Goal: Task Accomplishment & Management: Manage account settings

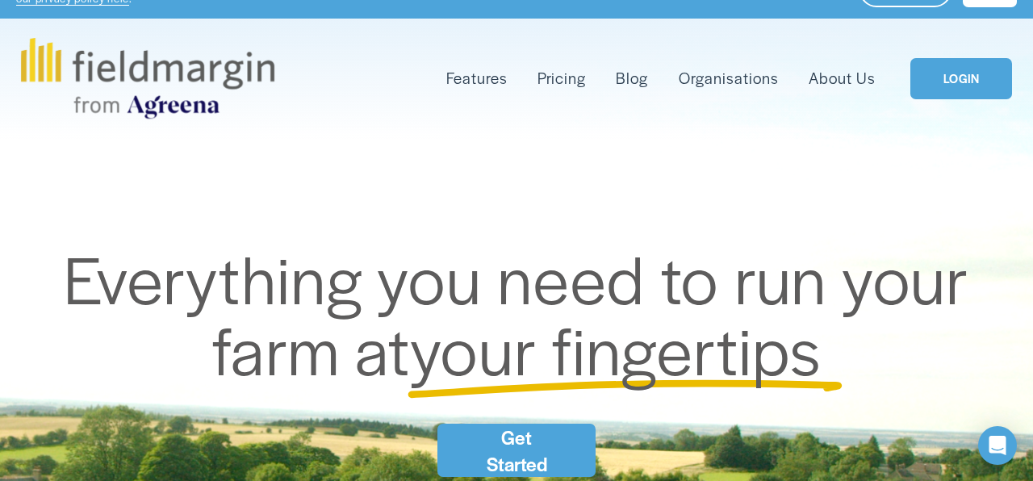
scroll to position [42, 0]
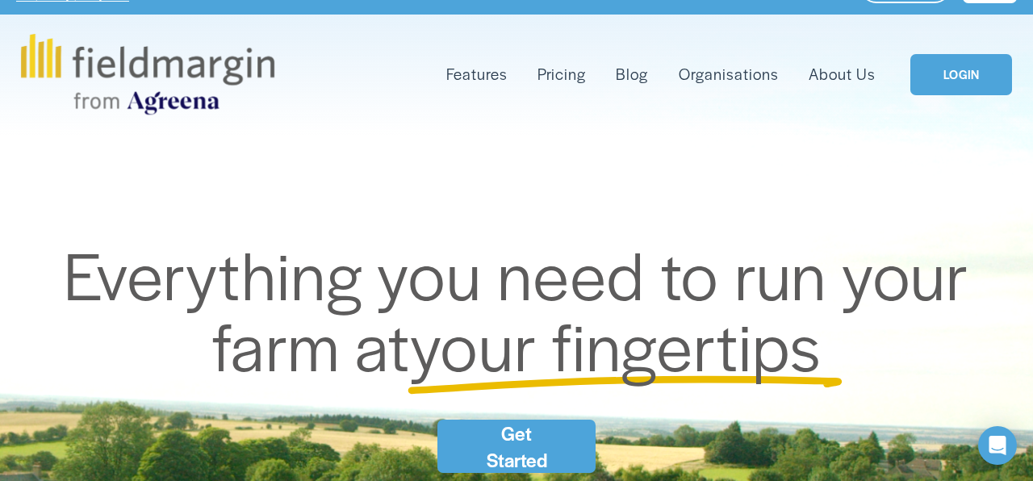
click at [955, 75] on link "LOGIN" at bounding box center [962, 74] width 102 height 41
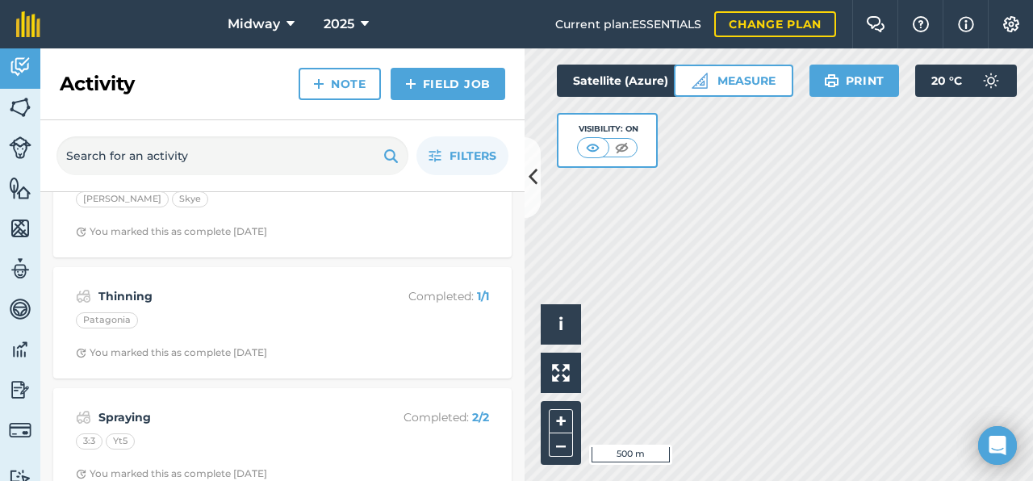
scroll to position [6592, 0]
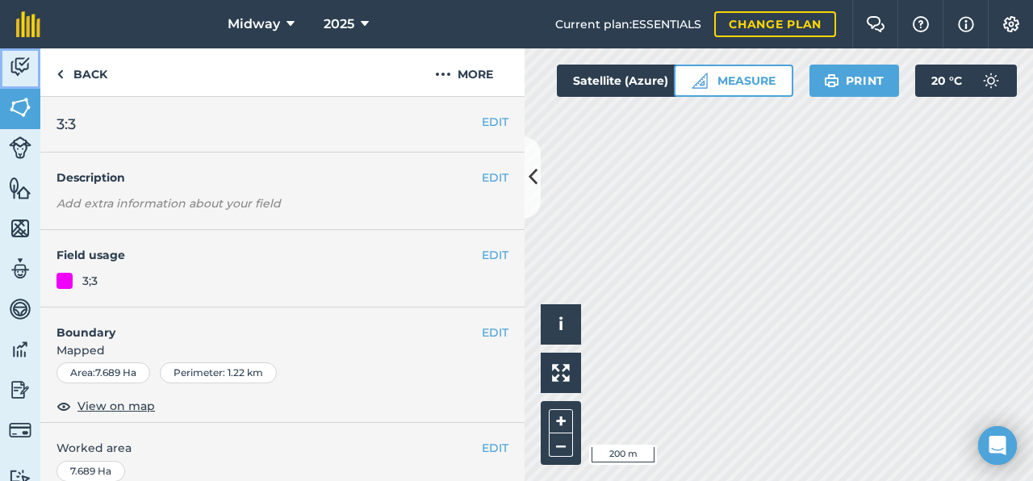
click at [22, 66] on img at bounding box center [20, 67] width 23 height 24
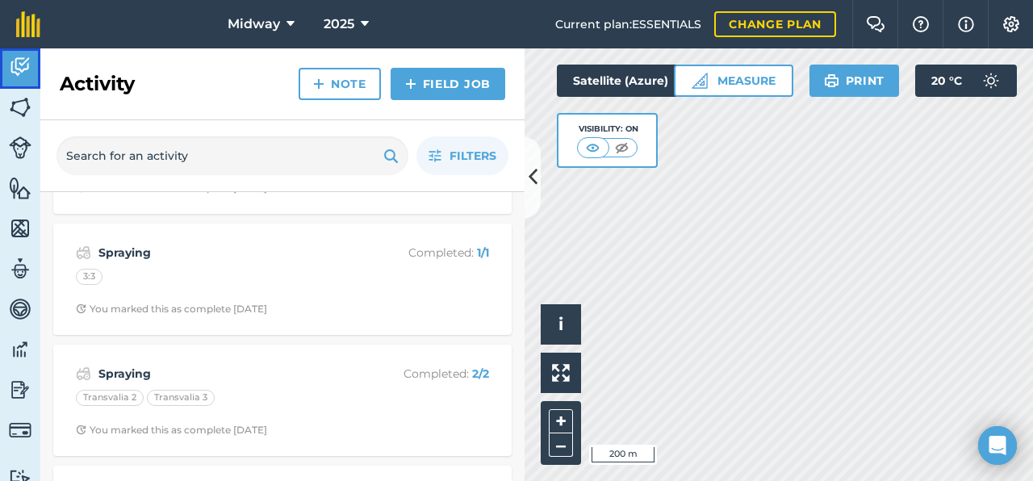
scroll to position [318, 0]
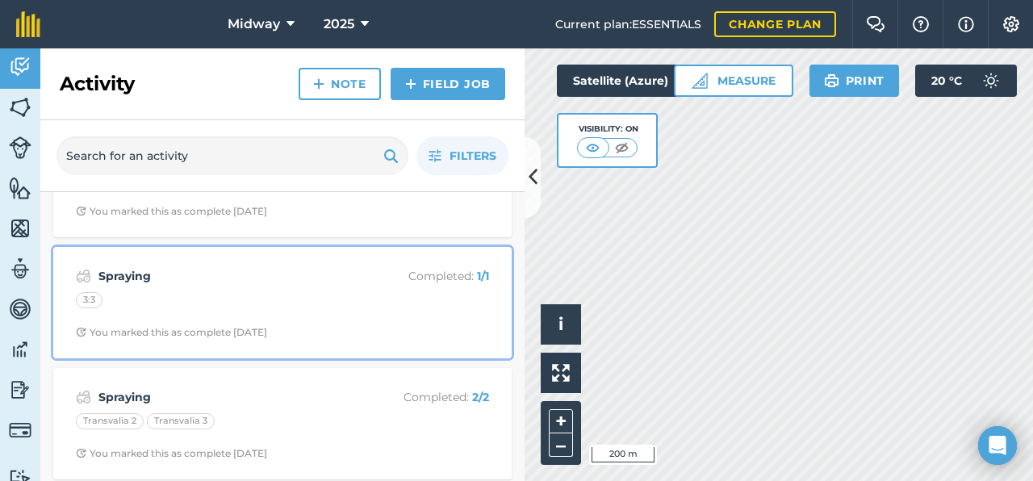
click at [94, 306] on div "3:3" at bounding box center [89, 300] width 27 height 16
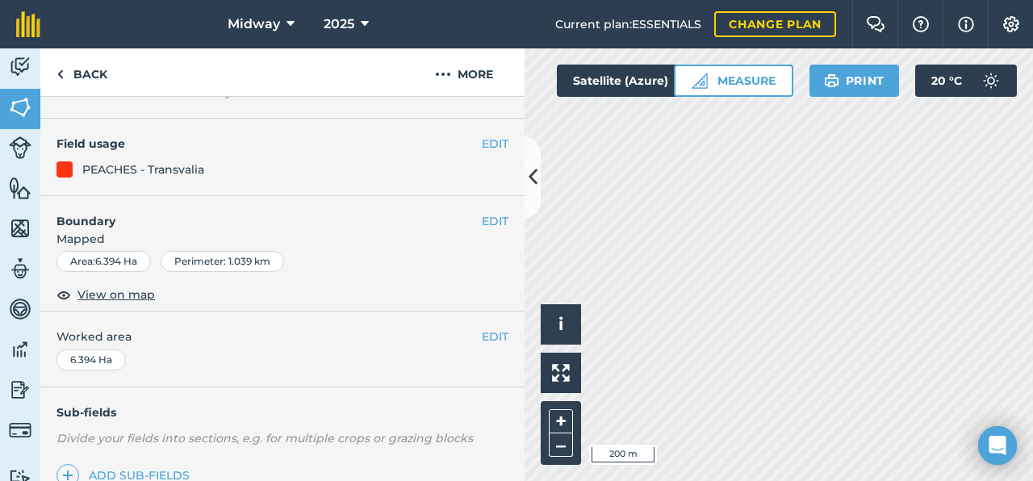
scroll to position [107, 0]
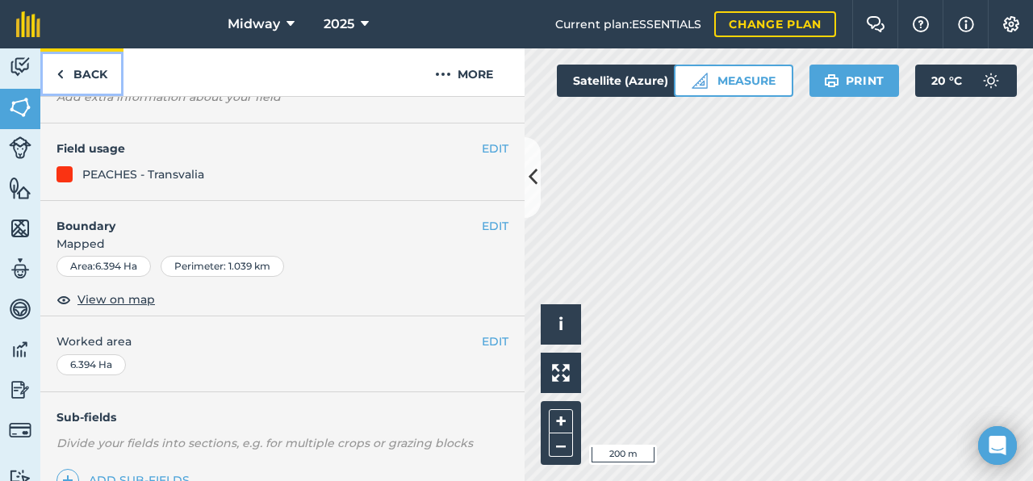
click at [59, 70] on img at bounding box center [60, 74] width 7 height 19
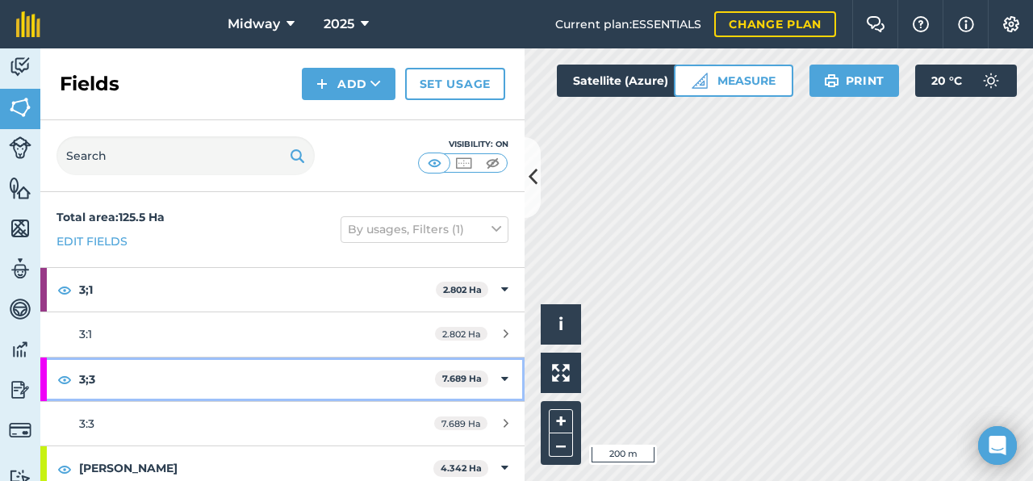
click at [136, 373] on strong "3;3" at bounding box center [257, 380] width 356 height 44
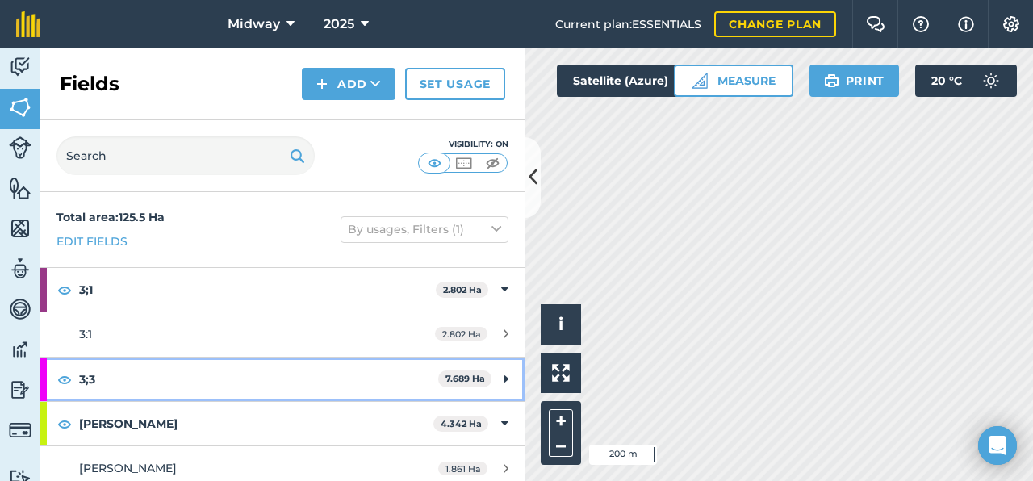
click at [510, 376] on div "3;3 7.689 Ha" at bounding box center [282, 380] width 484 height 44
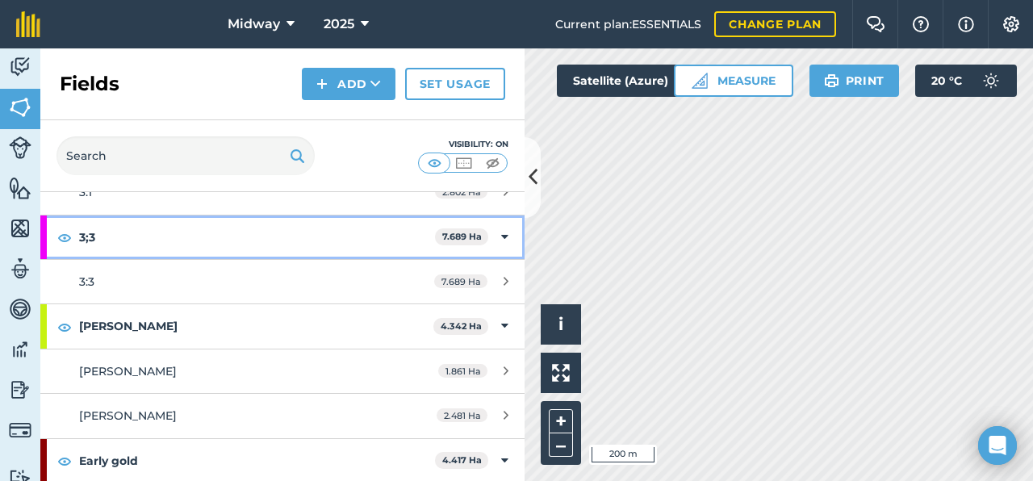
scroll to position [141, 0]
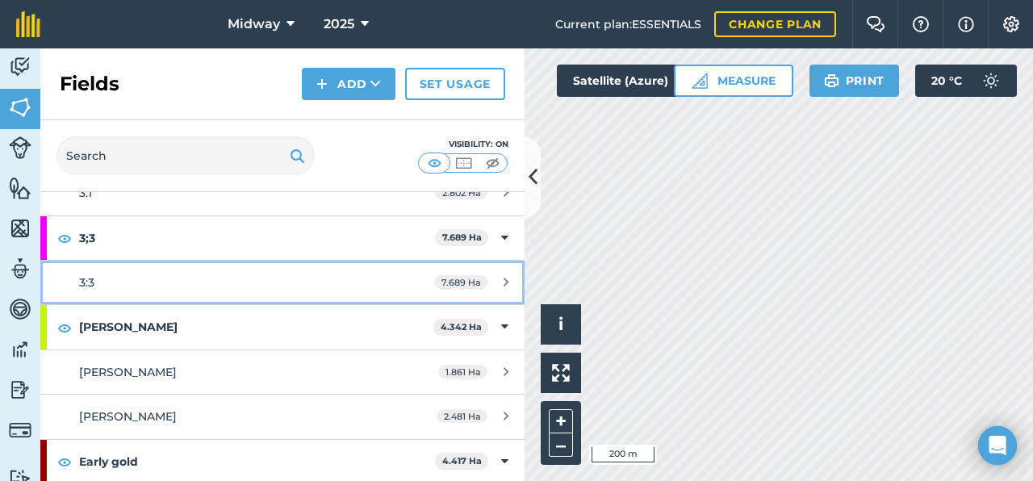
click at [509, 280] on div "7.689 Ha" at bounding box center [471, 282] width 107 height 13
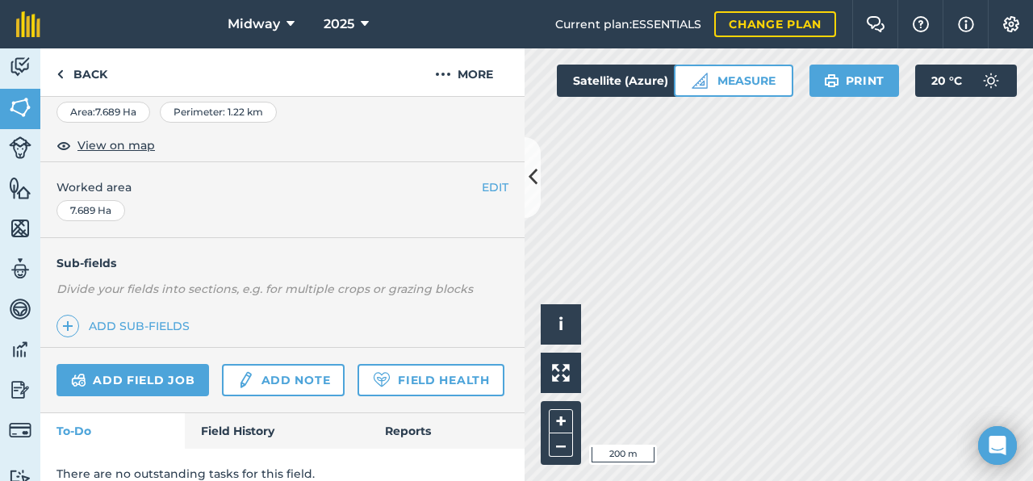
scroll to position [279, 0]
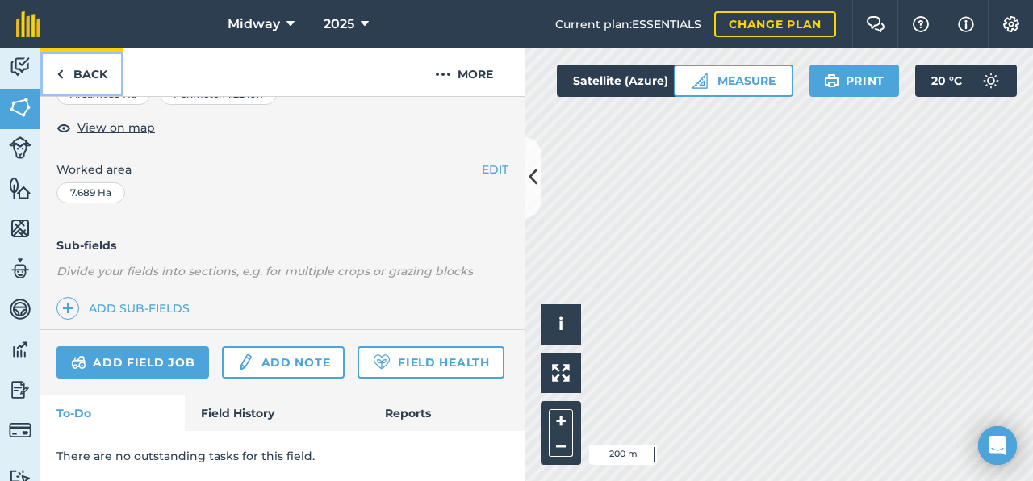
click at [55, 69] on link "Back" at bounding box center [81, 72] width 83 height 48
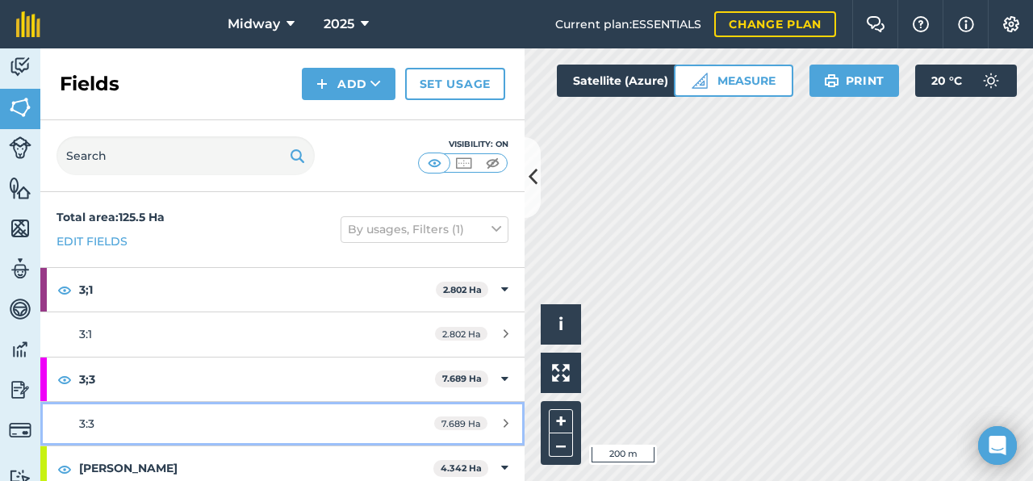
click at [509, 420] on div "7.689 Ha" at bounding box center [471, 423] width 107 height 13
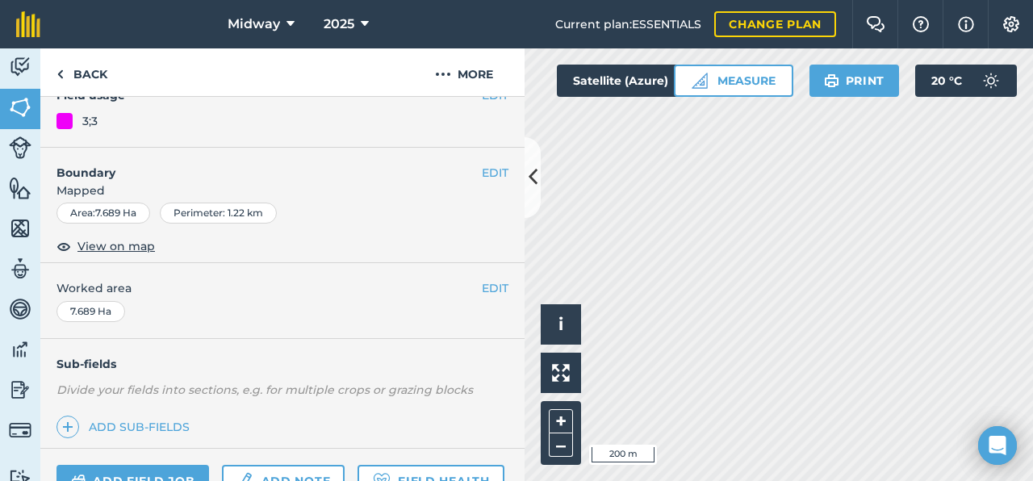
scroll to position [279, 0]
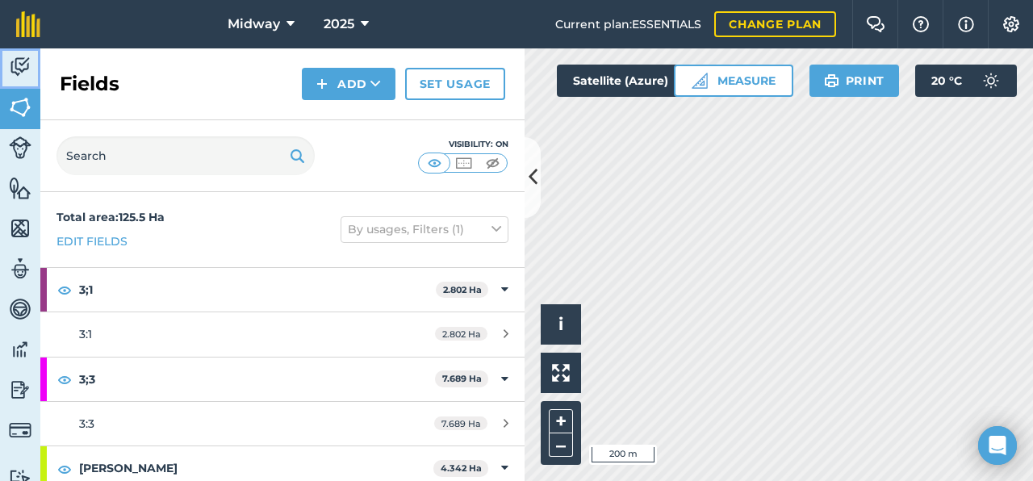
click at [25, 64] on img at bounding box center [20, 67] width 23 height 24
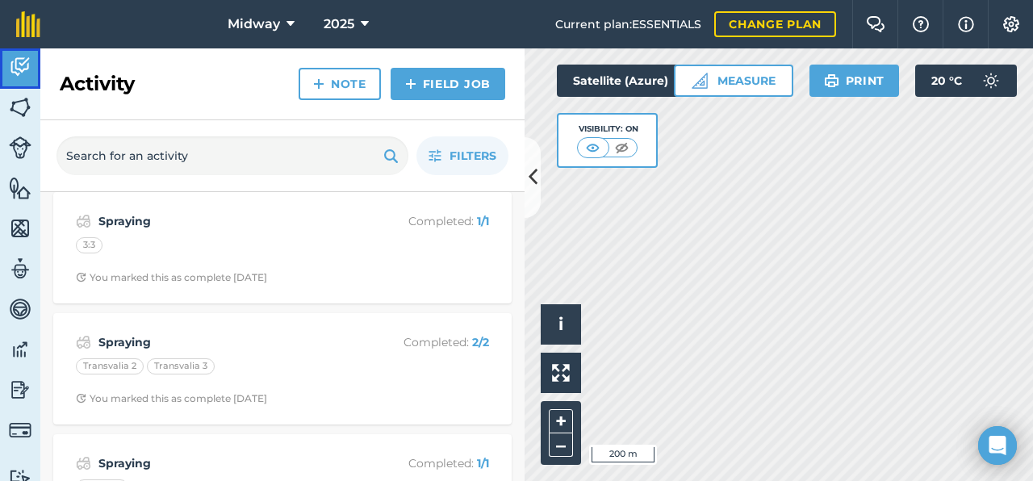
scroll to position [372, 0]
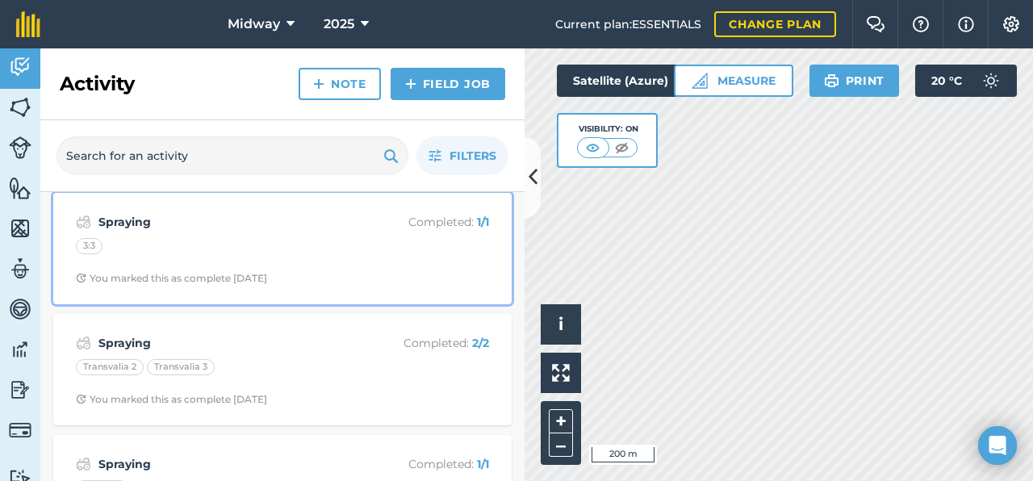
click at [106, 221] on strong "Spraying" at bounding box center [226, 222] width 256 height 18
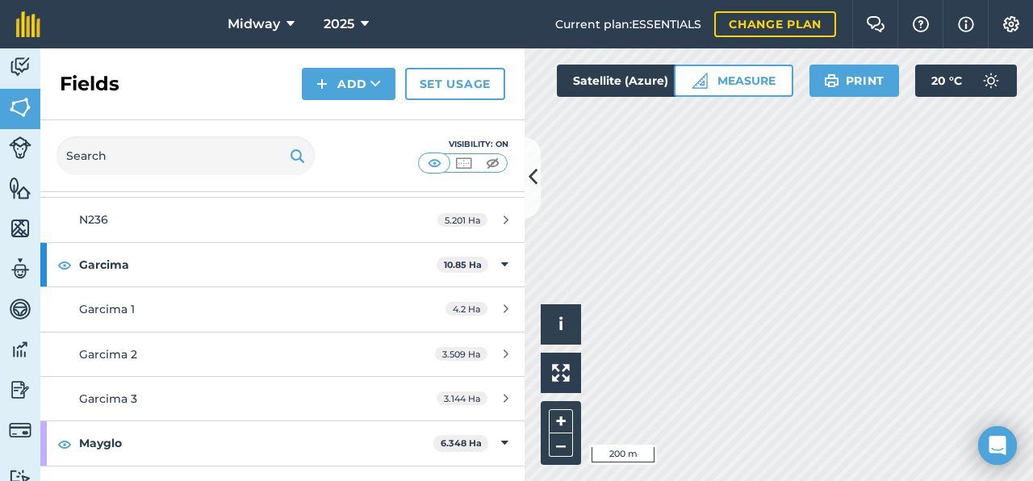
scroll to position [622, 0]
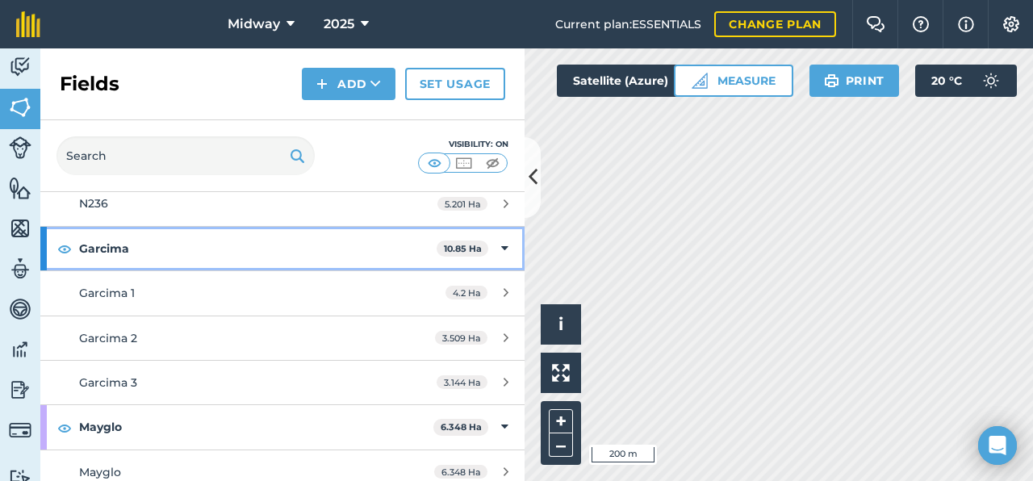
click at [118, 242] on strong "Garcima" at bounding box center [258, 249] width 358 height 44
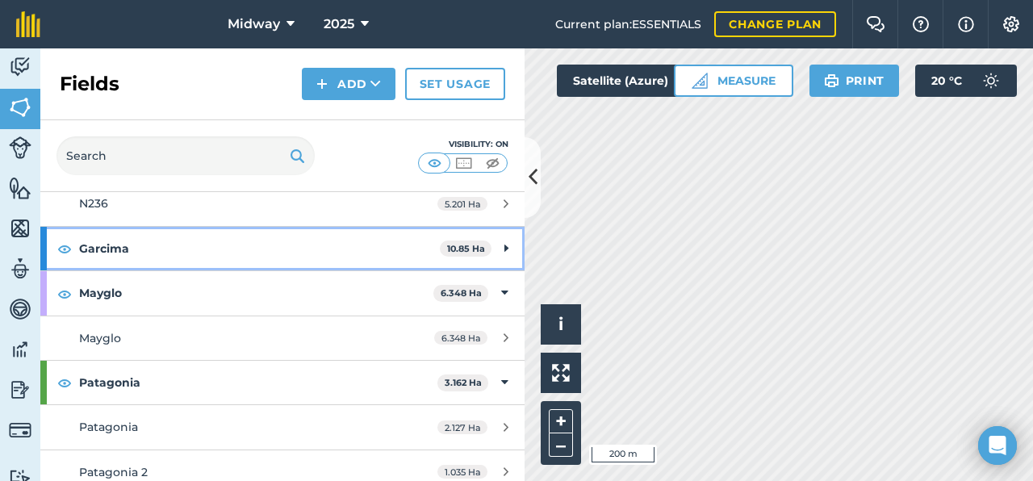
click at [118, 242] on strong "Garcima" at bounding box center [259, 249] width 361 height 44
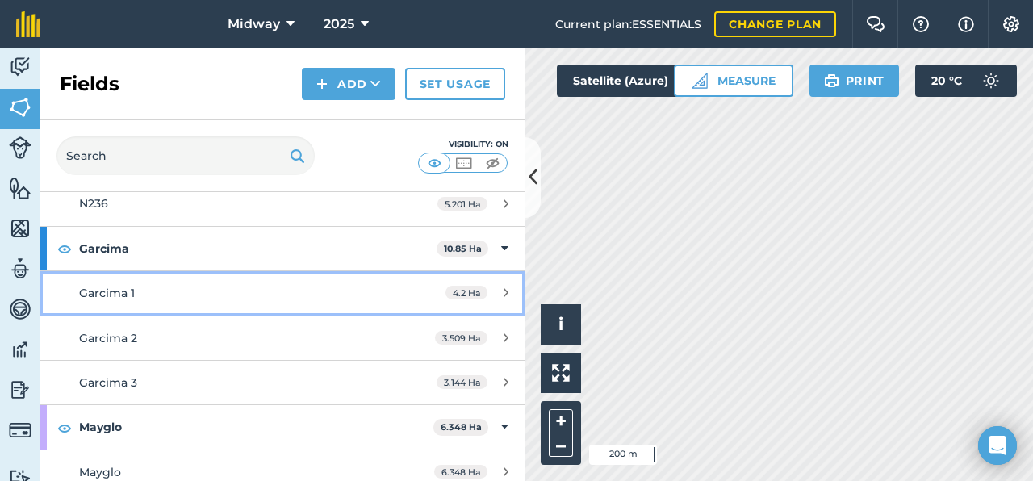
click at [227, 301] on div "Garcima 1" at bounding box center [231, 293] width 304 height 18
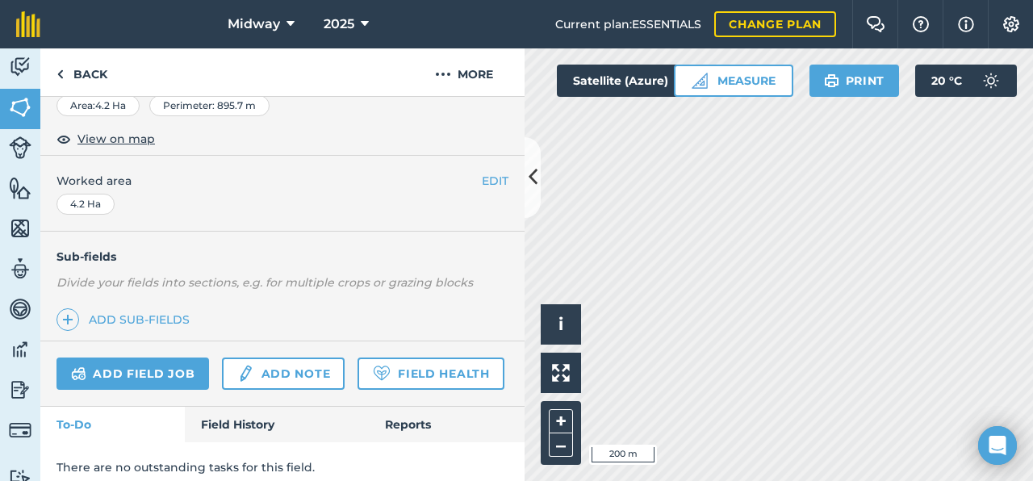
scroll to position [279, 0]
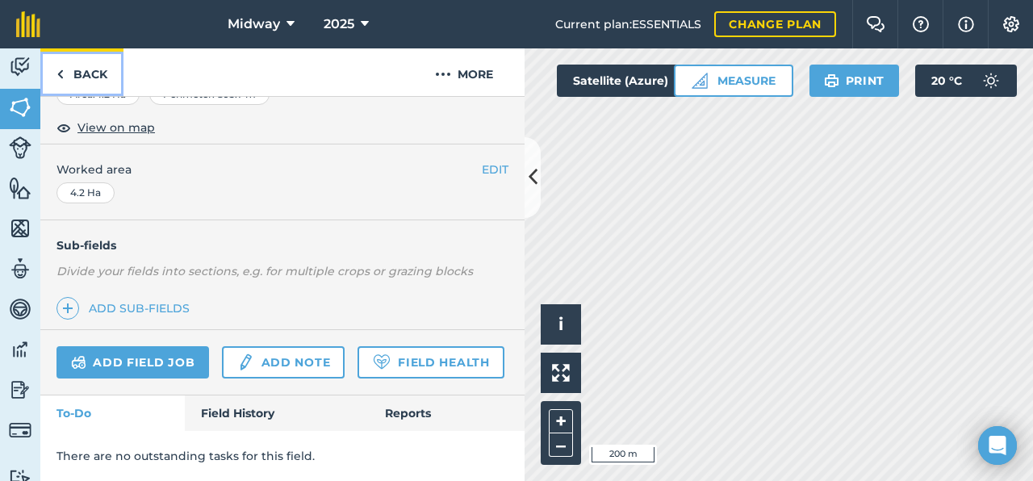
click at [64, 75] on link "Back" at bounding box center [81, 72] width 83 height 48
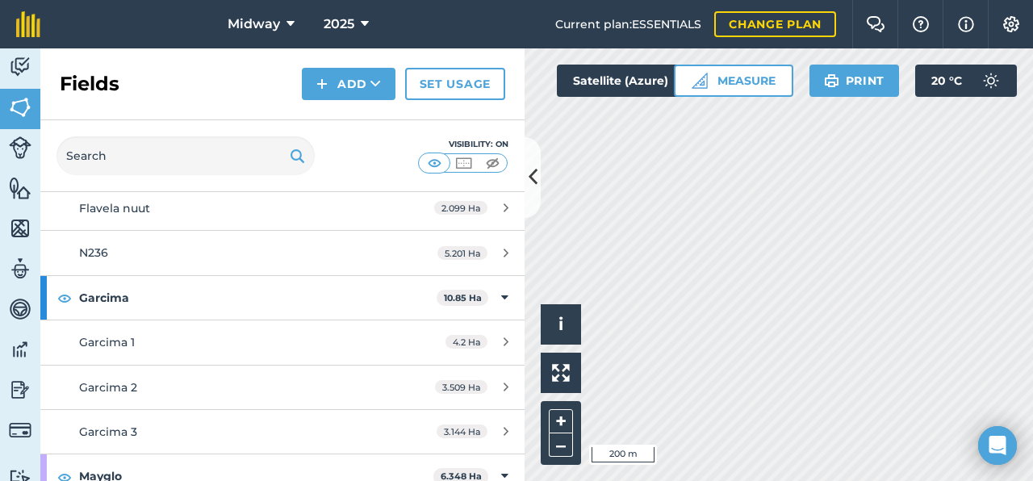
scroll to position [575, 0]
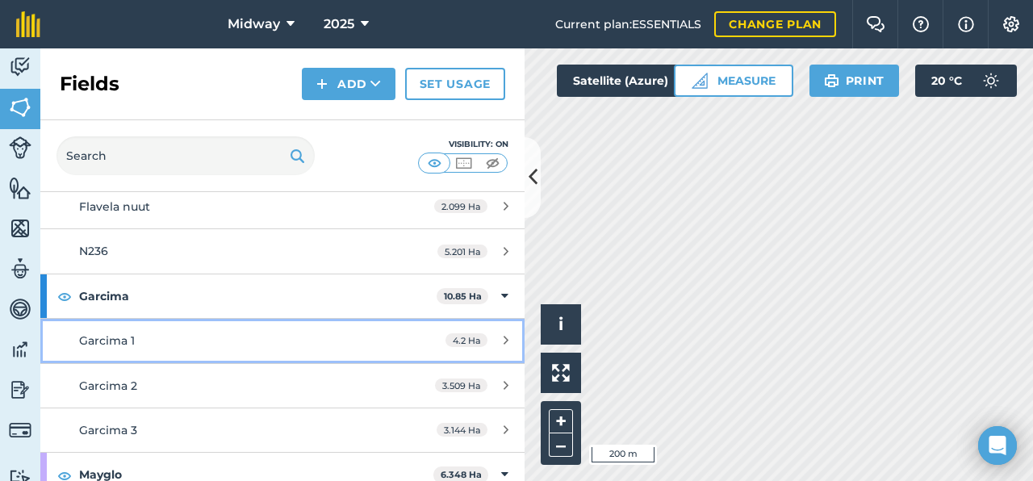
click at [216, 349] on div "Garcima 1" at bounding box center [231, 341] width 304 height 18
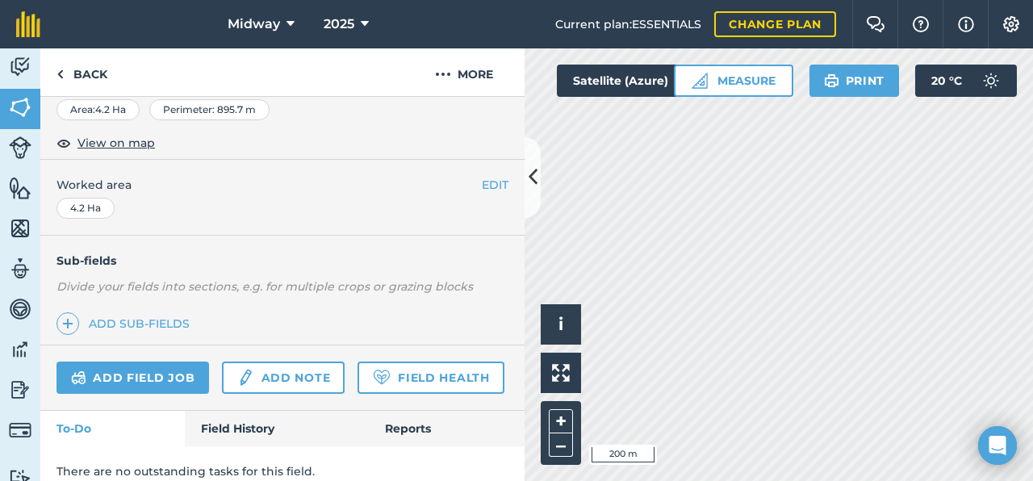
scroll to position [279, 0]
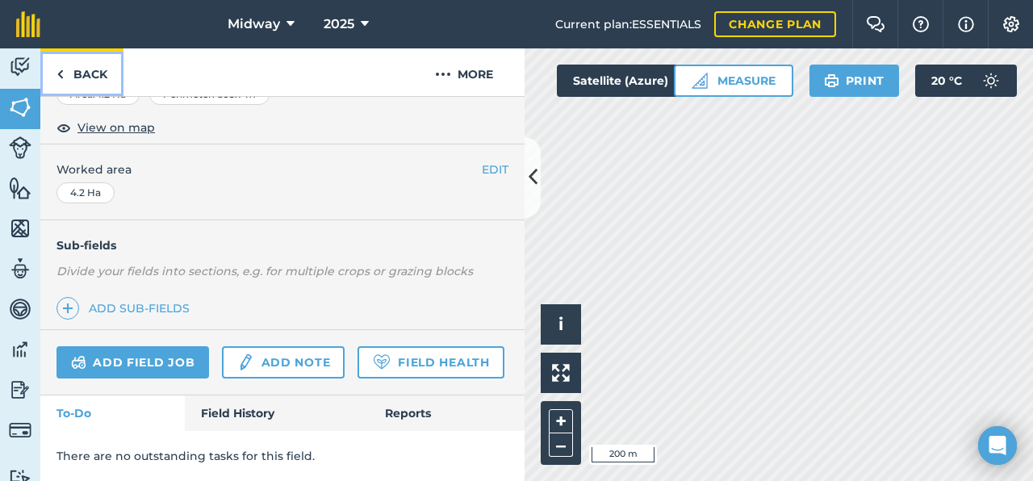
click at [64, 69] on link "Back" at bounding box center [81, 72] width 83 height 48
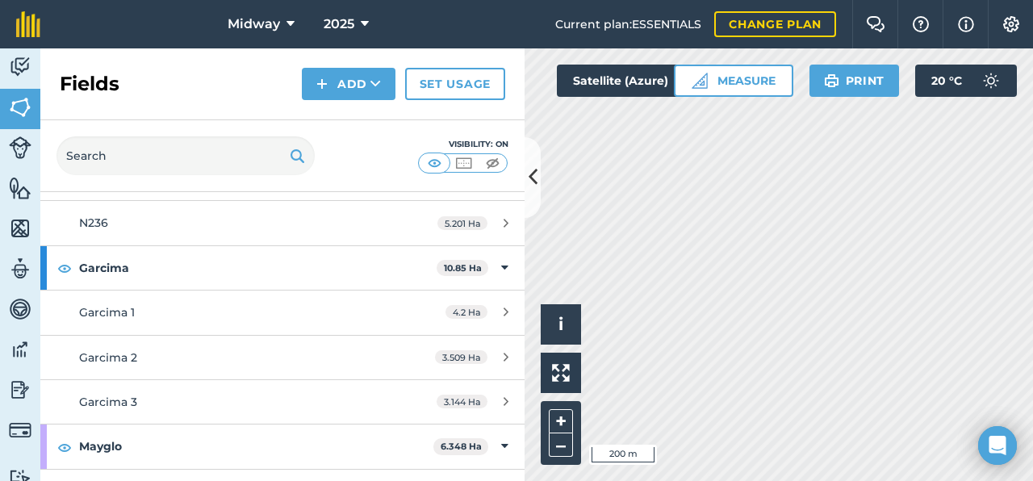
scroll to position [616, 0]
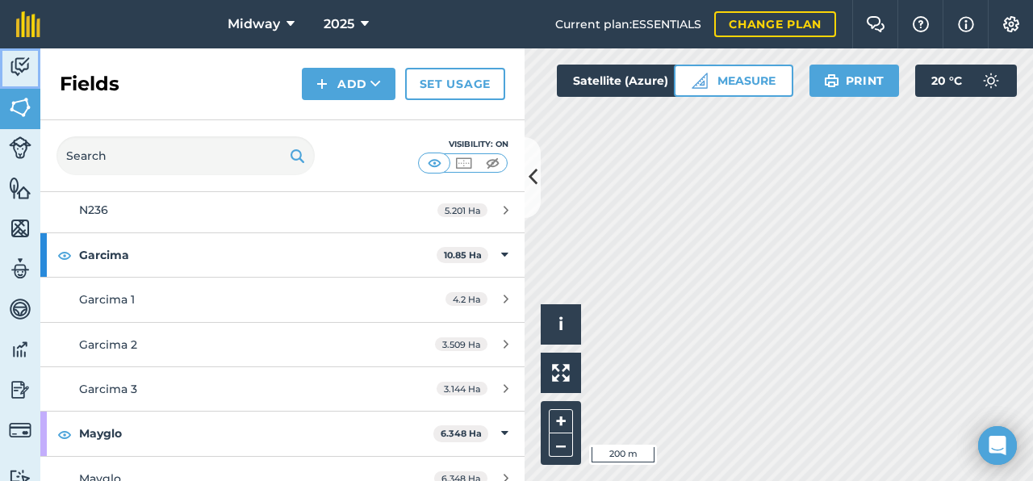
click at [21, 70] on img at bounding box center [20, 67] width 23 height 24
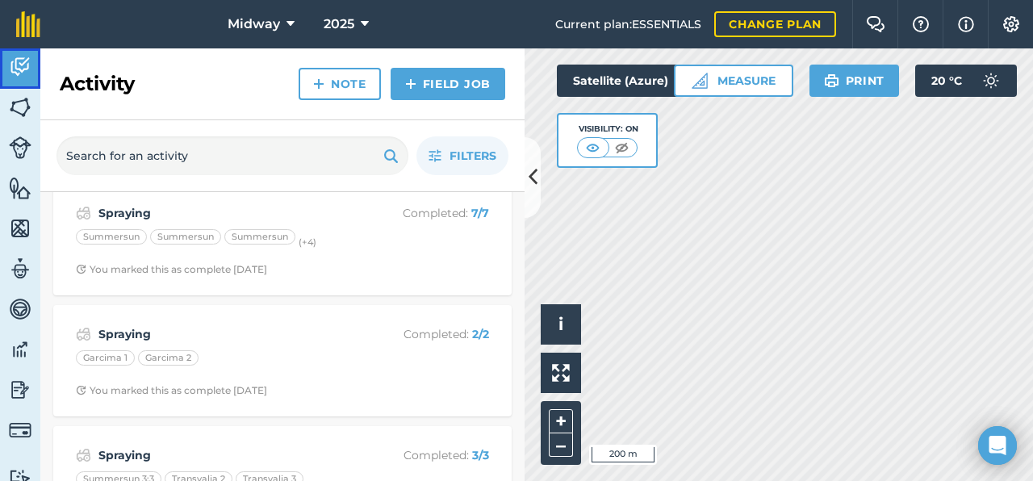
scroll to position [987, 0]
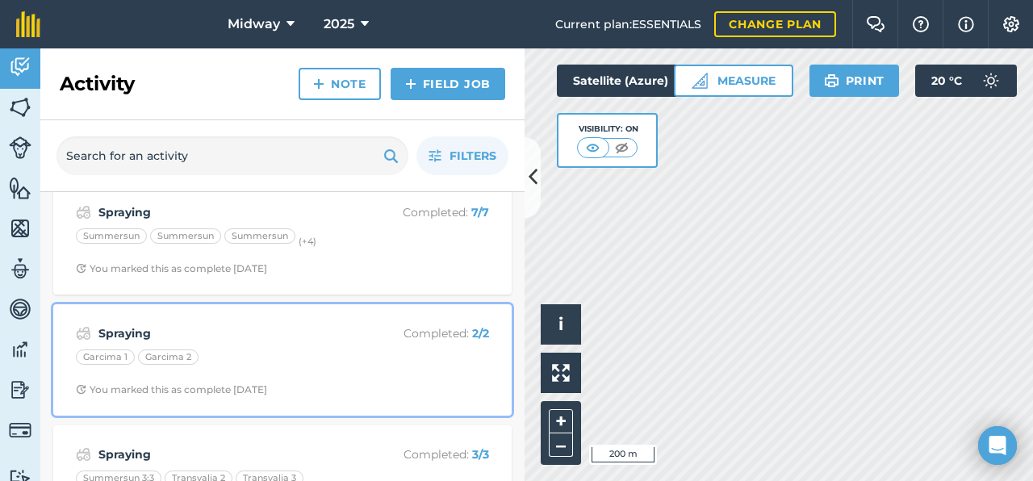
click at [103, 355] on div "Garcima 1" at bounding box center [105, 358] width 59 height 16
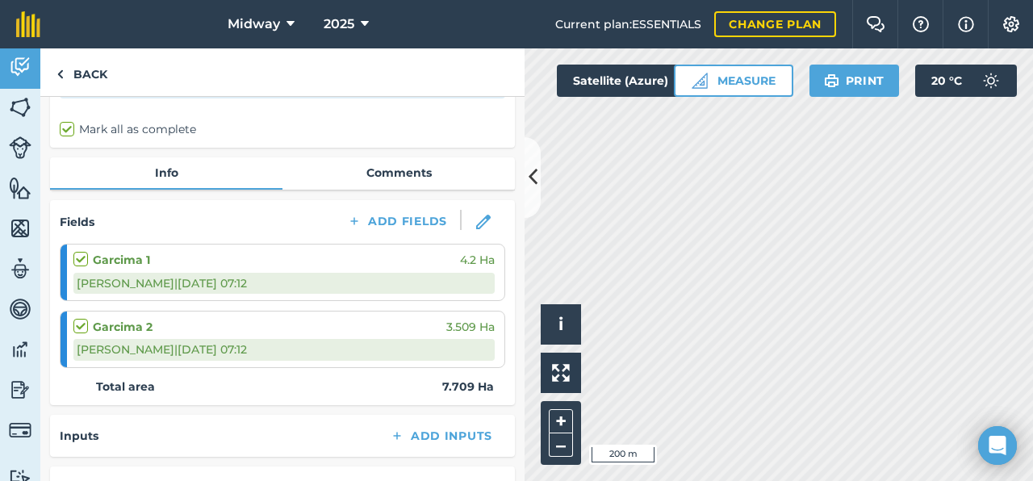
scroll to position [104, 0]
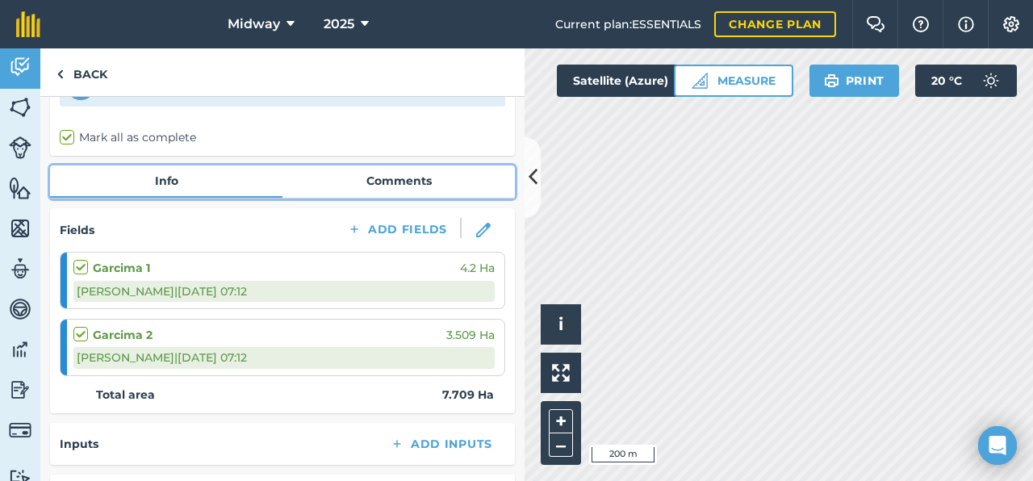
click at [408, 186] on link "Comments" at bounding box center [399, 180] width 233 height 31
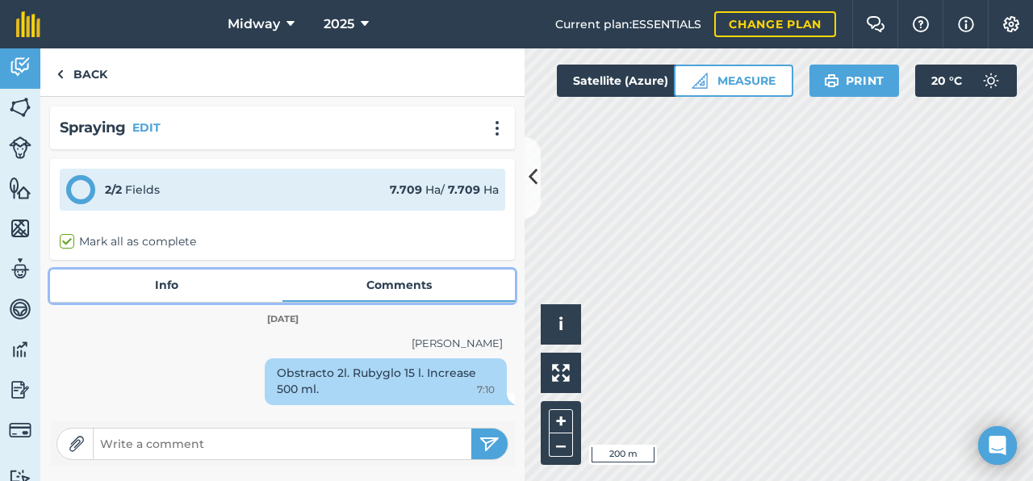
click at [170, 282] on link "Info" at bounding box center [166, 285] width 233 height 31
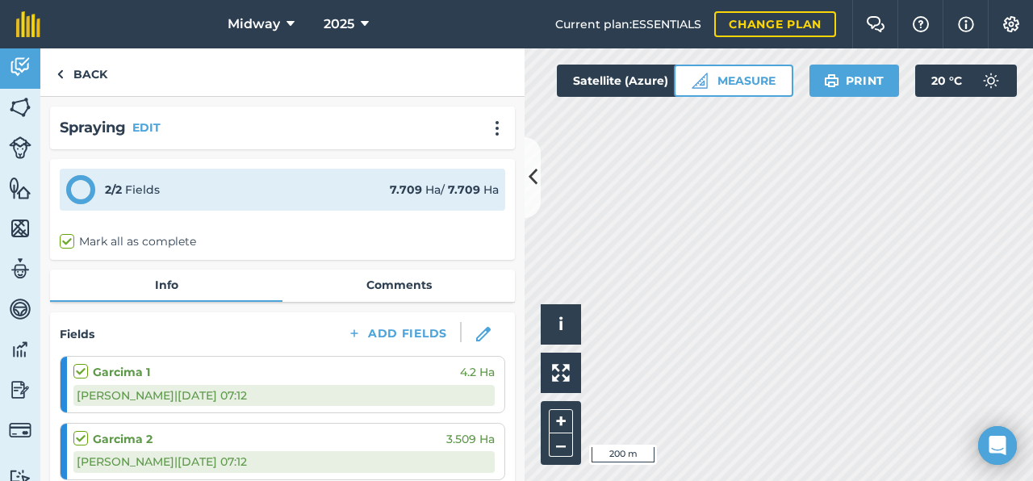
click at [199, 431] on div "Garcima 2 3.509 Ha" at bounding box center [283, 439] width 421 height 18
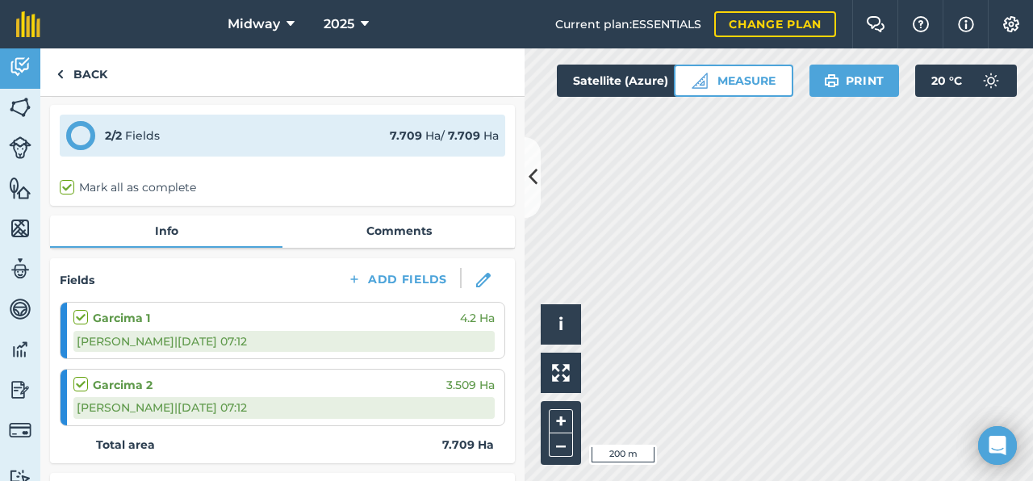
scroll to position [69, 0]
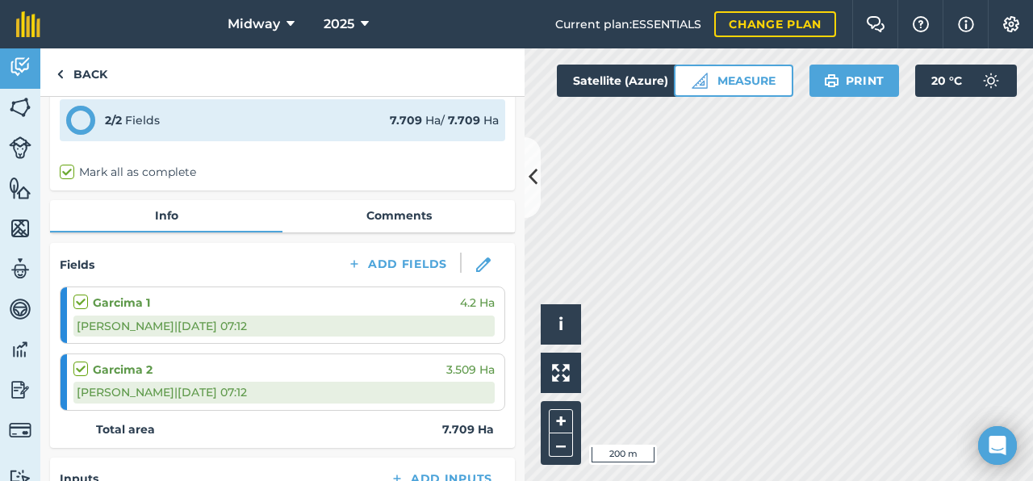
click at [290, 333] on div "[PERSON_NAME] | [DATE] 07:12" at bounding box center [283, 326] width 421 height 21
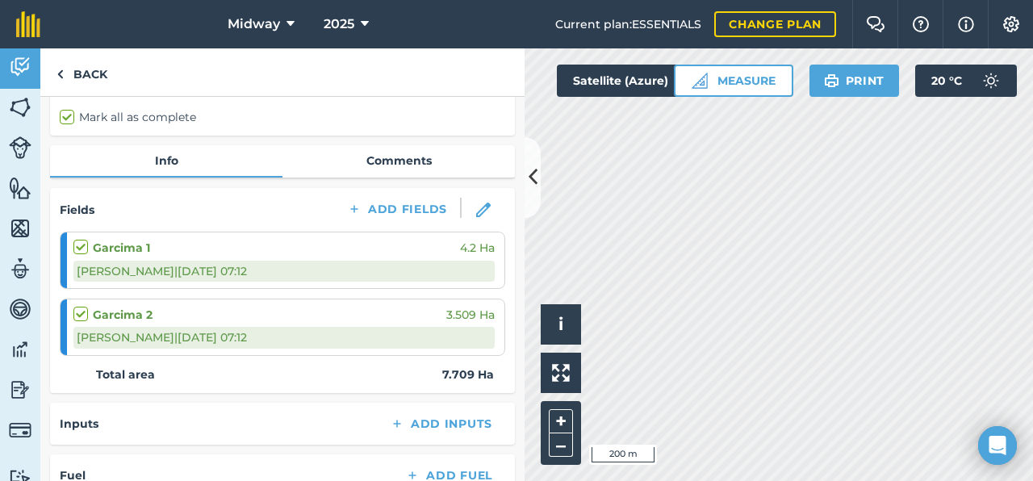
scroll to position [123, 0]
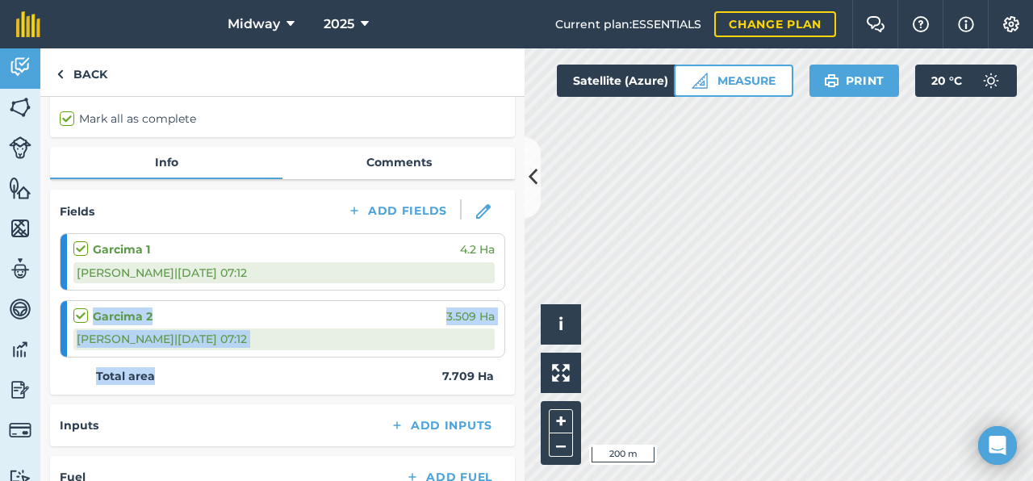
drag, startPoint x: 169, startPoint y: 371, endPoint x: 144, endPoint y: 269, distance: 104.8
click at [144, 283] on div "Fields Add Fields Garcima 1 4.2 Ha Christiaan N | [DATE] 07:12 Garcima 2 3.509 …" at bounding box center [282, 292] width 465 height 205
click at [362, 325] on div "Garcima 2 3.509 Ha" at bounding box center [283, 317] width 421 height 18
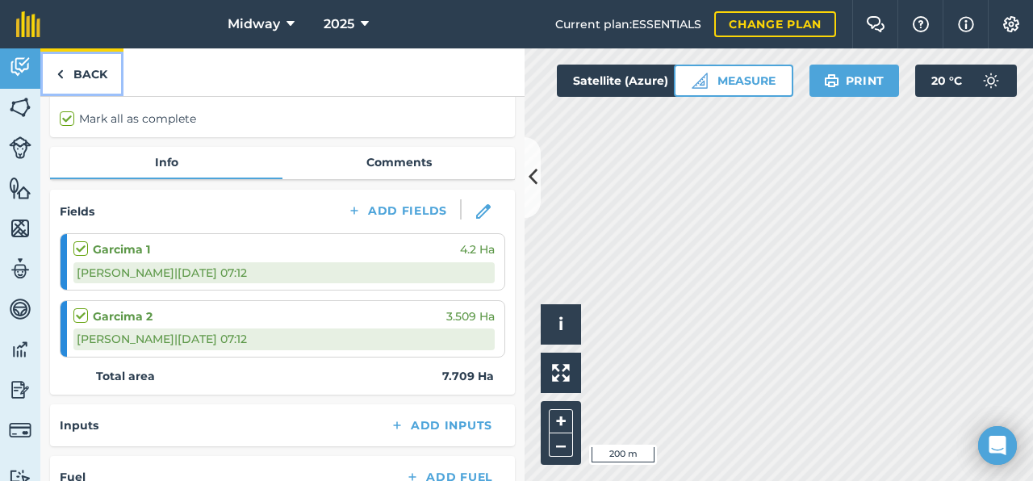
click at [61, 75] on img at bounding box center [60, 74] width 7 height 19
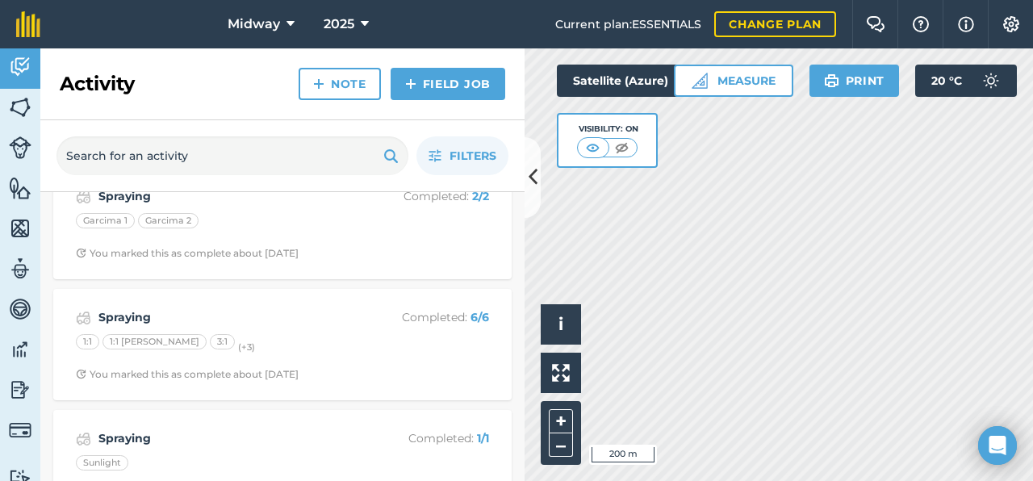
scroll to position [3710, 0]
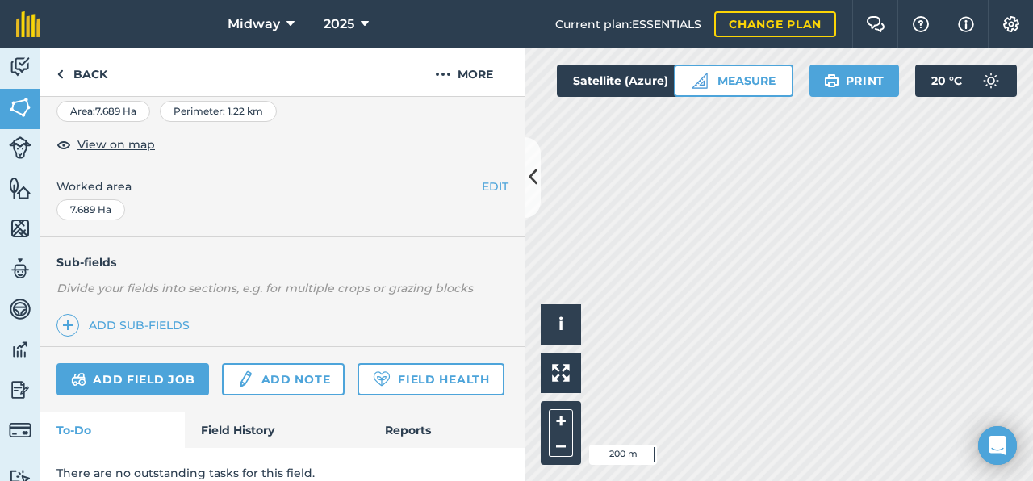
scroll to position [269, 0]
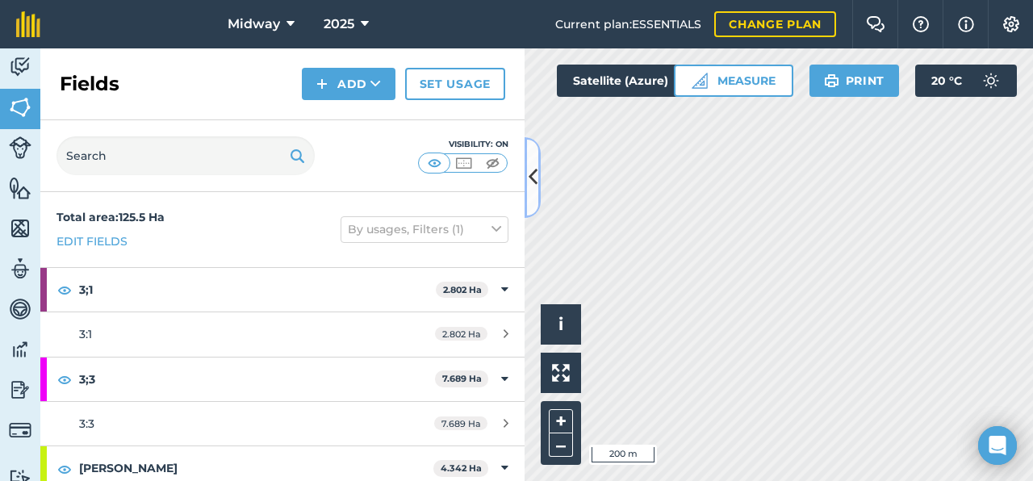
click at [529, 178] on icon at bounding box center [533, 177] width 9 height 28
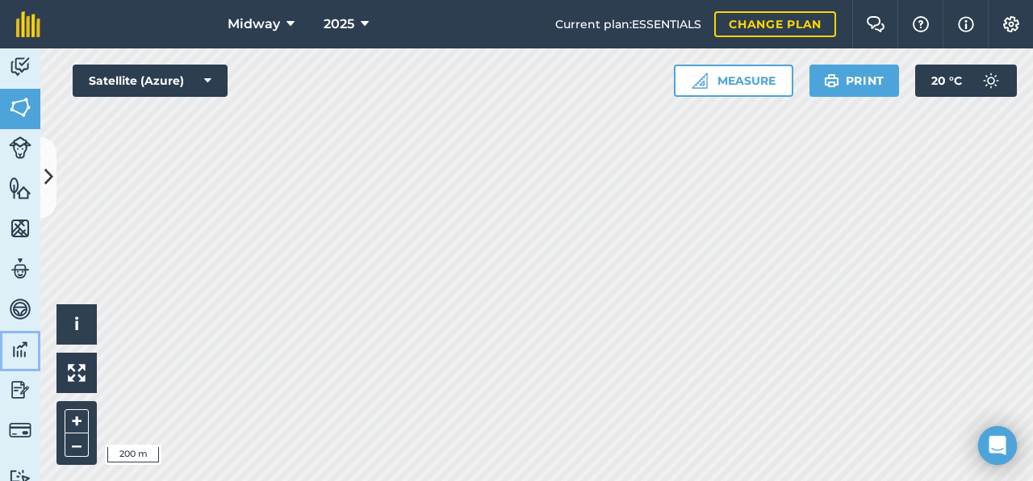
click at [19, 342] on img at bounding box center [20, 349] width 23 height 24
click at [19, 304] on img at bounding box center [20, 309] width 23 height 24
click at [20, 268] on img at bounding box center [20, 269] width 23 height 24
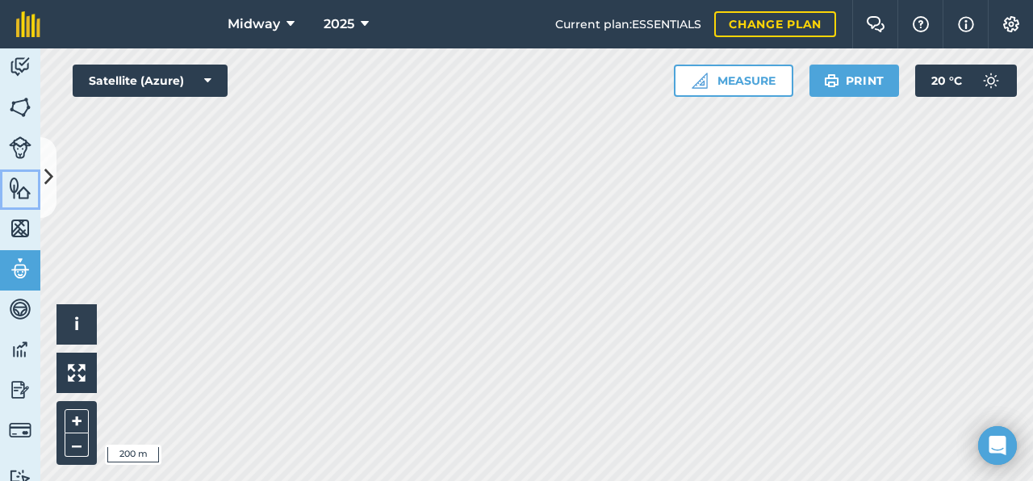
click at [13, 170] on link "Features" at bounding box center [20, 190] width 40 height 40
click at [48, 168] on icon at bounding box center [48, 177] width 9 height 28
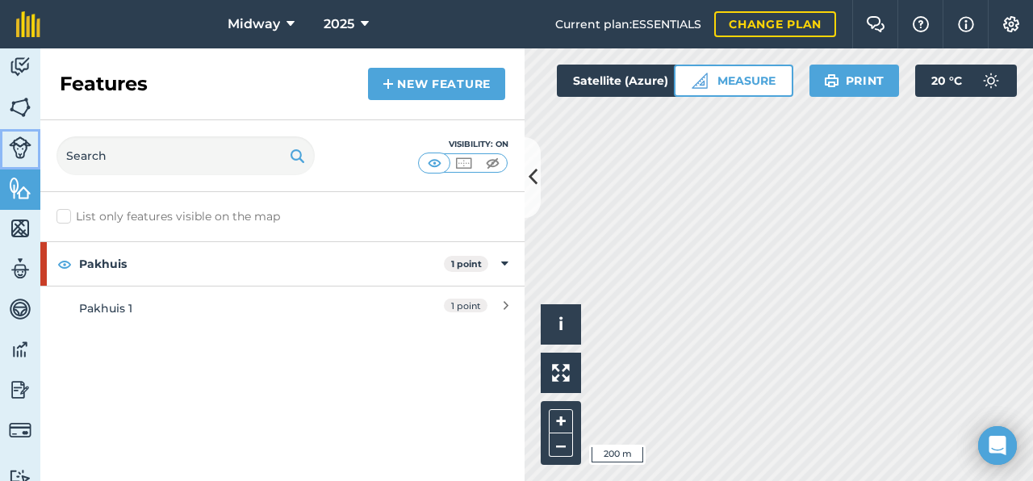
click at [14, 149] on img at bounding box center [20, 147] width 23 height 23
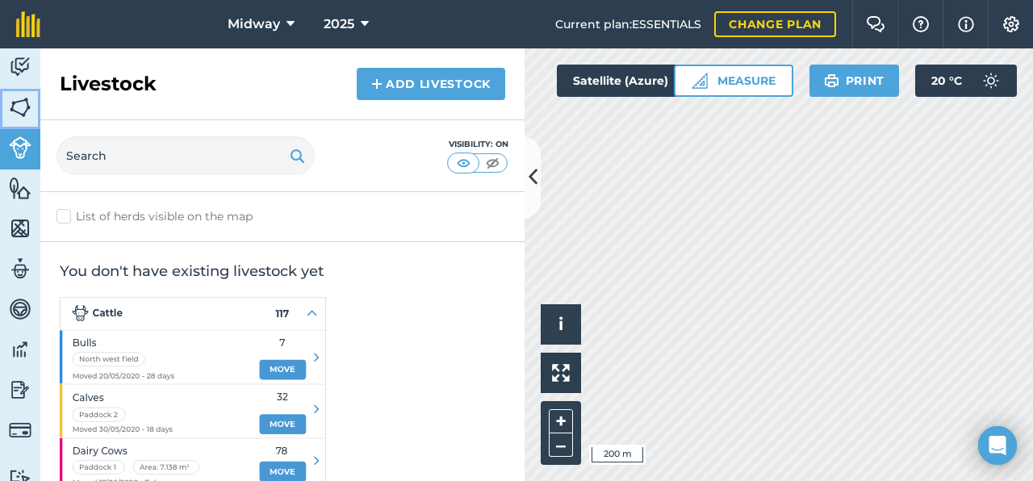
click at [17, 105] on img at bounding box center [20, 107] width 23 height 24
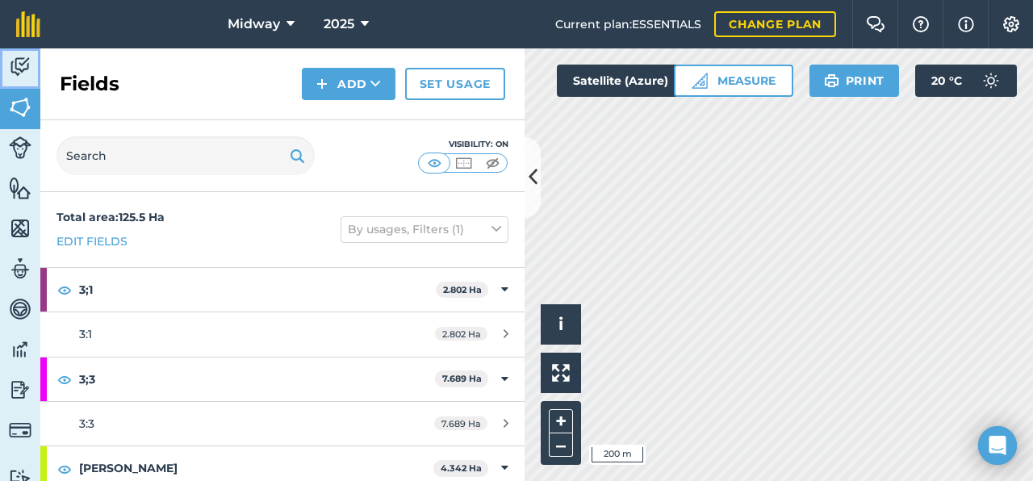
click at [18, 65] on img at bounding box center [20, 67] width 23 height 24
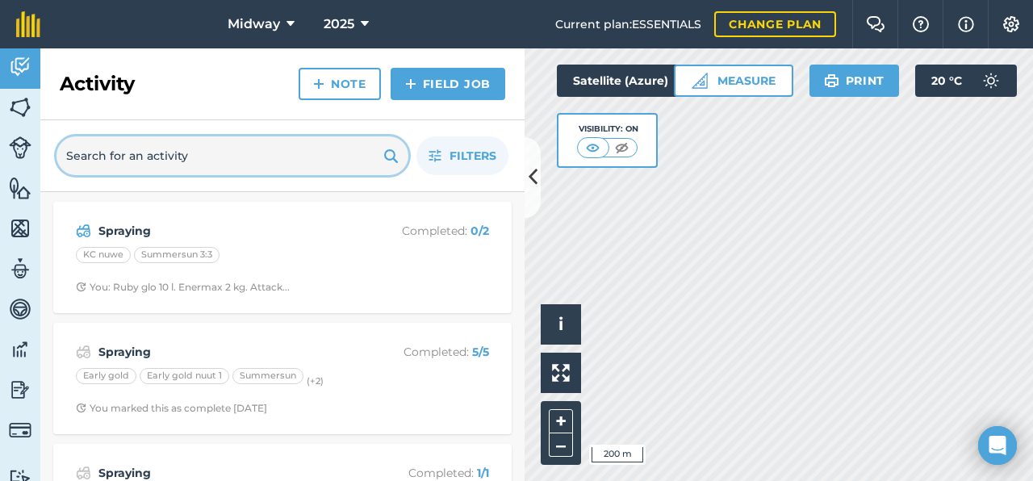
click at [310, 168] on input "text" at bounding box center [233, 155] width 352 height 39
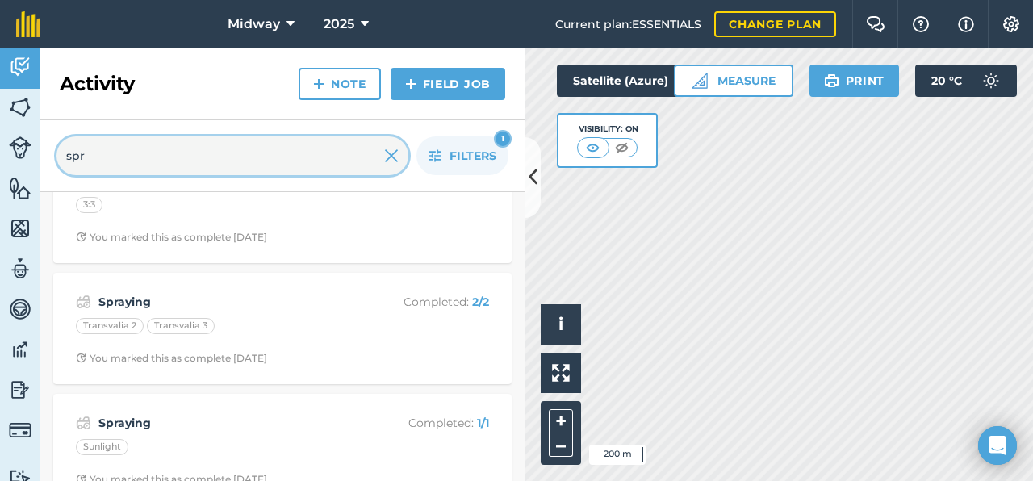
scroll to position [404, 0]
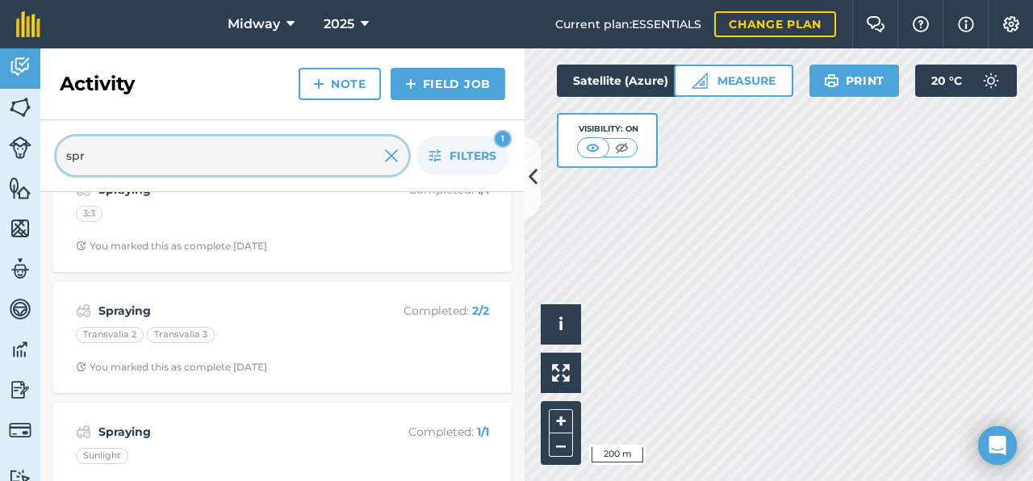
type input "spr"
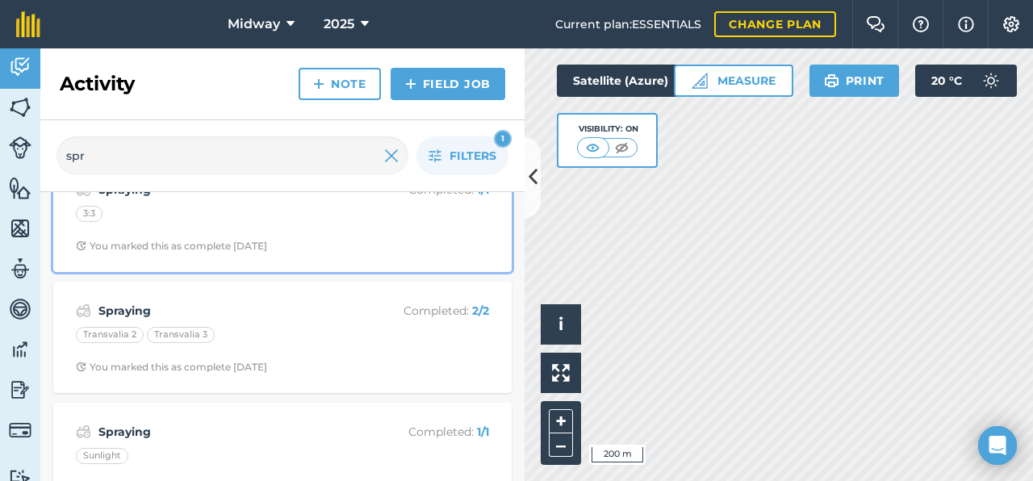
click at [228, 259] on div "Spraying Completed : 1 / 1 3:3 You marked this as complete [DATE]" at bounding box center [282, 216] width 439 height 92
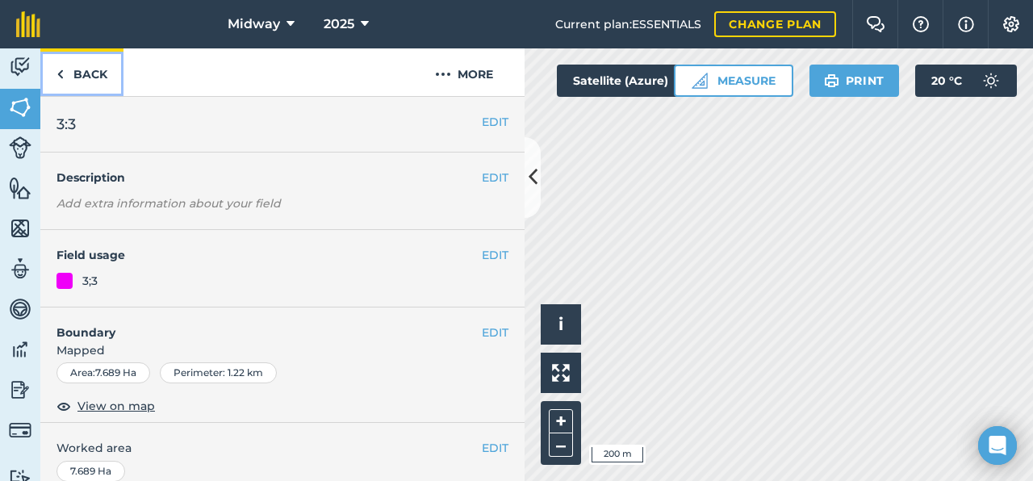
click at [62, 70] on img at bounding box center [60, 74] width 7 height 19
click at [54, 68] on link "Back" at bounding box center [81, 72] width 83 height 48
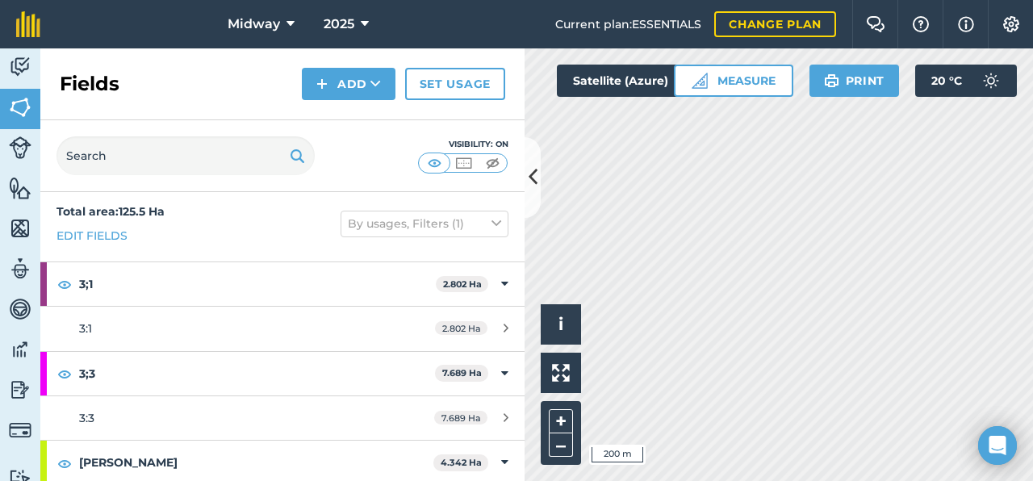
scroll to position [7, 0]
click at [19, 67] on img at bounding box center [20, 67] width 23 height 24
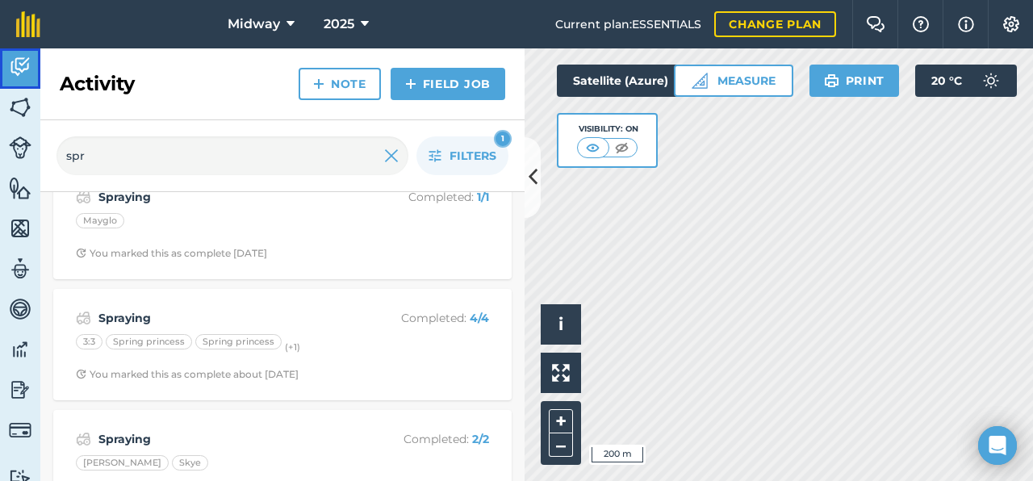
scroll to position [1473, 0]
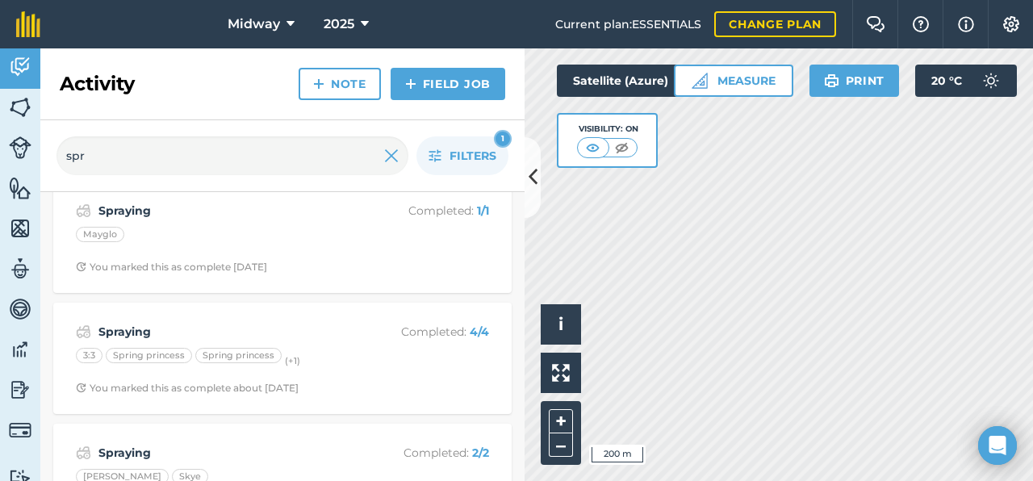
click at [319, 311] on div "Spraying Completed : 4 / 4 3:3 Spring princess Spring princess (+ 1 ) You marke…" at bounding box center [282, 358] width 459 height 111
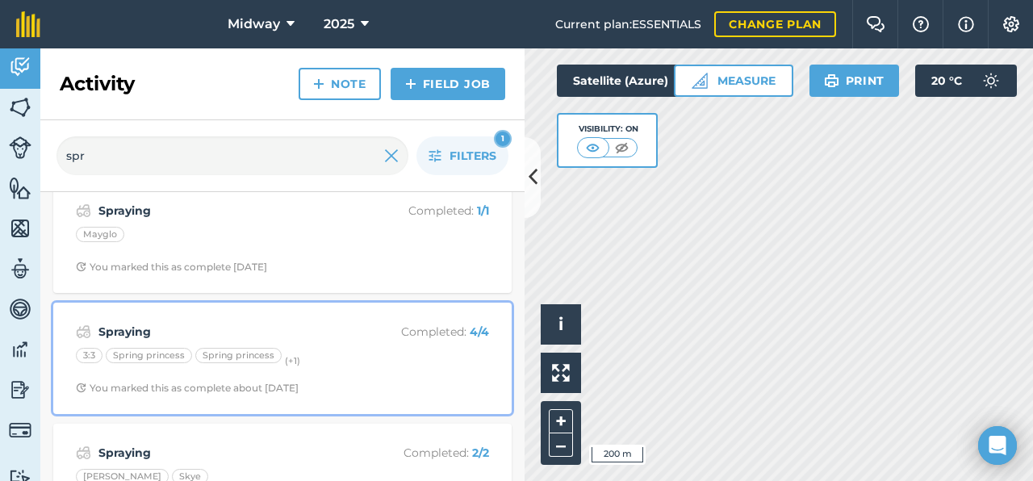
click at [144, 353] on div "Spring princess" at bounding box center [149, 356] width 86 height 16
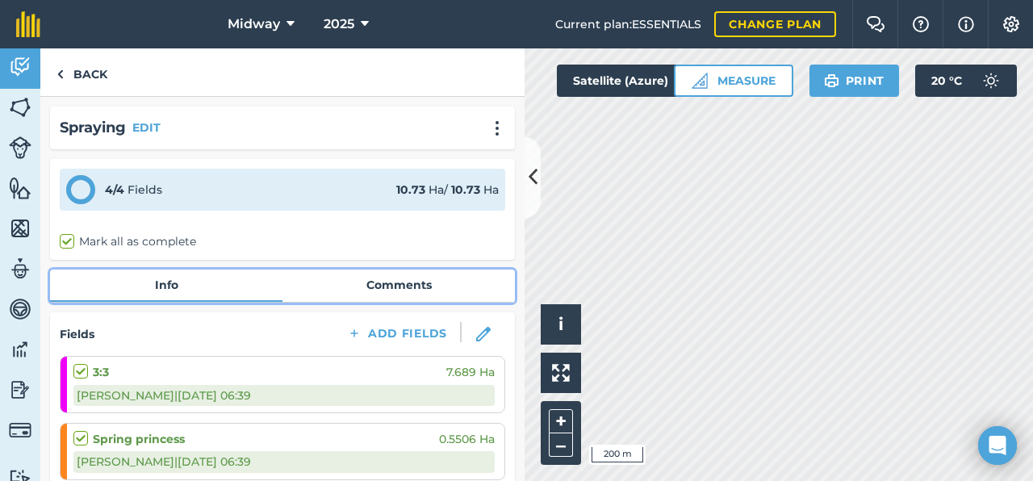
click at [379, 285] on link "Comments" at bounding box center [399, 285] width 233 height 31
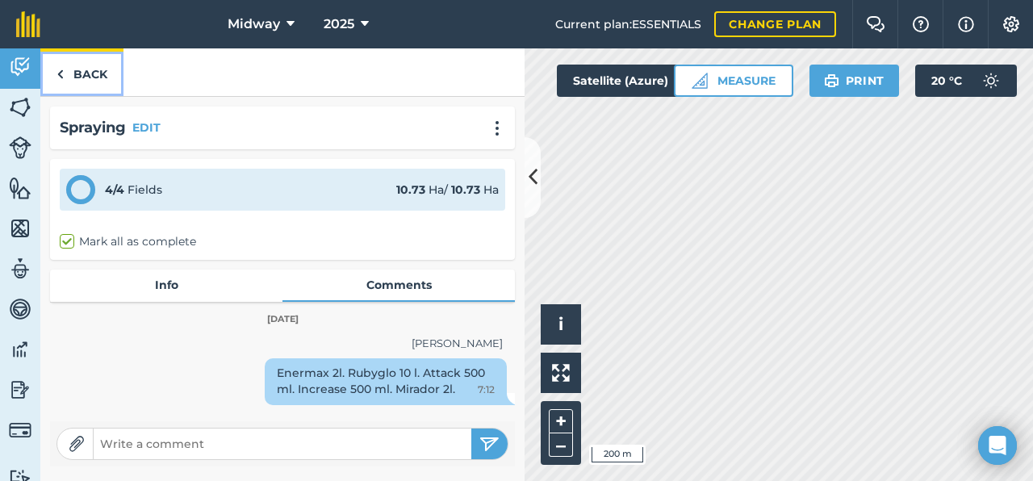
click at [63, 72] on img at bounding box center [60, 74] width 7 height 19
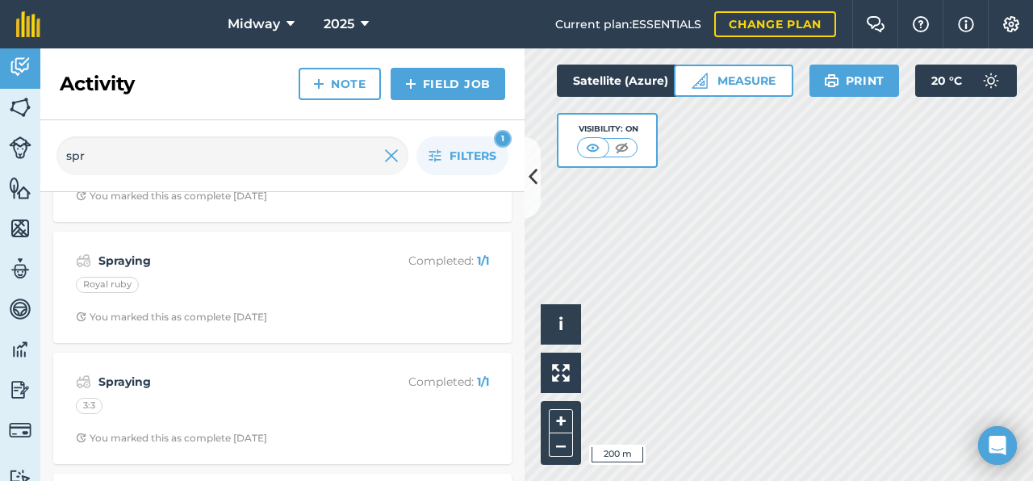
scroll to position [228, 0]
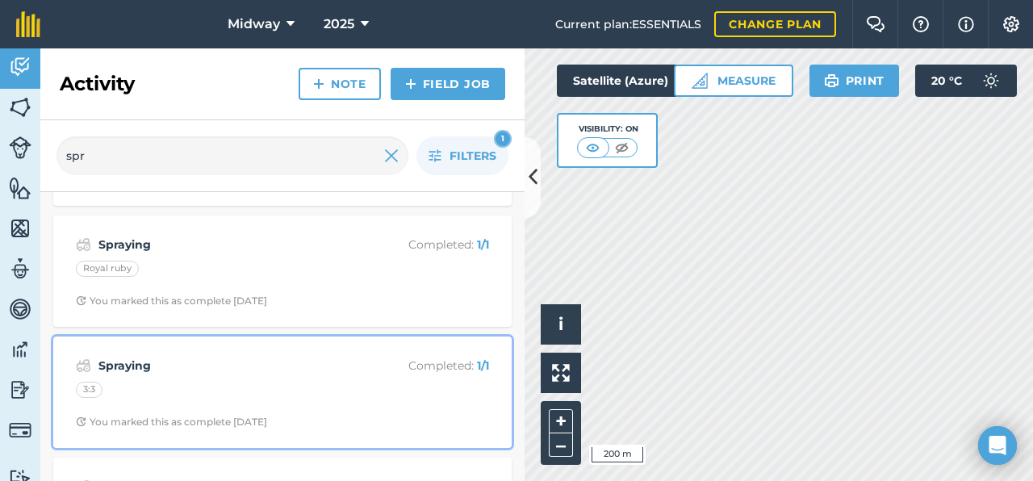
click at [167, 384] on div "3:3" at bounding box center [282, 392] width 413 height 21
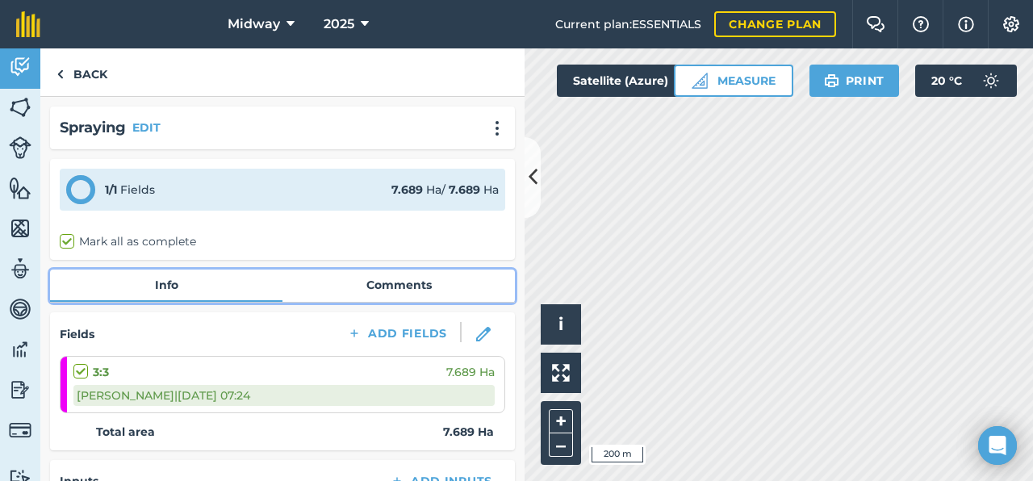
click at [382, 273] on link "Comments" at bounding box center [399, 285] width 233 height 31
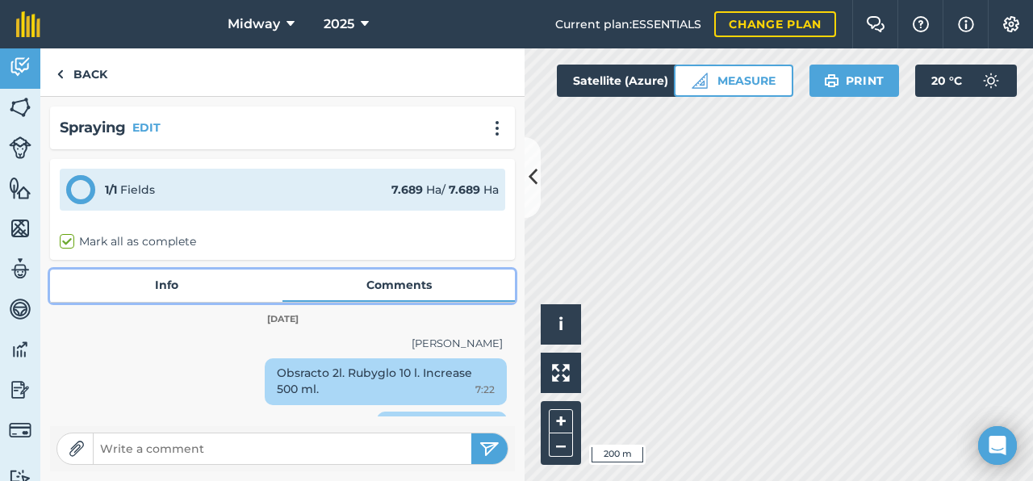
scroll to position [31, 0]
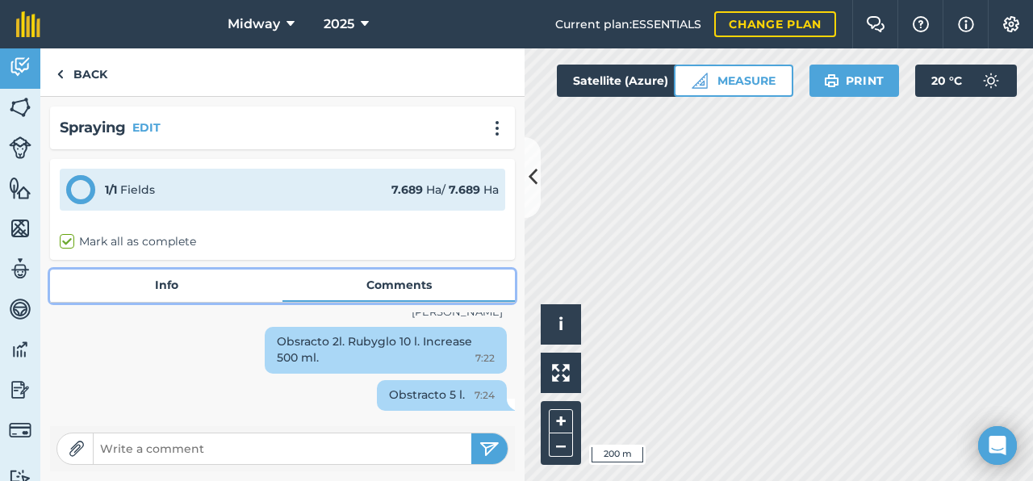
click at [188, 282] on link "Info" at bounding box center [166, 285] width 233 height 31
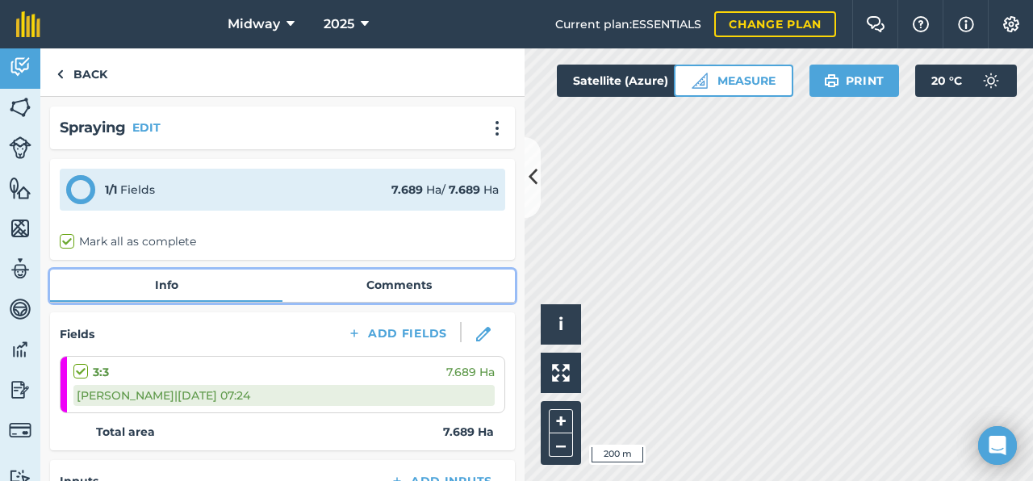
click at [496, 287] on link "Comments" at bounding box center [399, 285] width 233 height 31
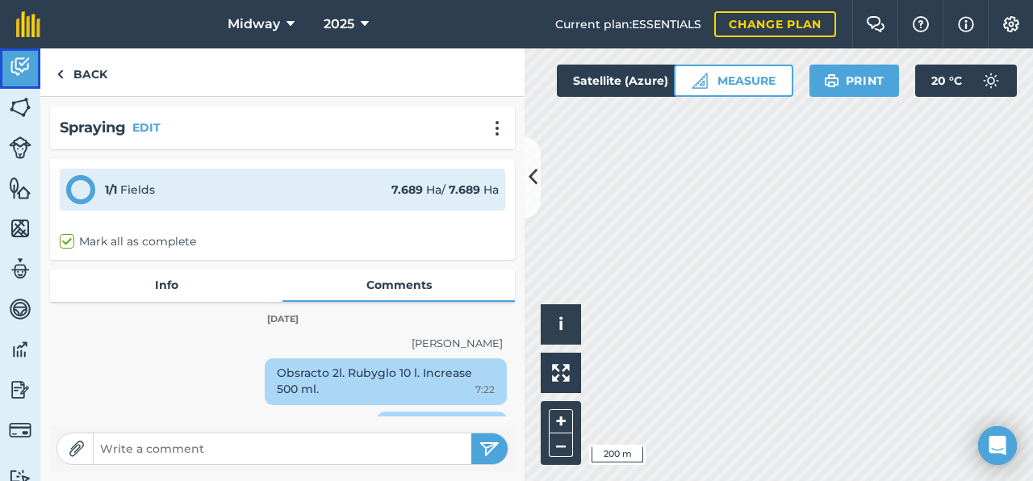
click at [27, 68] on img at bounding box center [20, 67] width 23 height 24
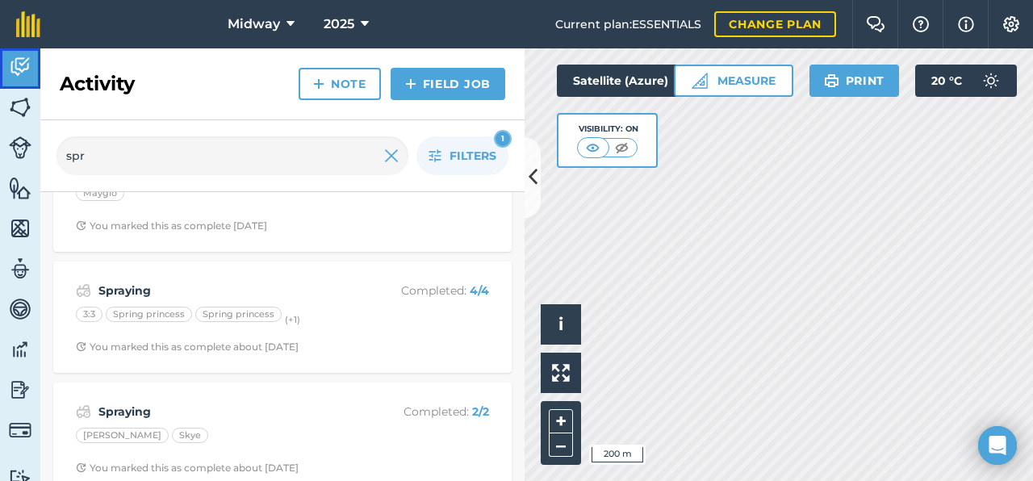
scroll to position [1514, 0]
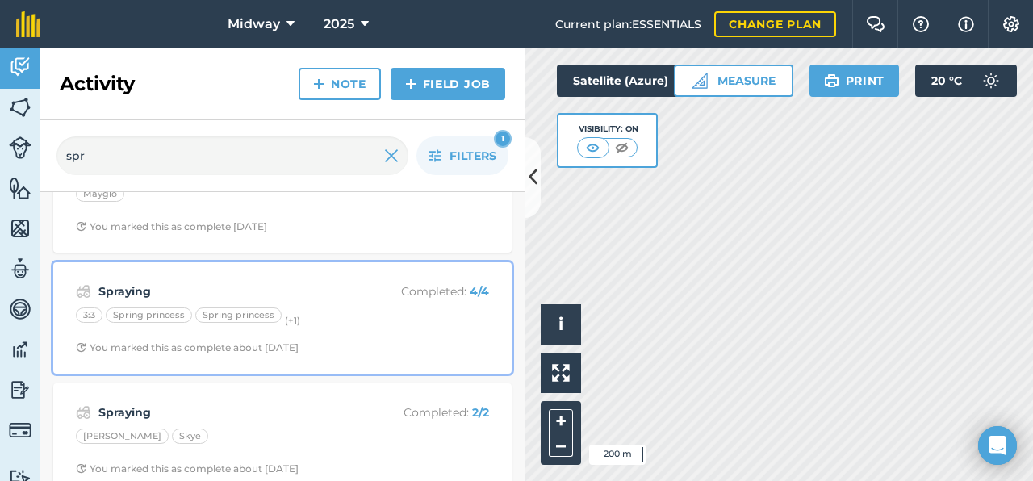
click at [173, 287] on strong "Spraying" at bounding box center [226, 292] width 256 height 18
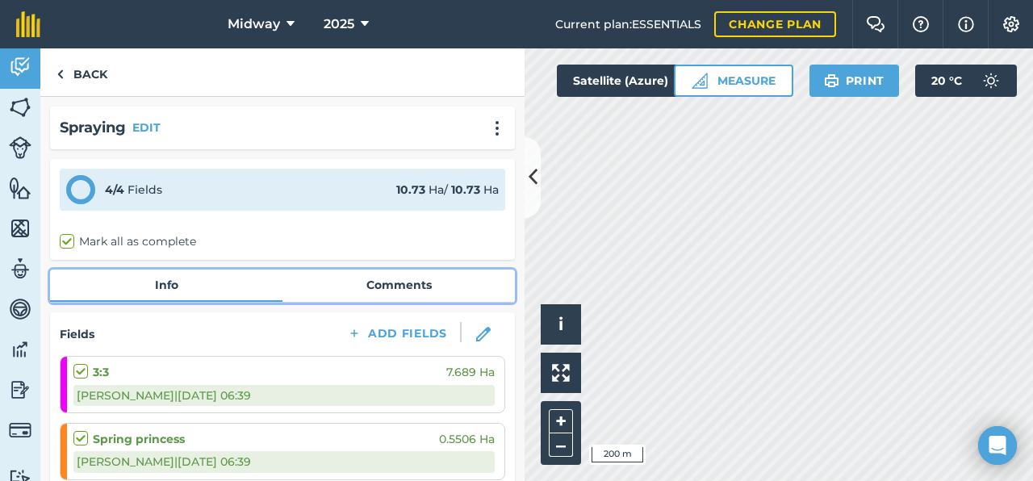
click at [411, 290] on link "Comments" at bounding box center [399, 285] width 233 height 31
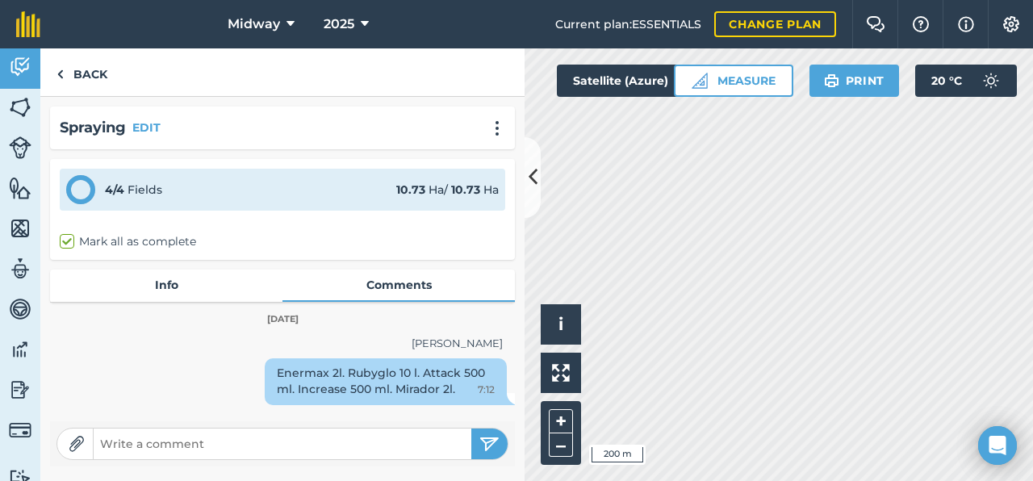
click at [438, 392] on div "Enermax 2l. Rubyglo 10 l. Attack 500 ml. Increase 500 ml. Mirador 2l. 7:12" at bounding box center [386, 381] width 242 height 47
click at [204, 350] on div "[PERSON_NAME]" at bounding box center [282, 343] width 441 height 17
click at [86, 76] on link "Back" at bounding box center [81, 72] width 83 height 48
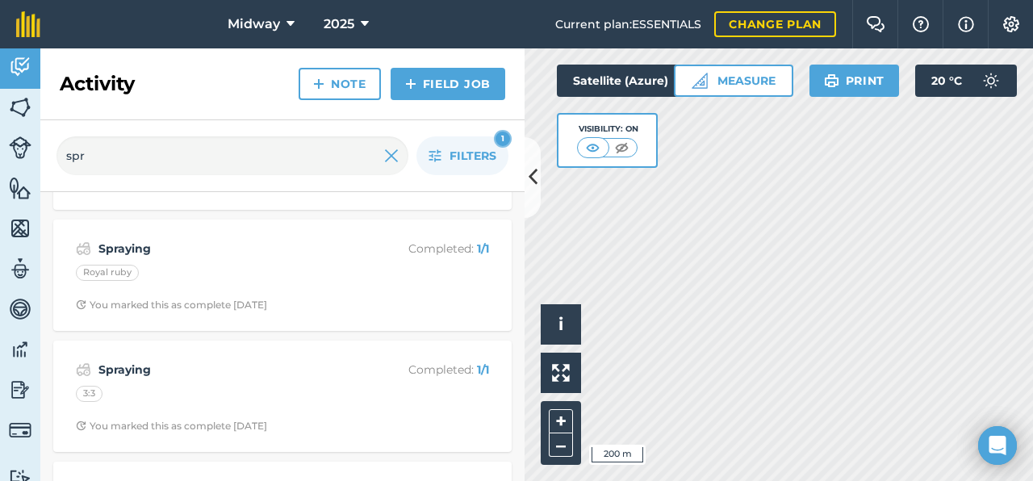
scroll to position [237, 0]
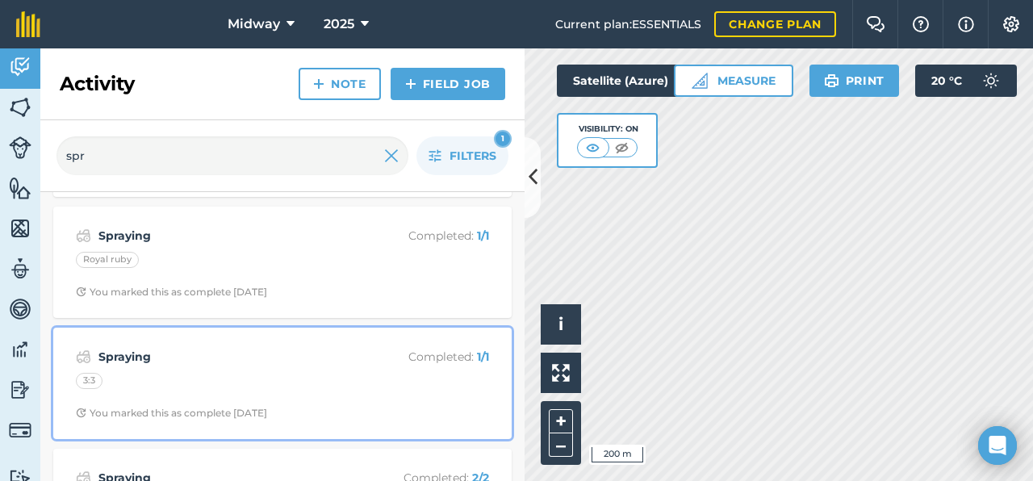
click at [120, 387] on div "3:3" at bounding box center [282, 383] width 413 height 21
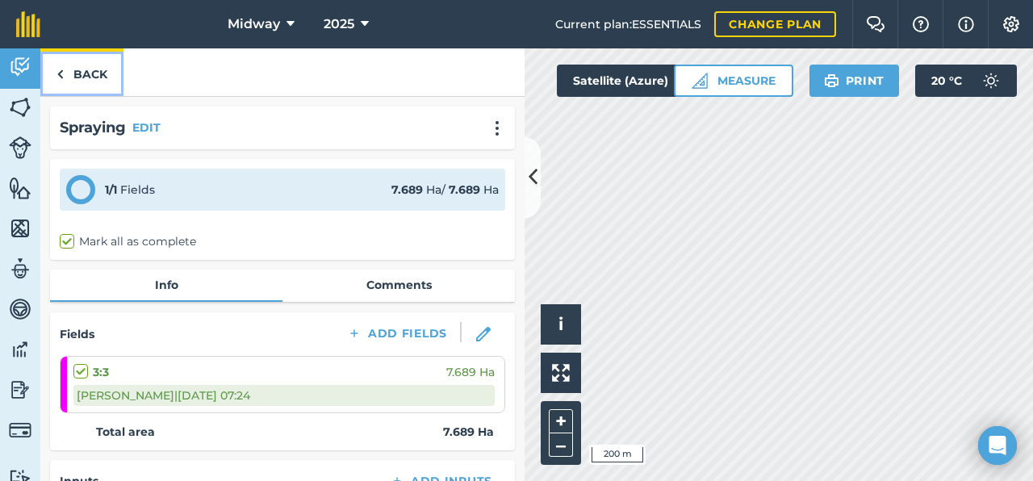
click at [69, 64] on link "Back" at bounding box center [81, 72] width 83 height 48
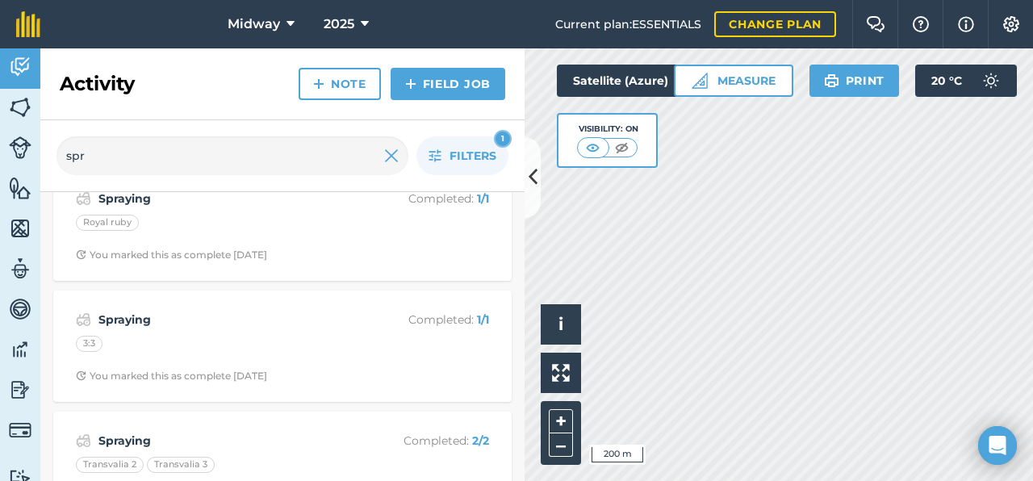
scroll to position [293, 0]
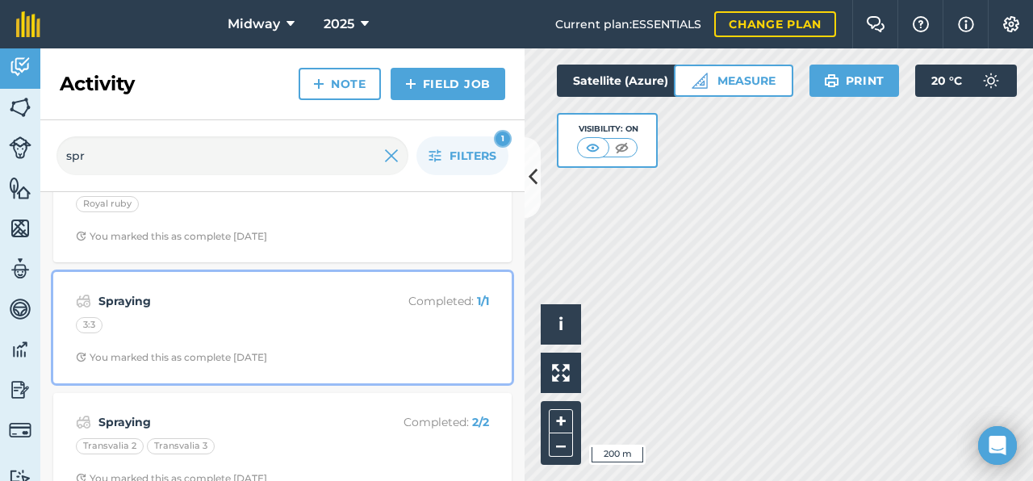
click at [113, 337] on div "3:3" at bounding box center [282, 327] width 413 height 21
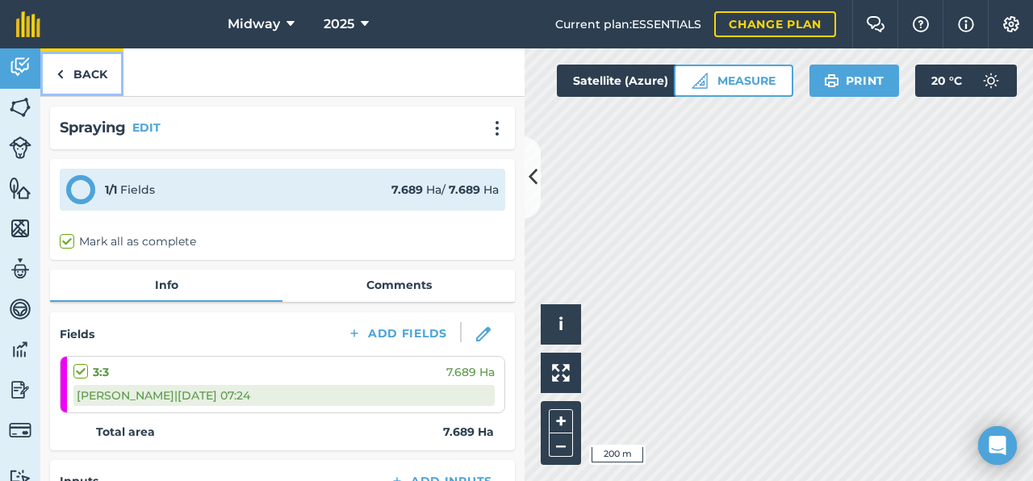
click at [63, 66] on img at bounding box center [60, 74] width 7 height 19
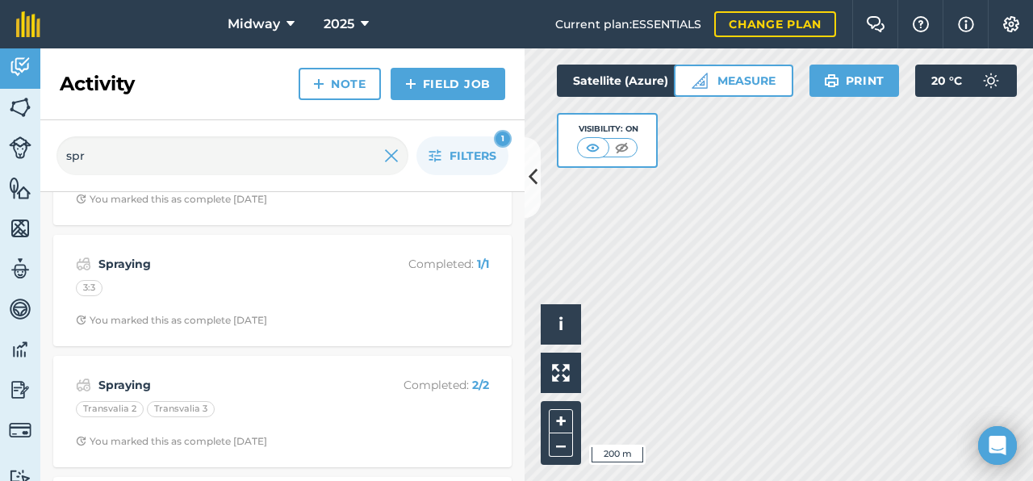
scroll to position [329, 0]
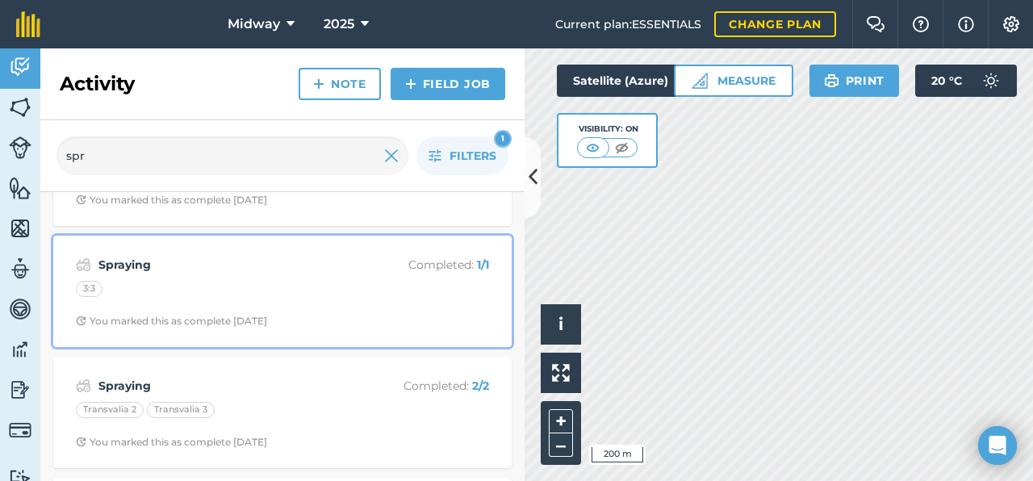
click at [289, 301] on div "3:3" at bounding box center [282, 291] width 413 height 21
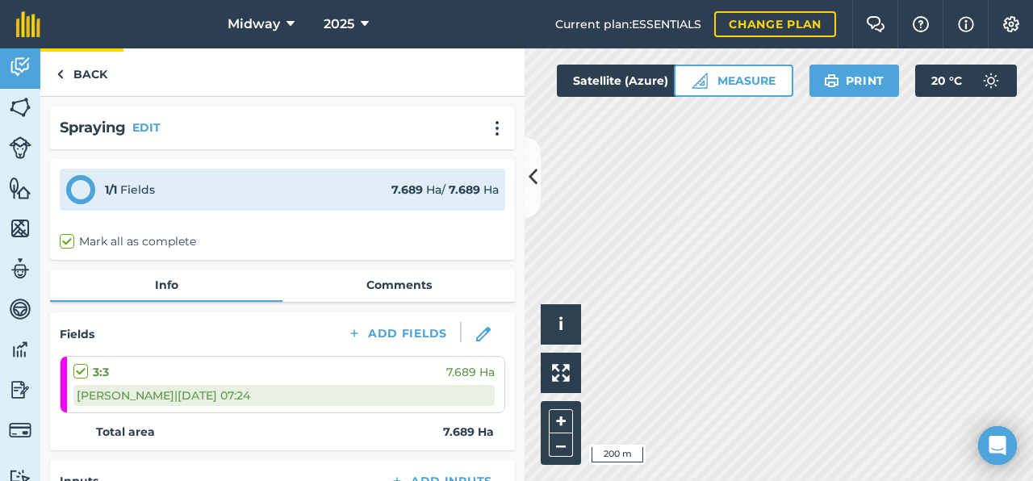
click at [57, 68] on img at bounding box center [60, 74] width 7 height 19
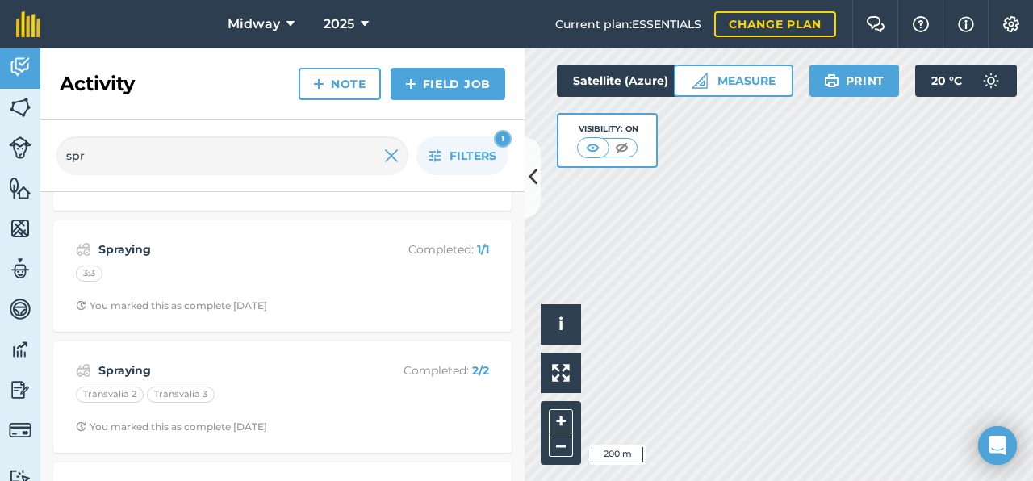
scroll to position [350, 0]
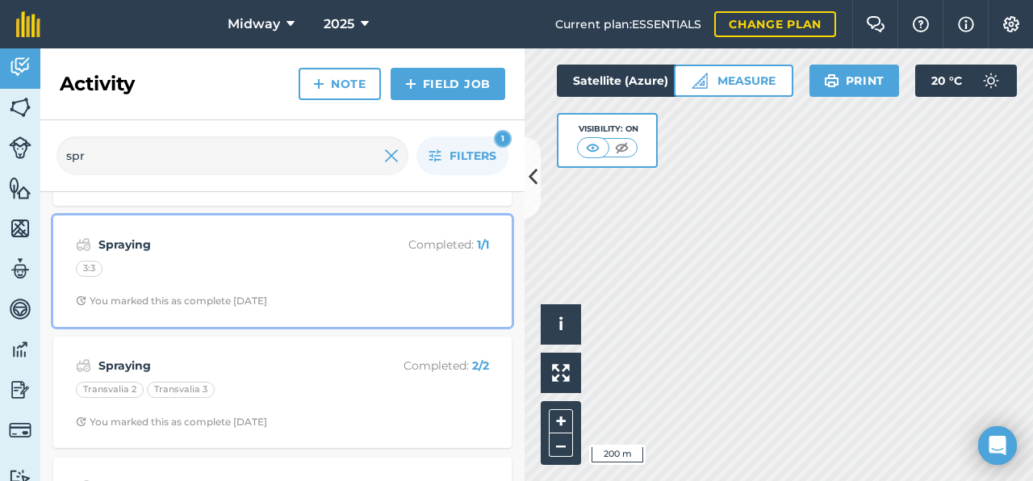
click at [224, 303] on div "You marked this as complete [DATE]" at bounding box center [171, 301] width 191 height 13
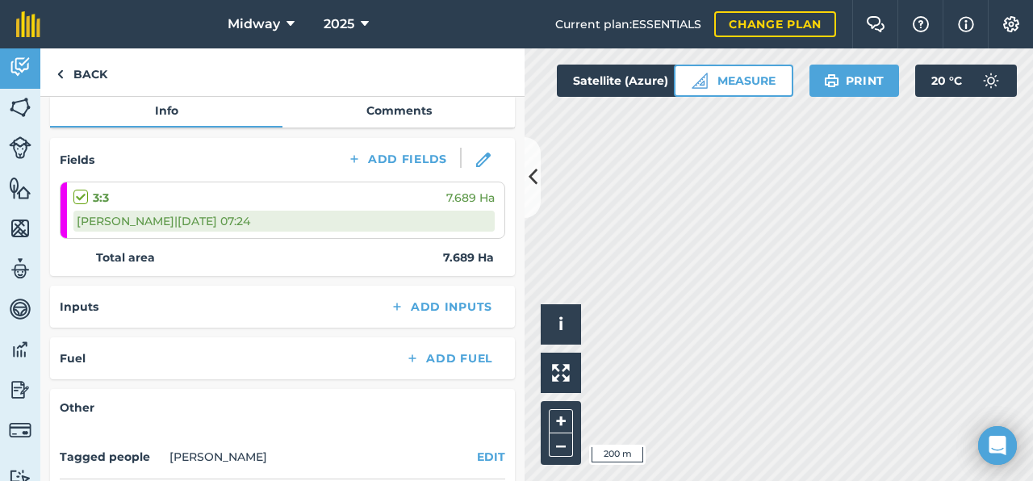
scroll to position [178, 0]
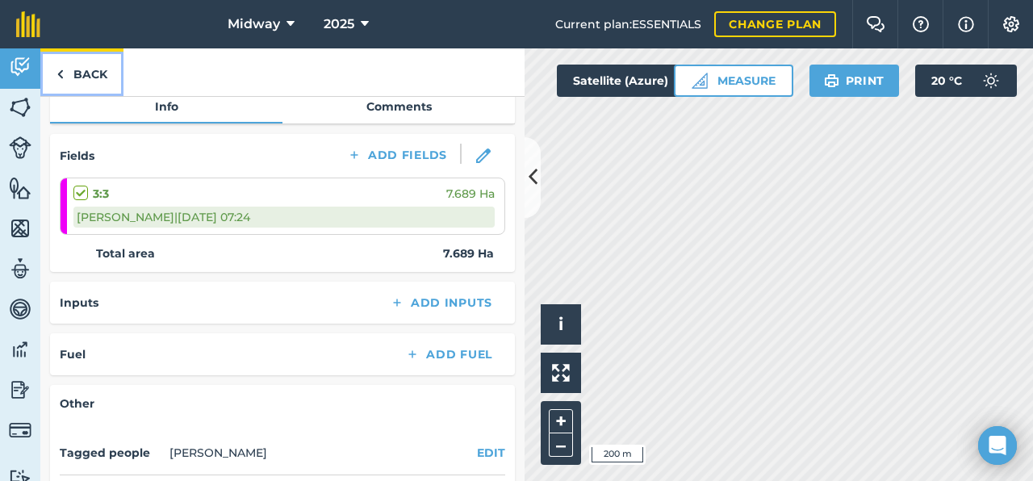
click at [70, 74] on link "Back" at bounding box center [81, 72] width 83 height 48
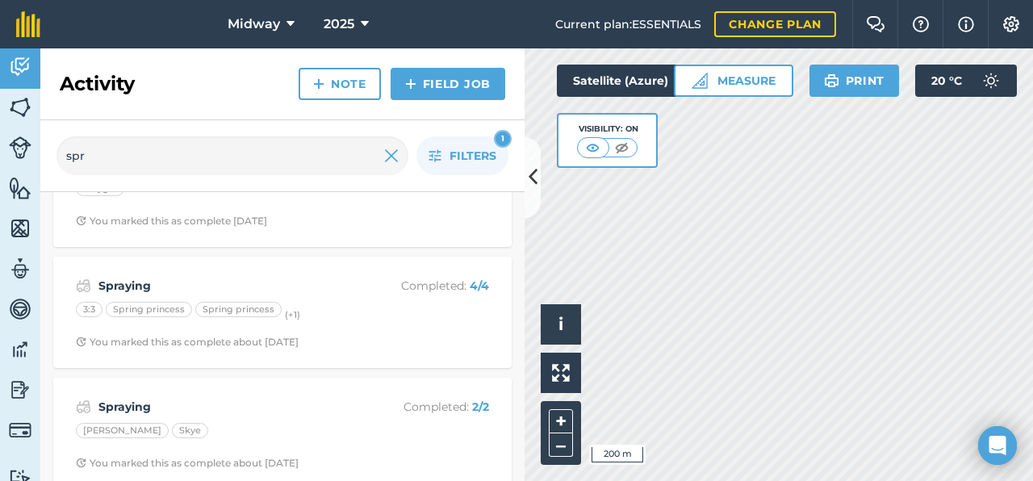
scroll to position [1539, 0]
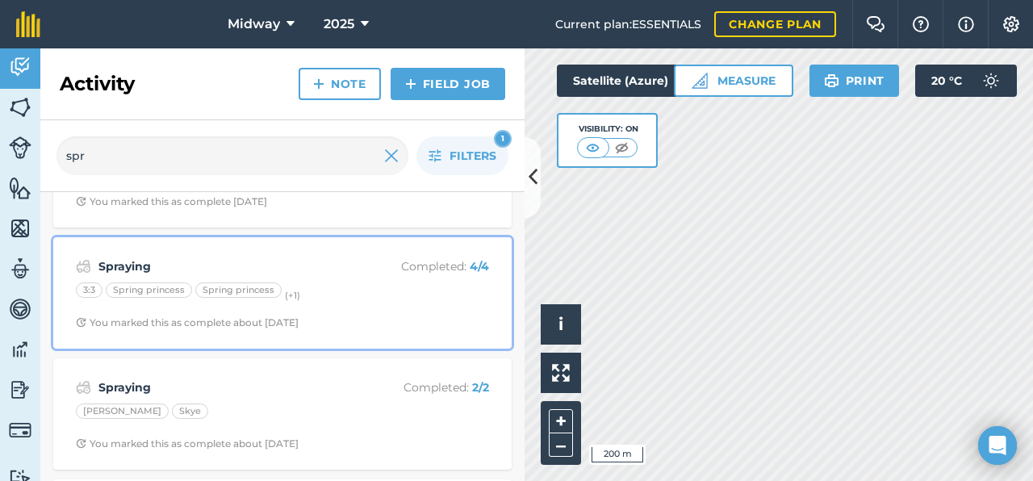
click at [196, 274] on strong "Spraying" at bounding box center [226, 267] width 256 height 18
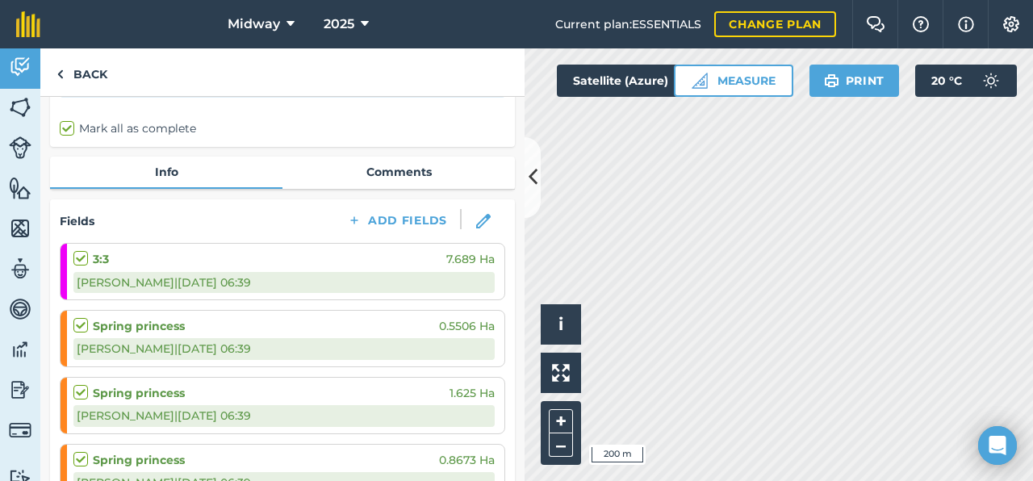
scroll to position [129, 0]
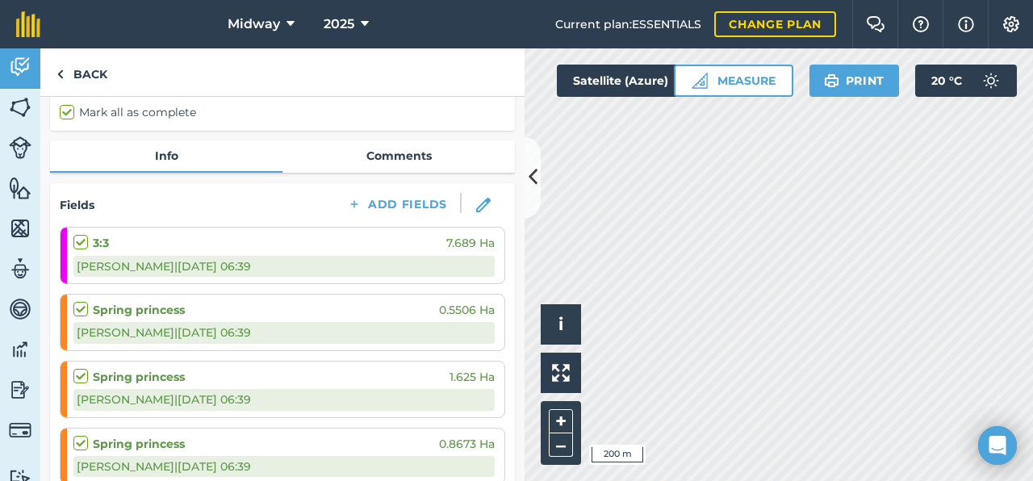
click at [222, 312] on div "Spring princess 0.5506 Ha" at bounding box center [283, 310] width 421 height 18
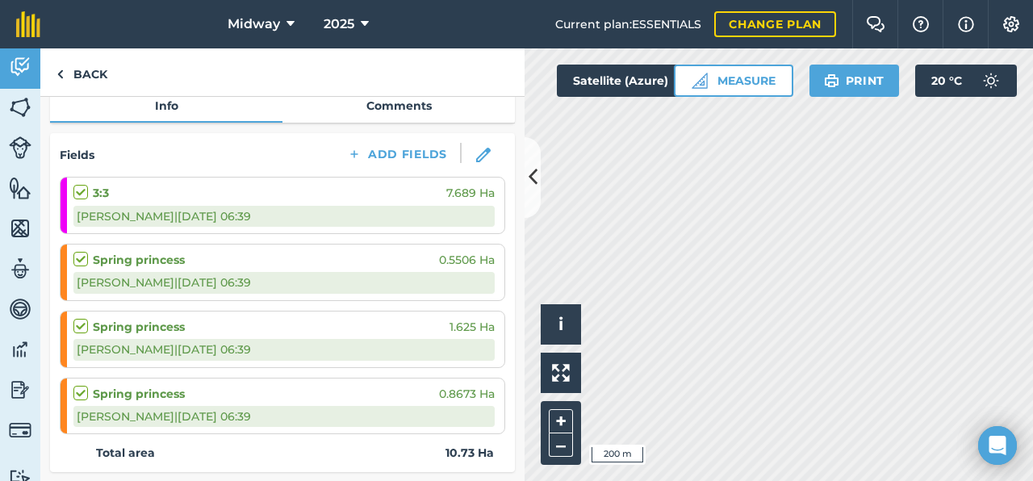
scroll to position [186, 0]
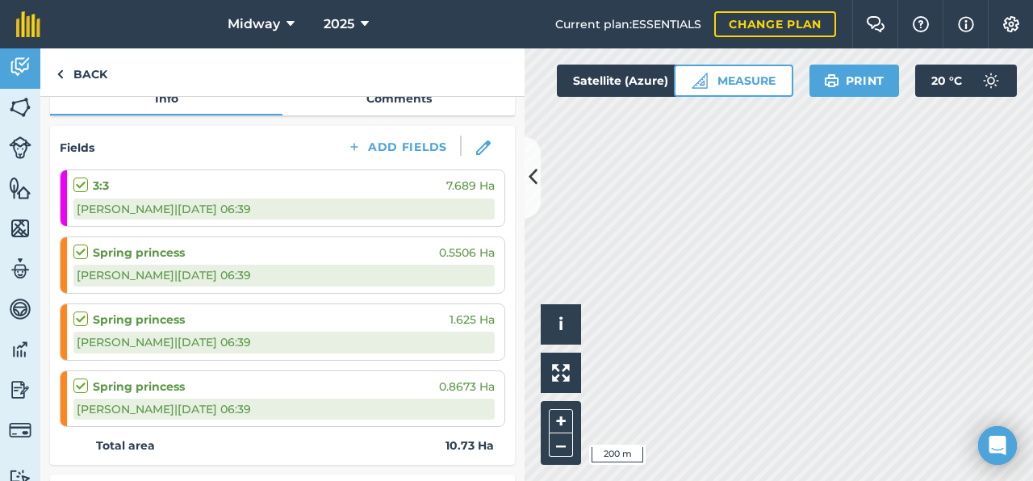
click at [203, 329] on div "Spring princess 1.625 [PERSON_NAME] N | [DATE] 06:39" at bounding box center [283, 332] width 421 height 56
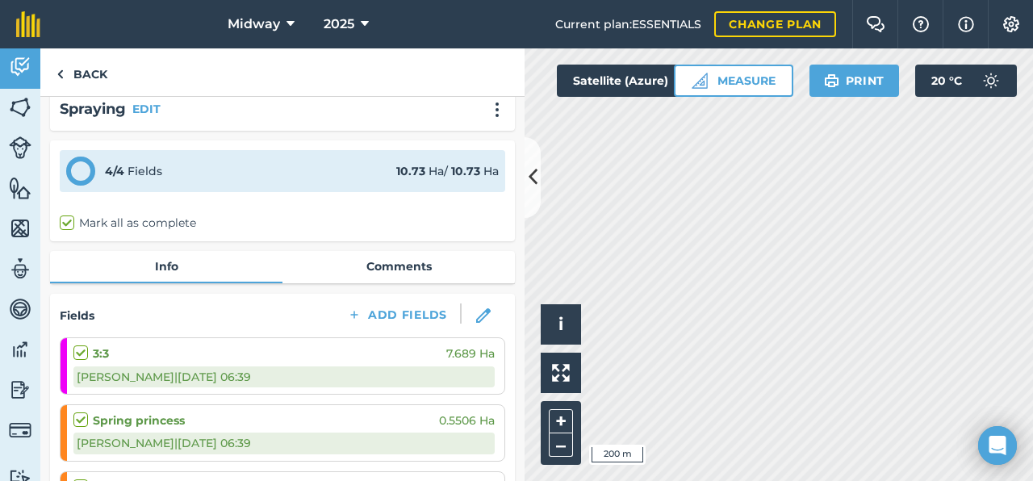
scroll to position [0, 0]
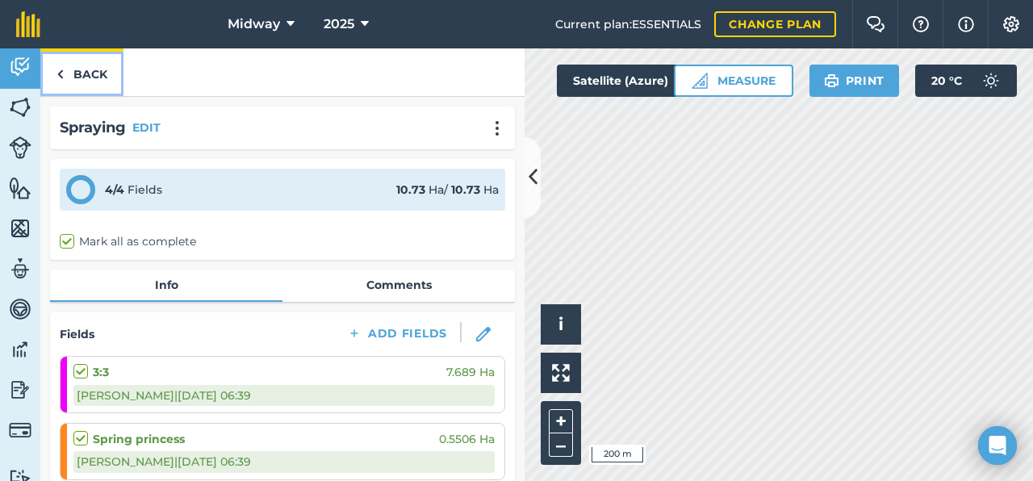
click at [77, 70] on link "Back" at bounding box center [81, 72] width 83 height 48
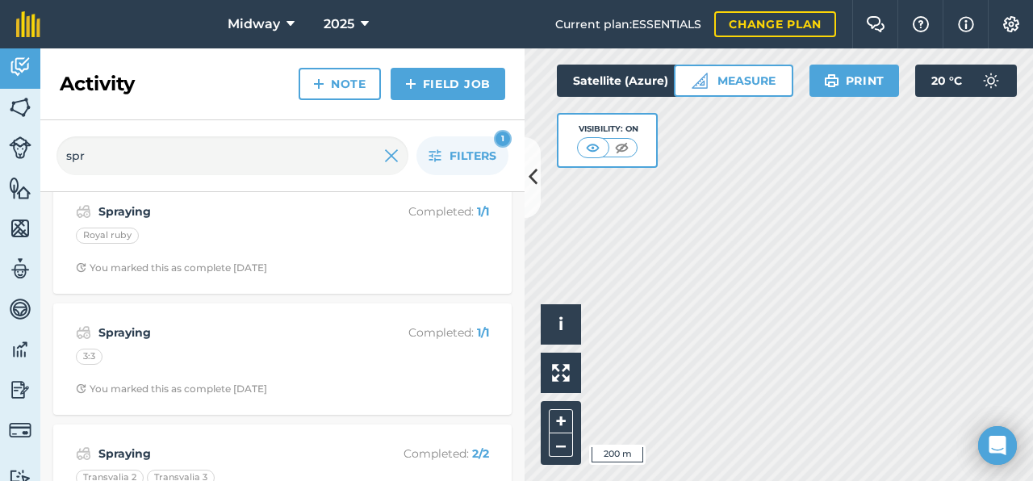
scroll to position [262, 0]
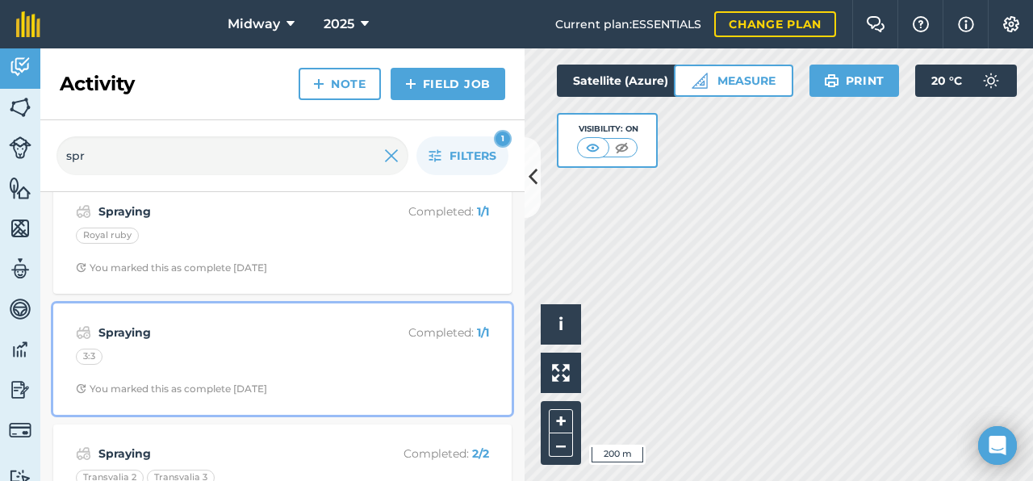
click at [96, 358] on div "3:3" at bounding box center [89, 357] width 27 height 16
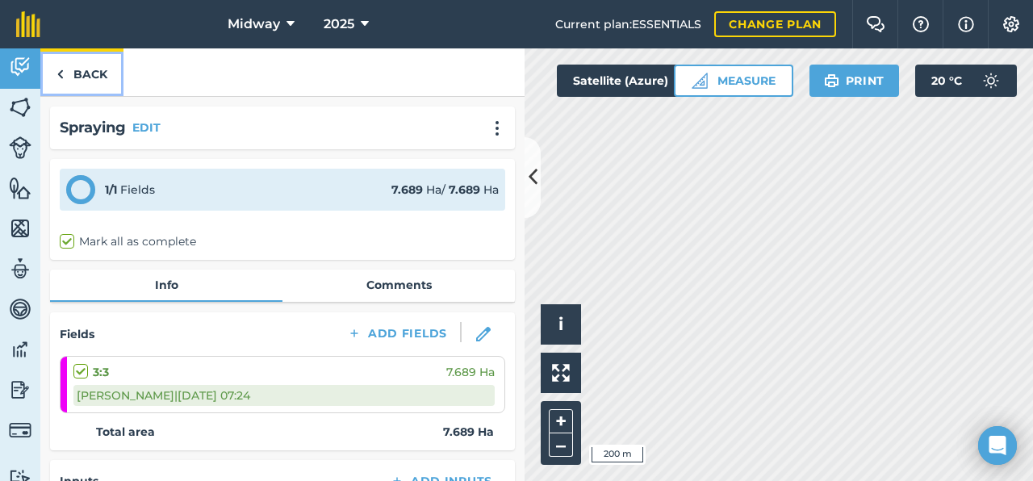
click at [71, 68] on link "Back" at bounding box center [81, 72] width 83 height 48
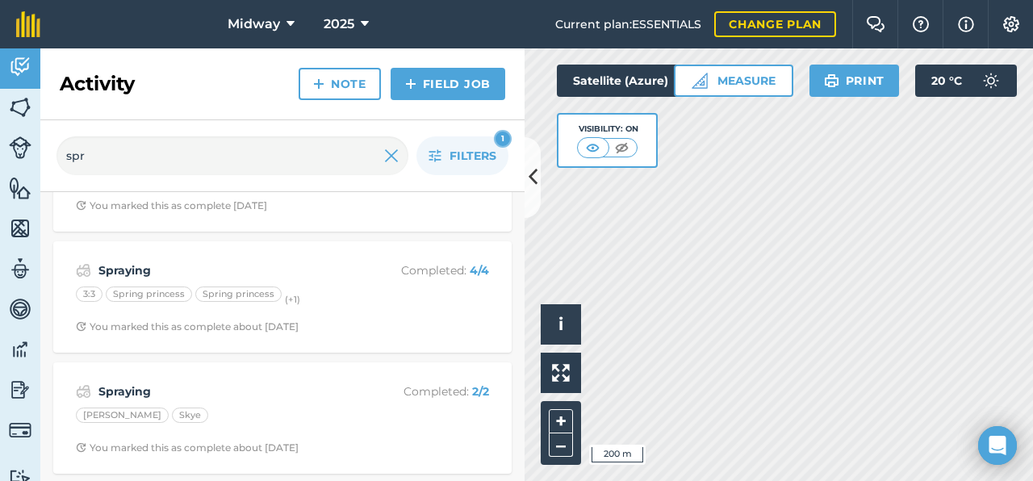
scroll to position [1535, 0]
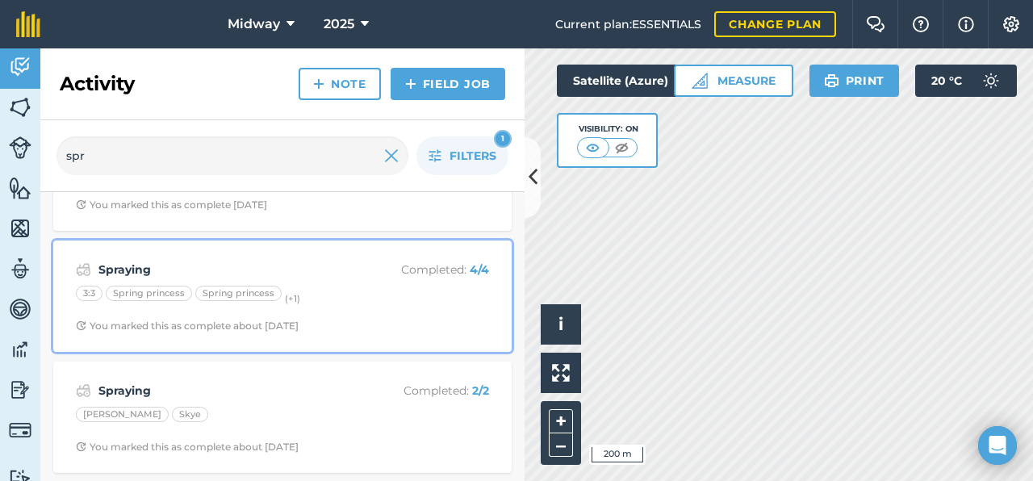
click at [159, 312] on div "Spraying Completed : 4 / 4 3:3 Spring princess Spring princess (+ 1 ) You marke…" at bounding box center [282, 296] width 439 height 92
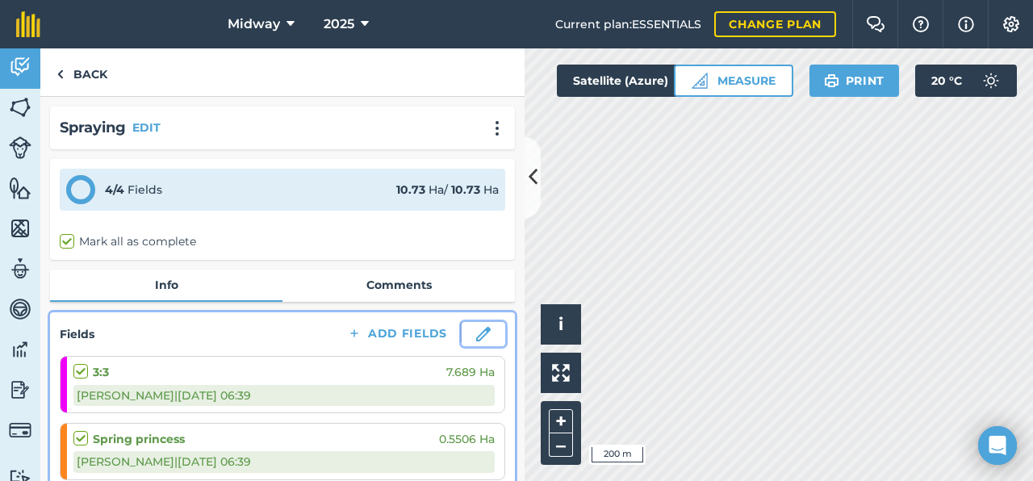
click at [482, 340] on img at bounding box center [483, 334] width 15 height 15
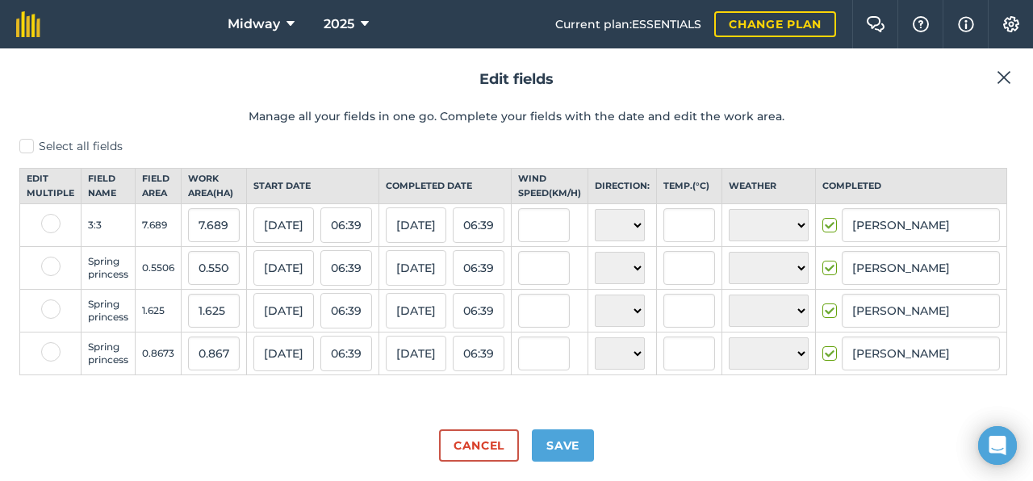
click at [1008, 81] on img at bounding box center [1004, 77] width 15 height 19
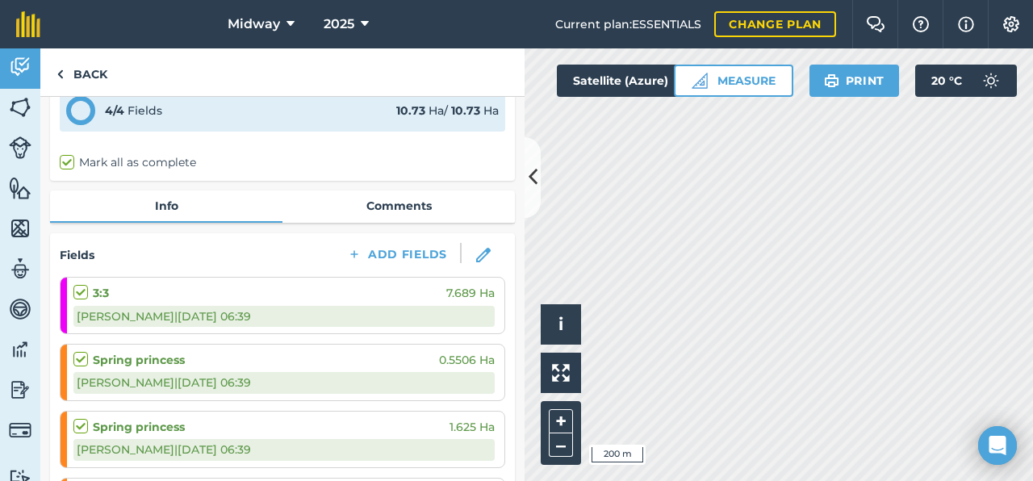
scroll to position [80, 0]
click at [62, 73] on img at bounding box center [60, 74] width 7 height 19
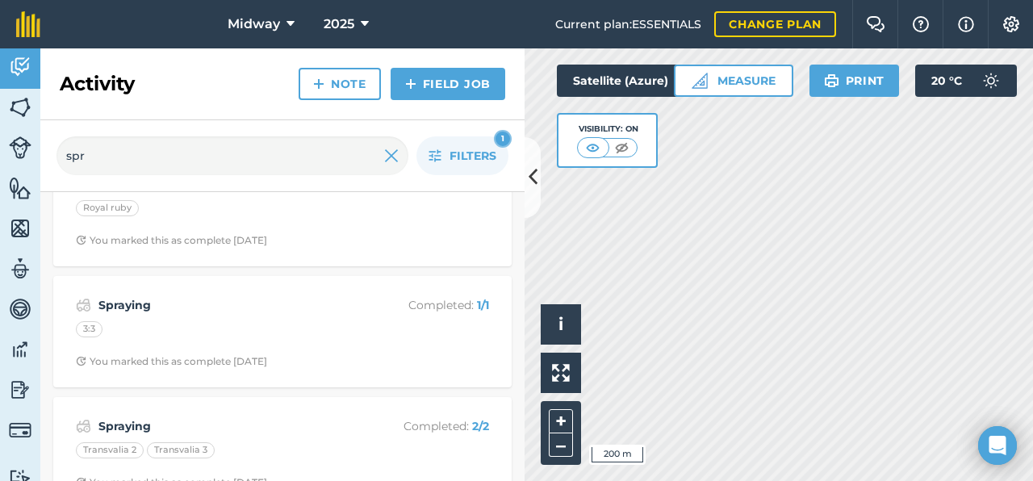
scroll to position [302, 0]
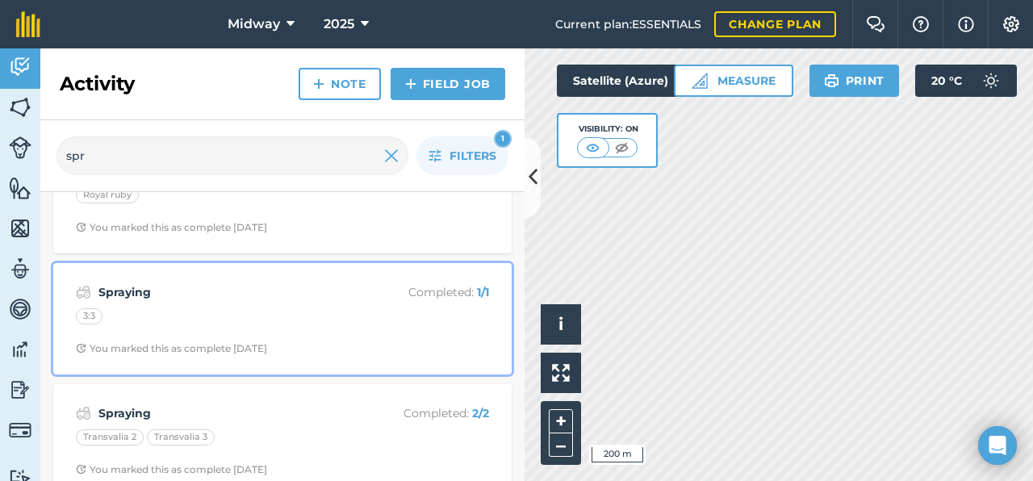
click at [224, 295] on strong "Spraying" at bounding box center [226, 292] width 256 height 18
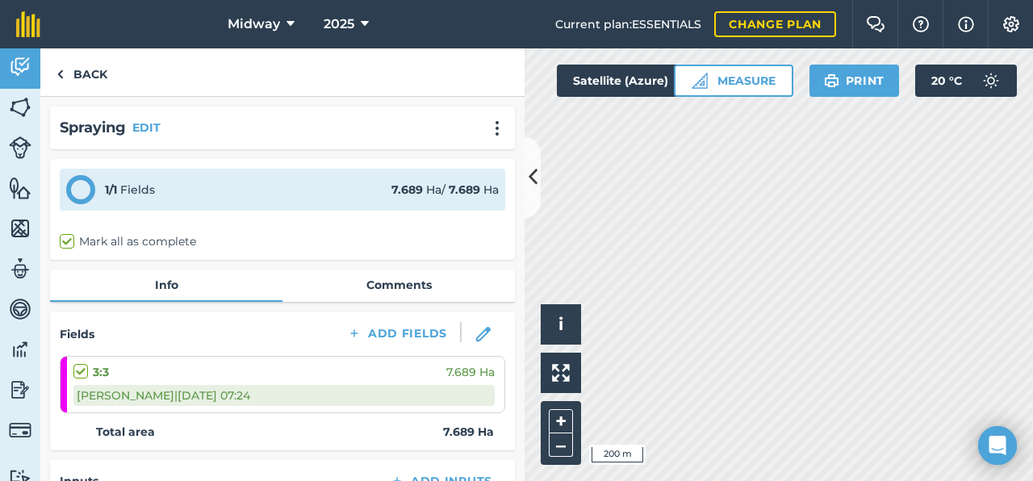
click at [261, 385] on div "[PERSON_NAME] | [DATE] 07:24" at bounding box center [283, 395] width 421 height 21
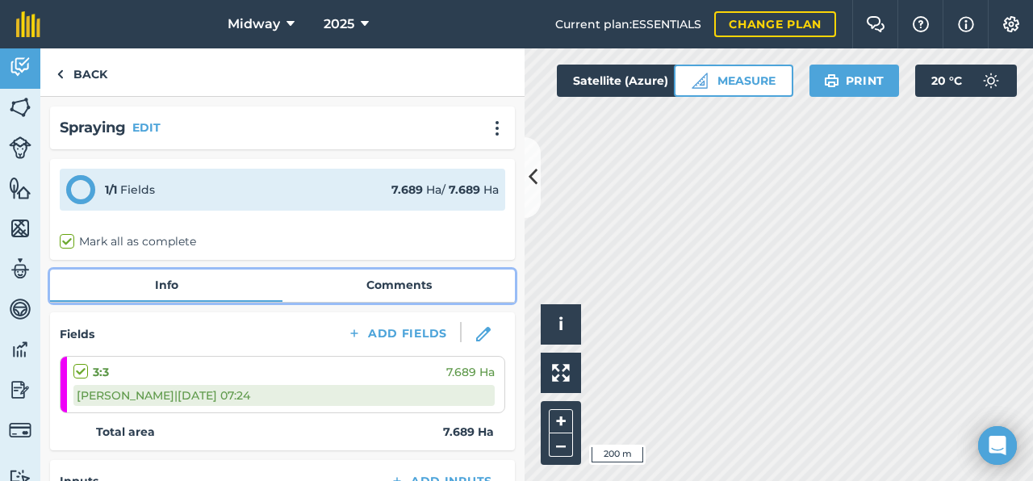
click at [387, 291] on link "Comments" at bounding box center [399, 285] width 233 height 31
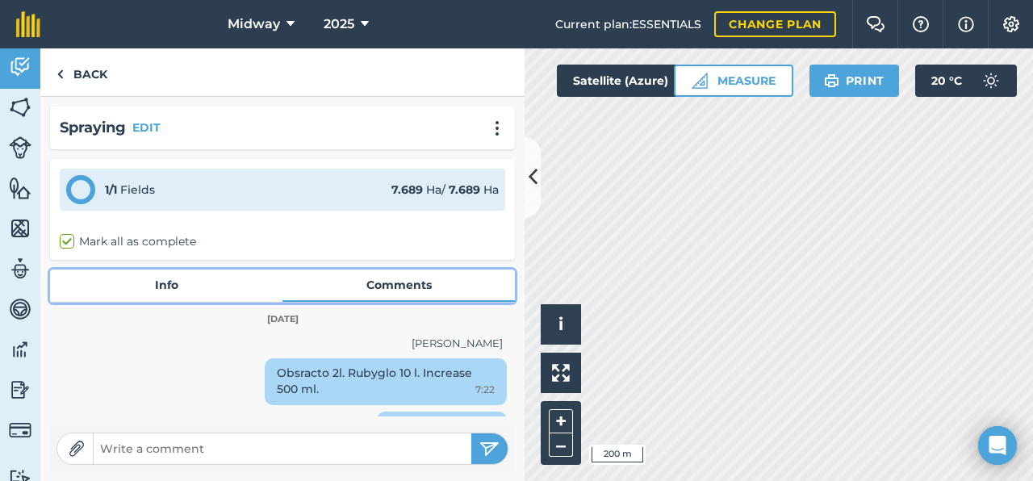
scroll to position [31, 0]
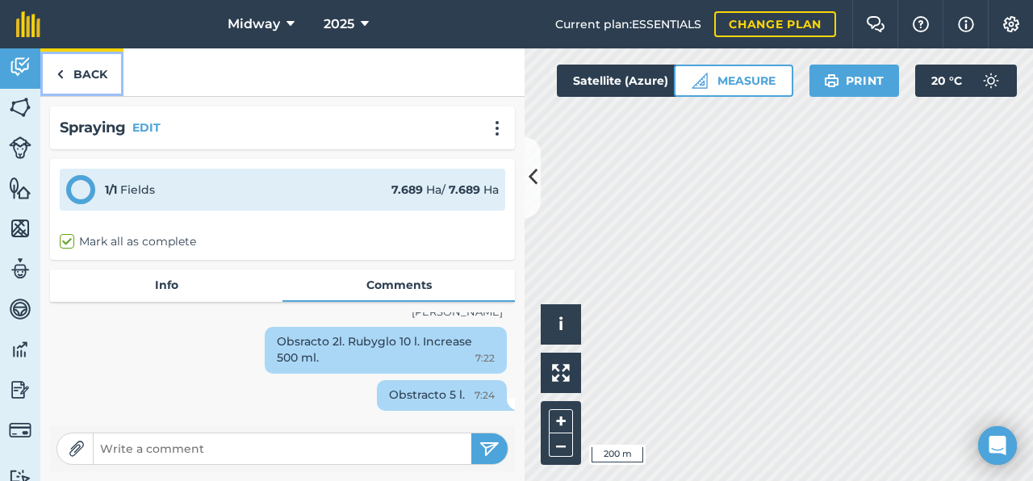
click at [78, 69] on link "Back" at bounding box center [81, 72] width 83 height 48
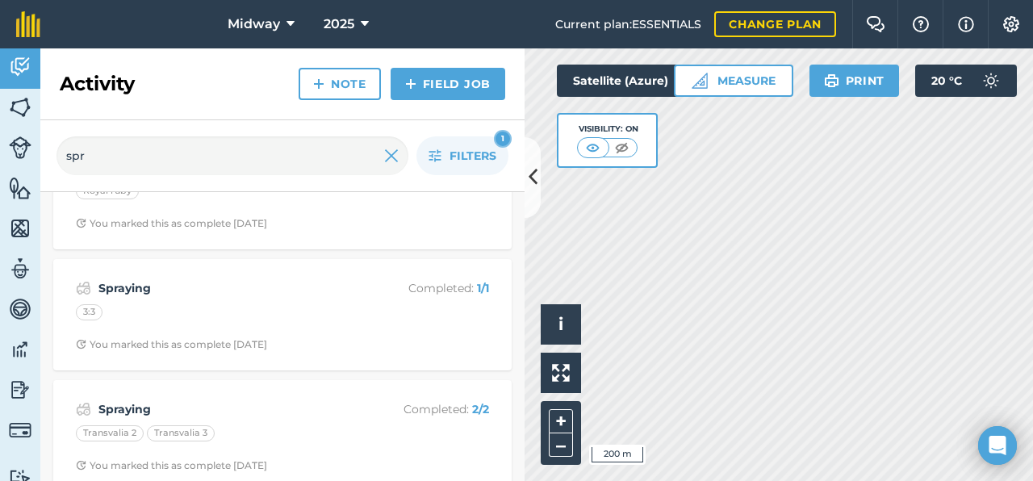
scroll to position [366, 0]
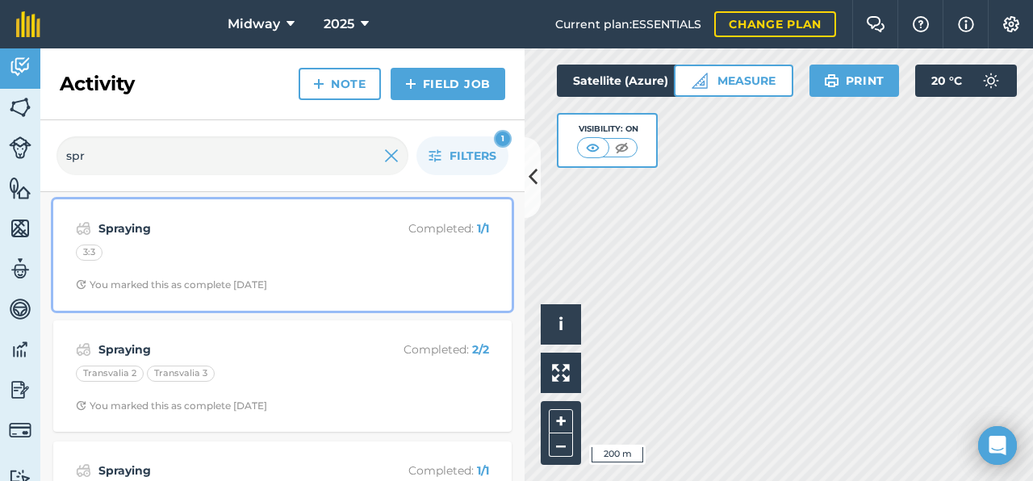
click at [308, 261] on div "3:3" at bounding box center [282, 255] width 413 height 21
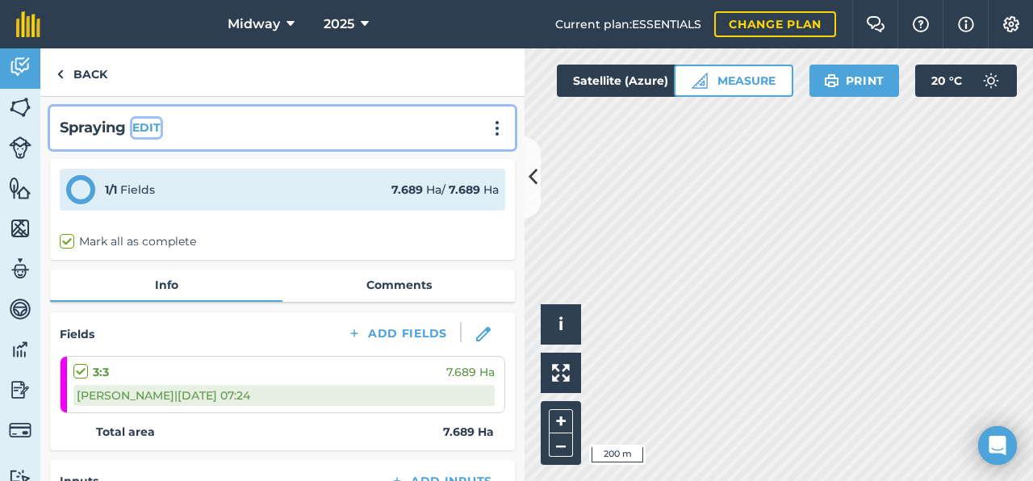
click at [142, 123] on button "EDIT" at bounding box center [146, 128] width 28 height 18
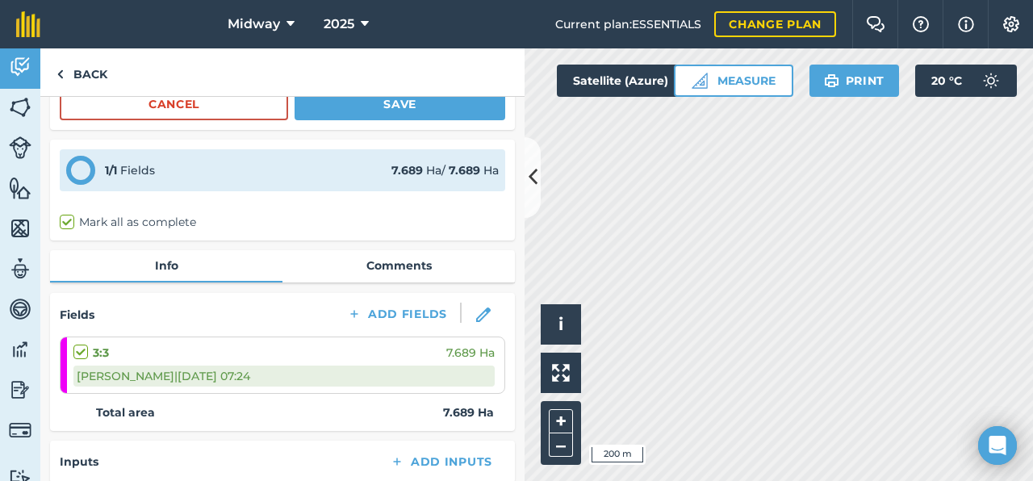
scroll to position [332, 0]
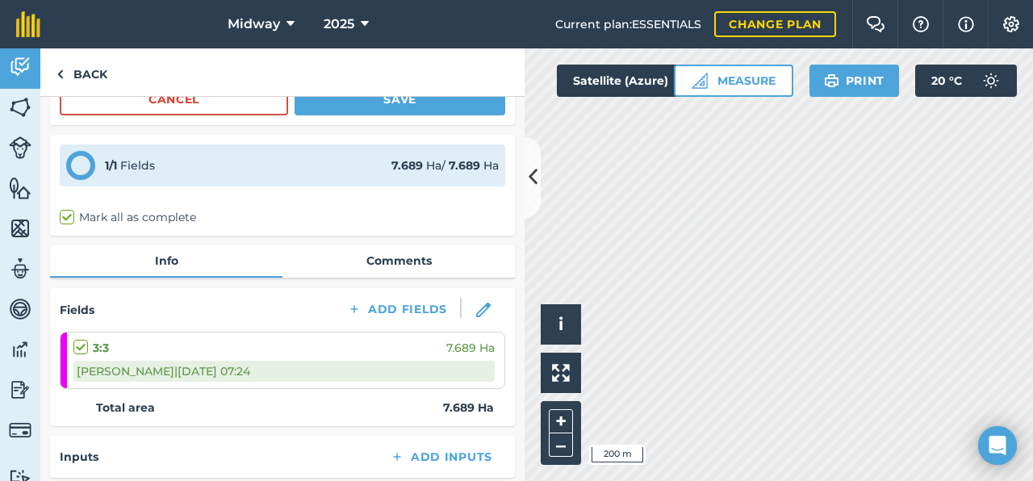
click at [194, 373] on div "[PERSON_NAME] | [DATE] 07:24" at bounding box center [283, 371] width 421 height 21
click at [270, 369] on div "[PERSON_NAME] | [DATE] 07:24" at bounding box center [283, 371] width 421 height 21
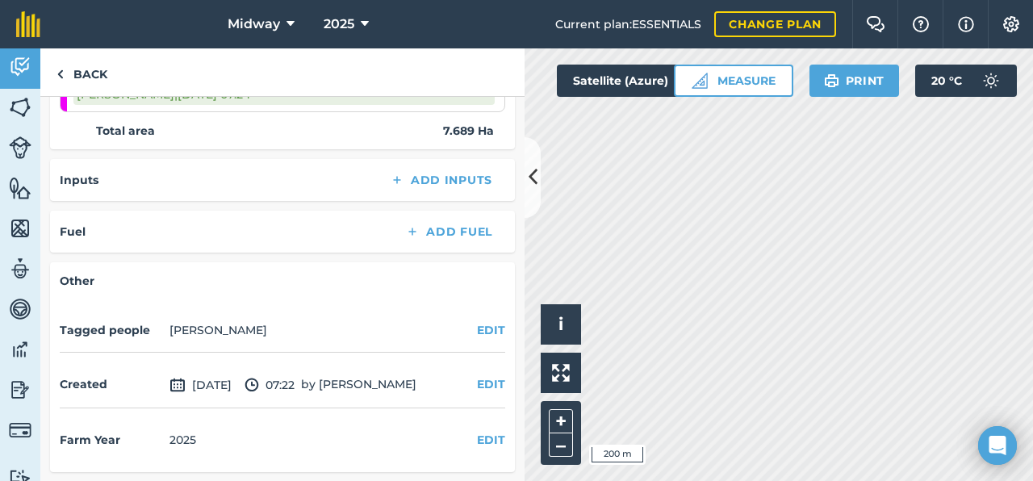
scroll to position [608, 0]
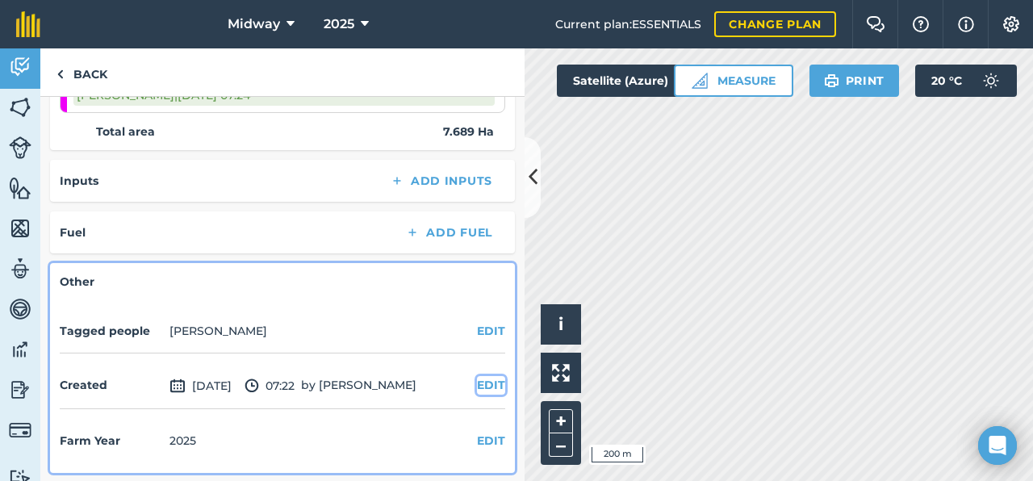
click at [492, 380] on button "EDIT" at bounding box center [491, 385] width 28 height 18
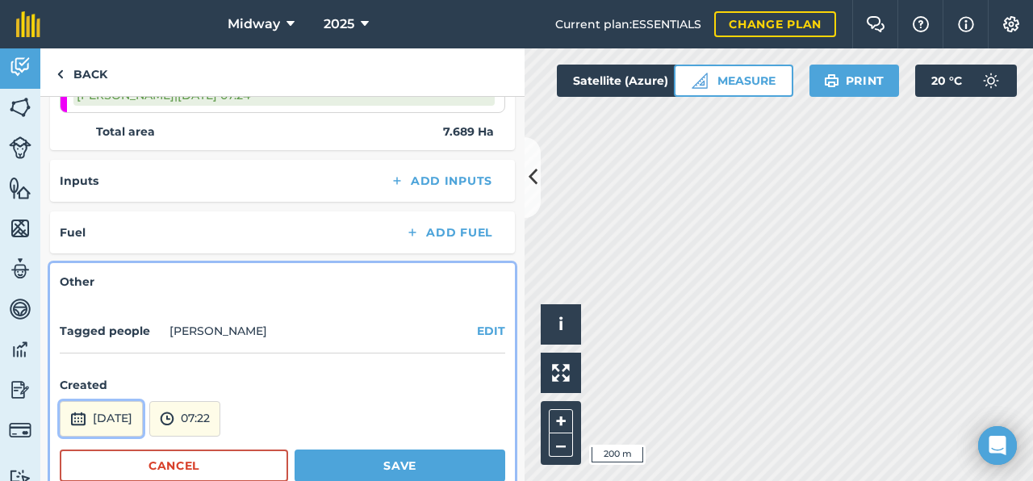
click at [143, 419] on button "[DATE]" at bounding box center [101, 419] width 83 height 36
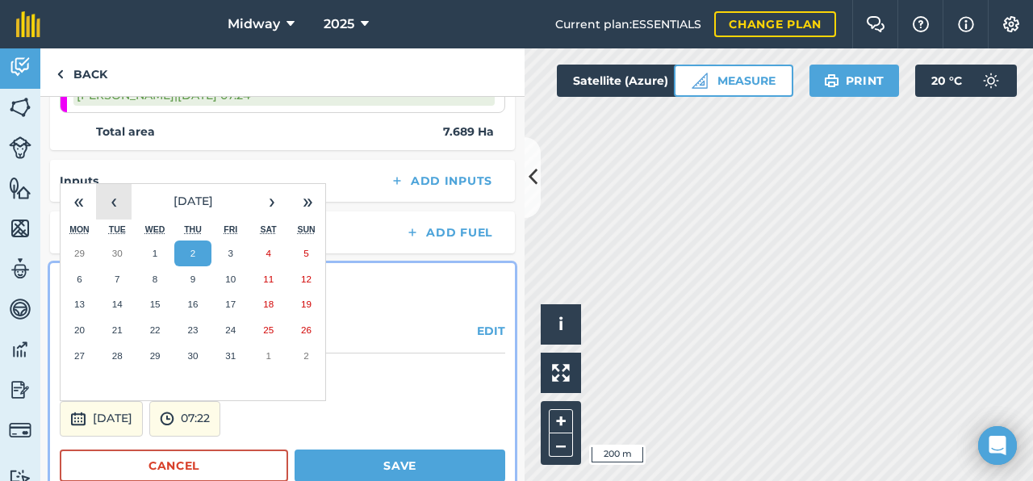
click at [124, 199] on button "‹" at bounding box center [114, 202] width 36 height 36
click at [123, 278] on button "9" at bounding box center [117, 279] width 38 height 26
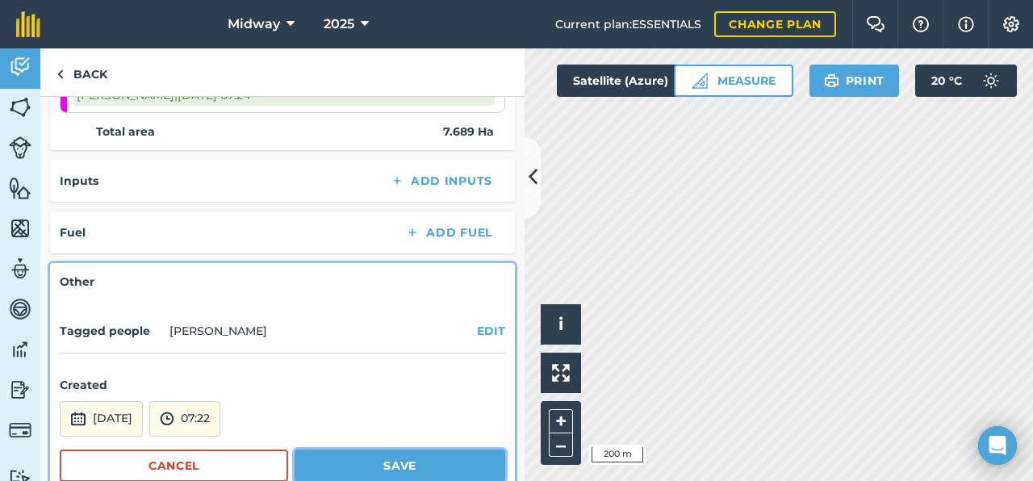
click at [385, 465] on button "Save" at bounding box center [400, 466] width 211 height 32
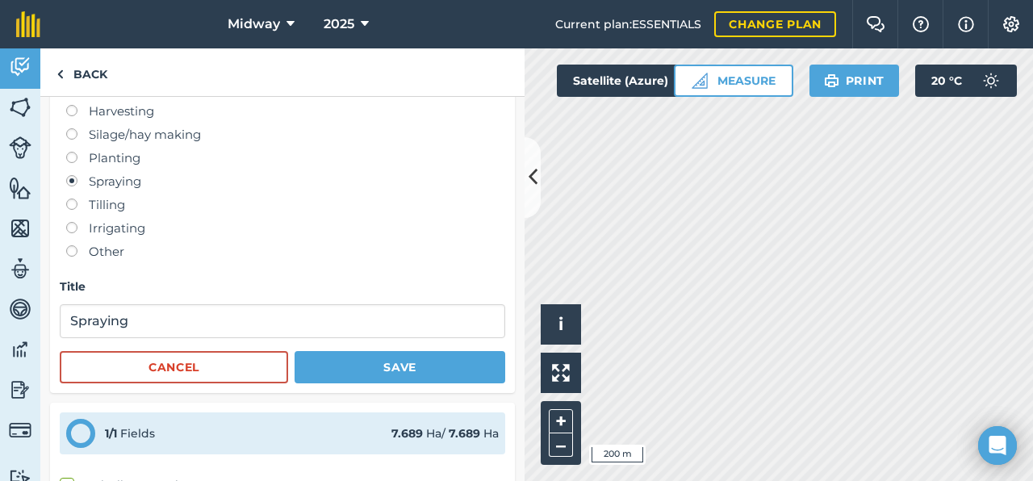
scroll to position [0, 0]
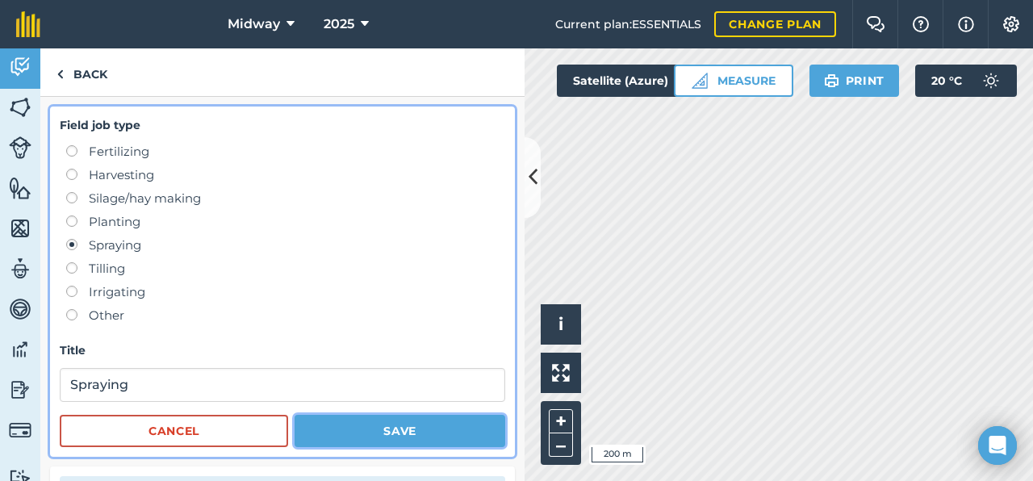
click at [338, 431] on button "Save" at bounding box center [400, 431] width 211 height 32
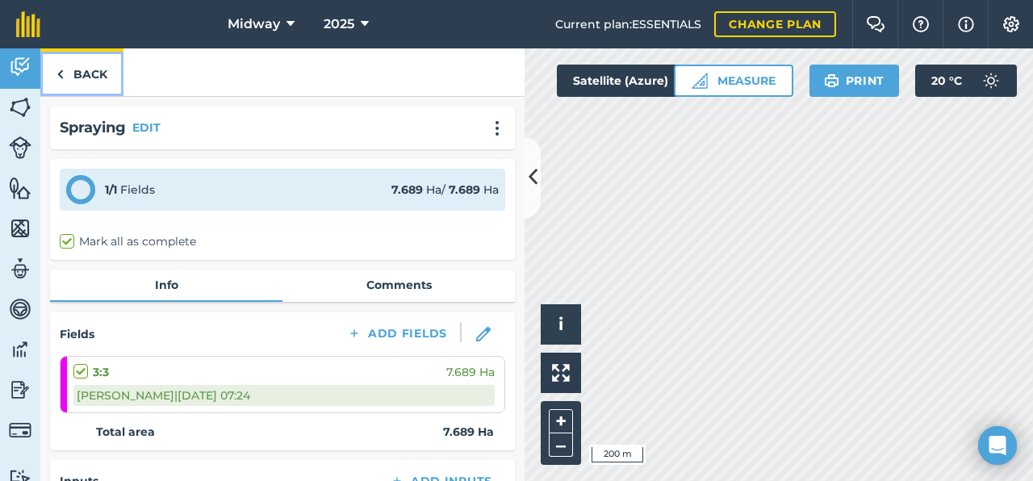
click at [73, 72] on link "Back" at bounding box center [81, 72] width 83 height 48
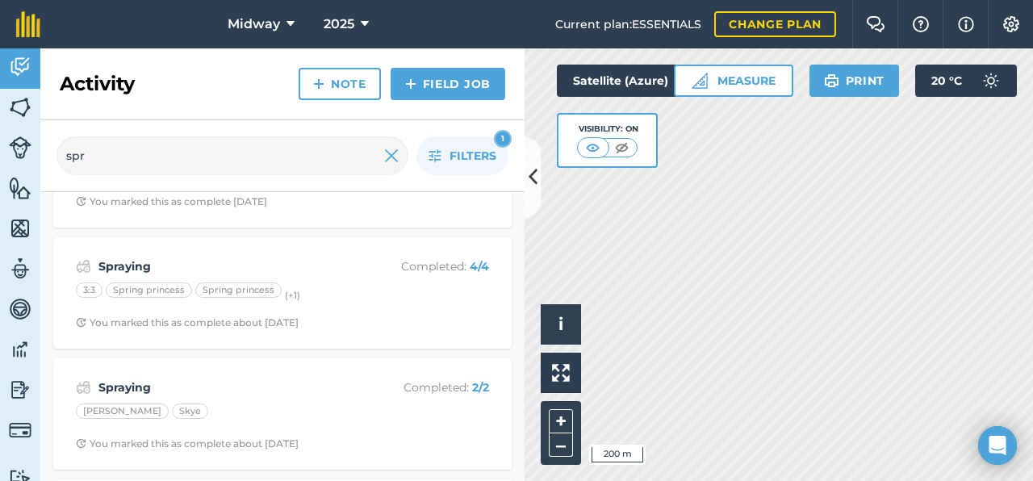
scroll to position [1544, 0]
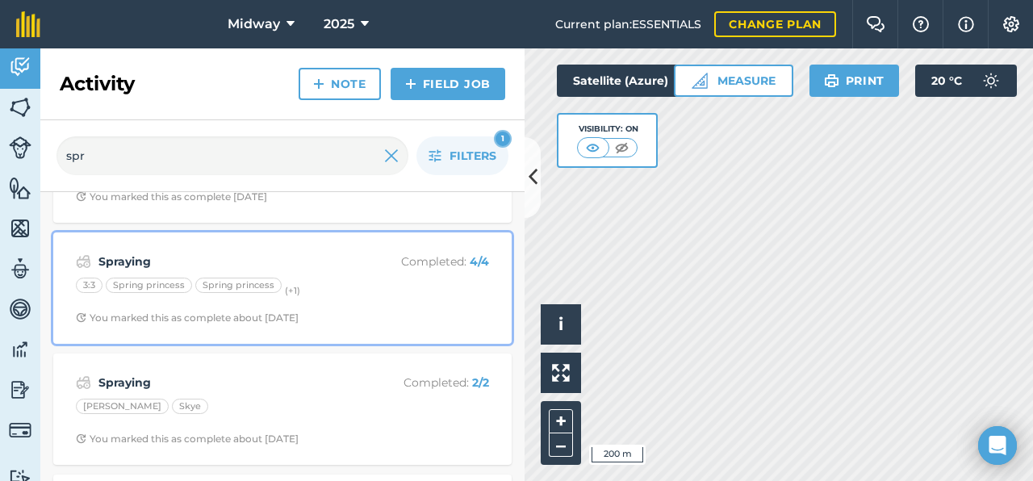
click at [331, 303] on div "Spraying Completed : 4 / 4 3:3 Spring princess Spring princess (+ 1 ) You marke…" at bounding box center [282, 288] width 439 height 92
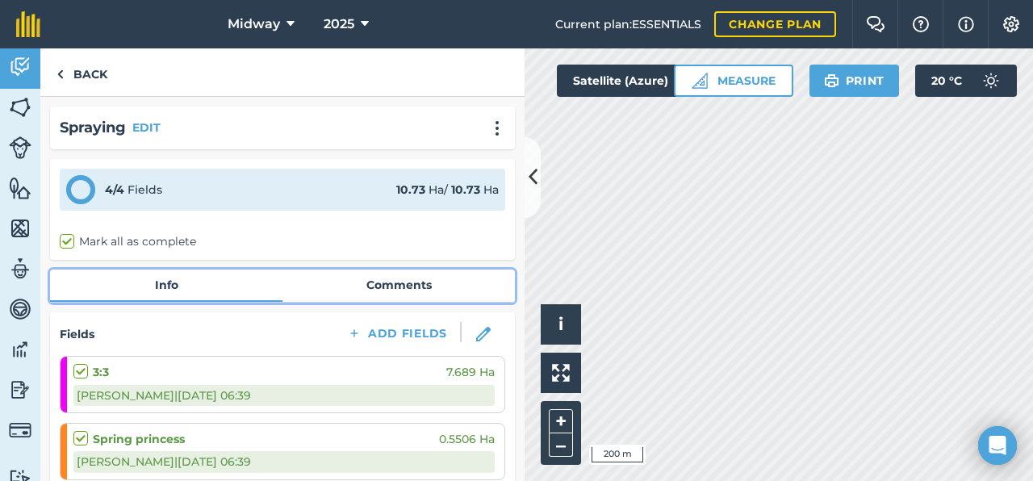
click at [389, 283] on link "Comments" at bounding box center [399, 285] width 233 height 31
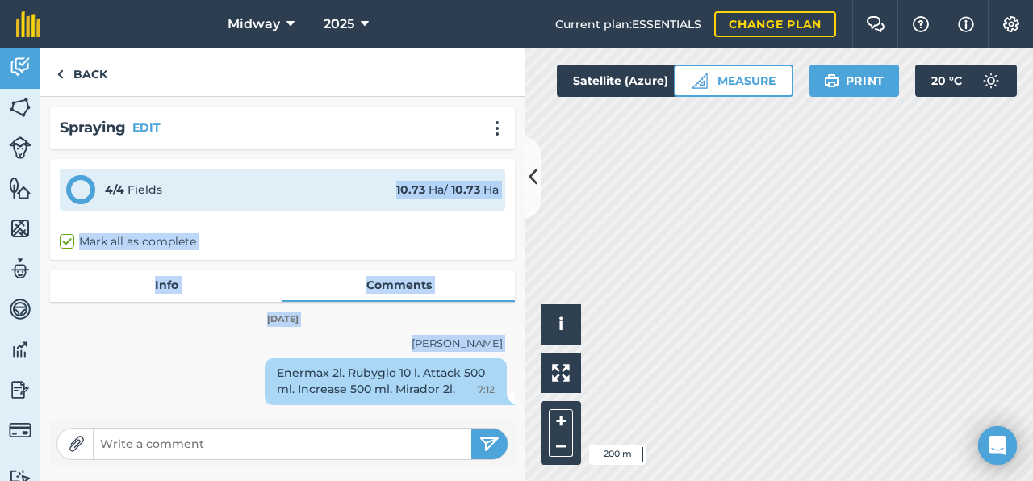
drag, startPoint x: 183, startPoint y: 395, endPoint x: 219, endPoint y: 149, distance: 248.0
click at [226, 155] on div "Spraying EDIT 4 / 4 Fields 10.73 Ha / 10.73 [PERSON_NAME] all as complete Info …" at bounding box center [282, 286] width 484 height 379
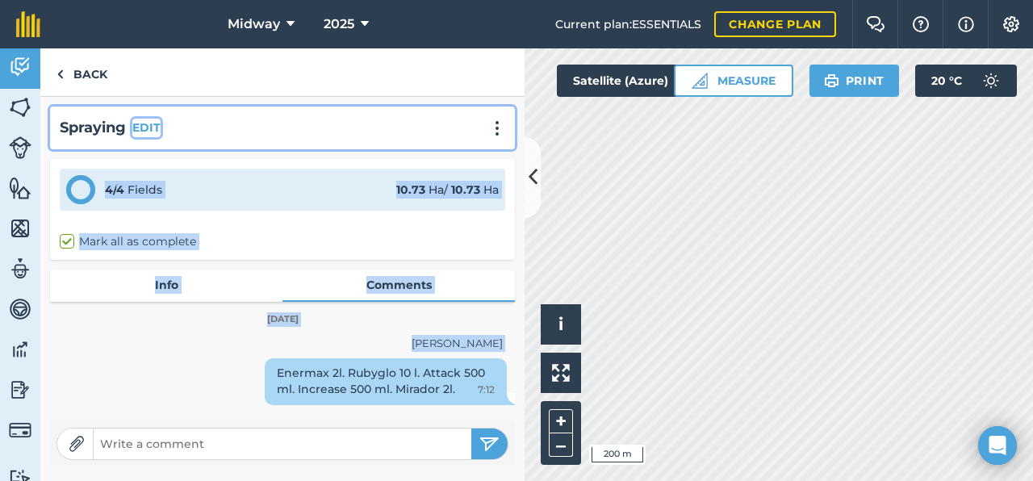
click at [148, 122] on button "EDIT" at bounding box center [146, 128] width 28 height 18
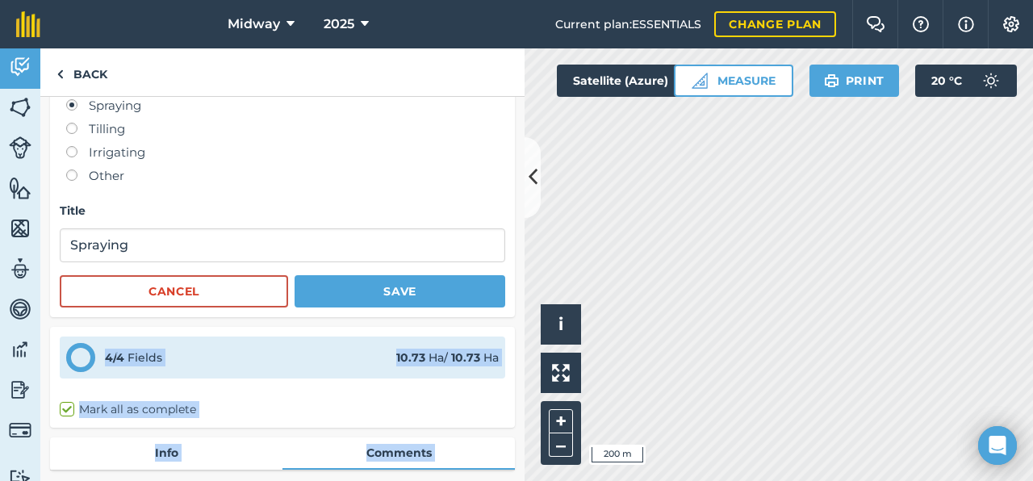
scroll to position [203, 0]
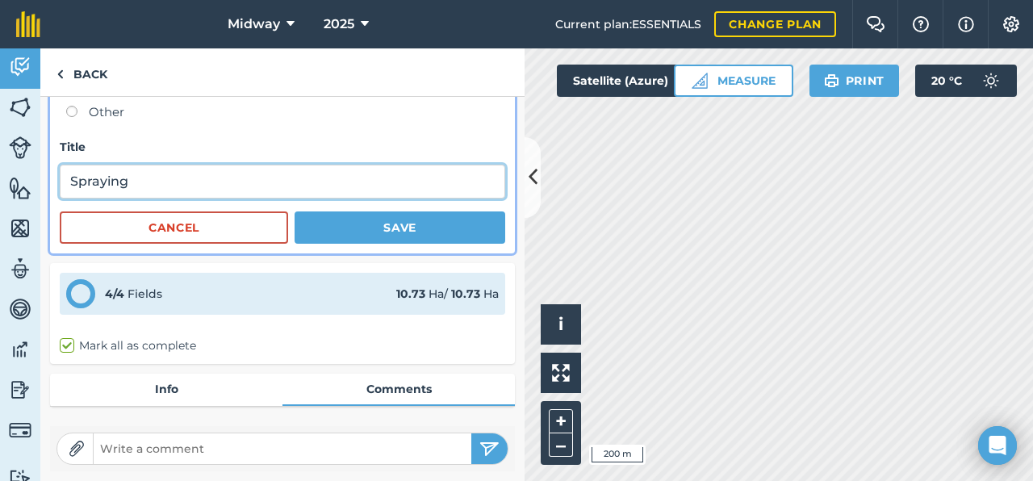
click at [316, 191] on input "Spraying" at bounding box center [283, 182] width 446 height 34
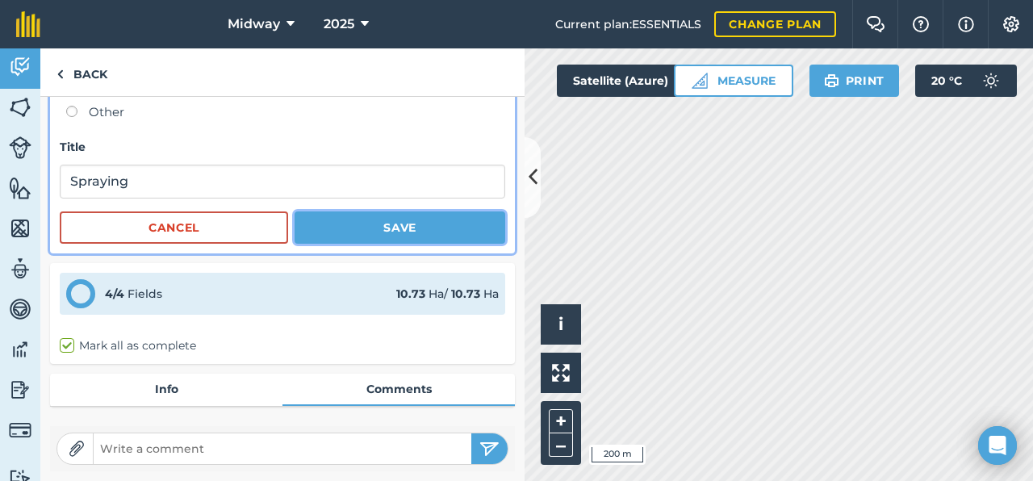
click at [416, 232] on button "Save" at bounding box center [400, 228] width 211 height 32
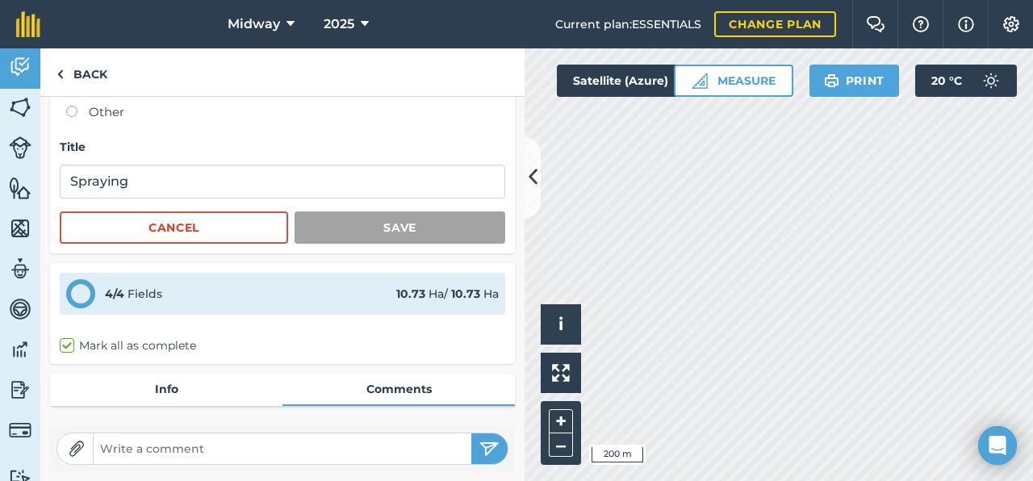
scroll to position [0, 0]
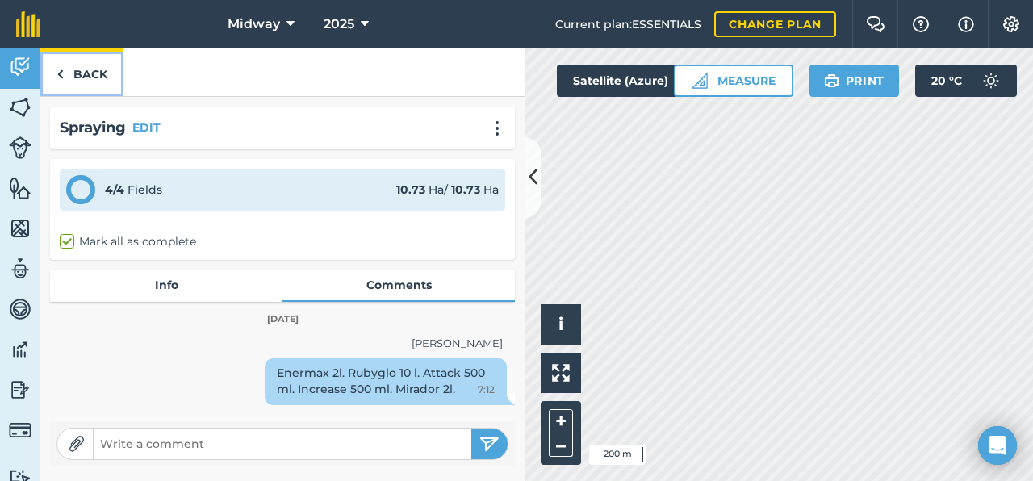
click at [72, 82] on link "Back" at bounding box center [81, 72] width 83 height 48
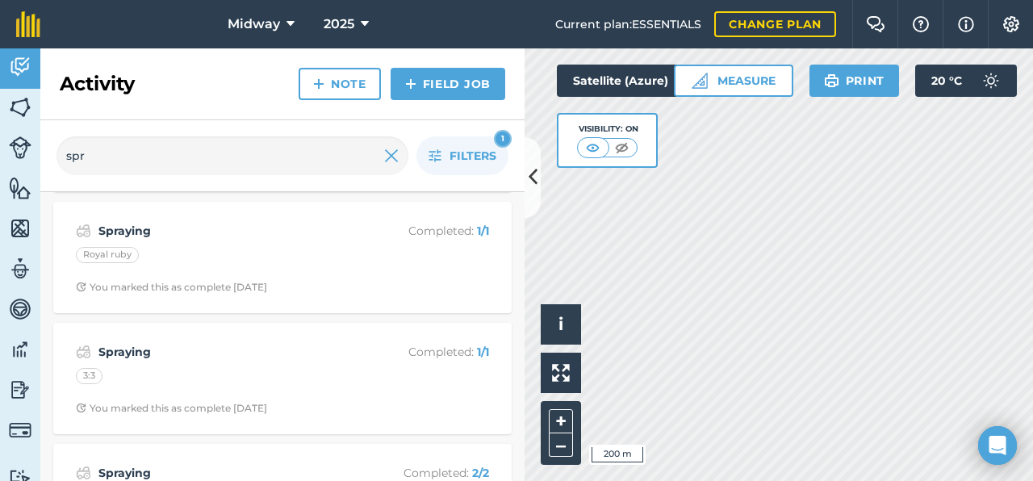
scroll to position [248, 0]
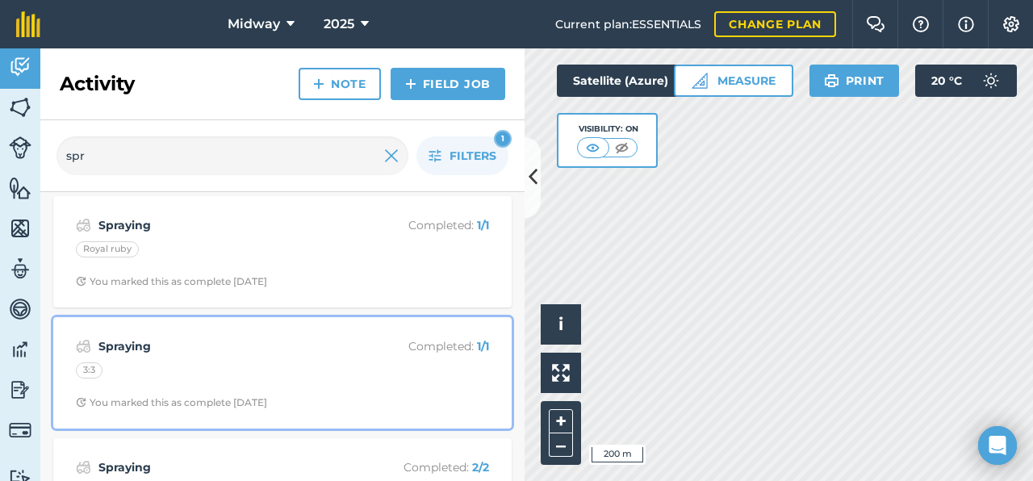
click at [294, 387] on div "Spraying Completed : 1 / 1 3:3 You marked this as complete [DATE]" at bounding box center [282, 373] width 439 height 92
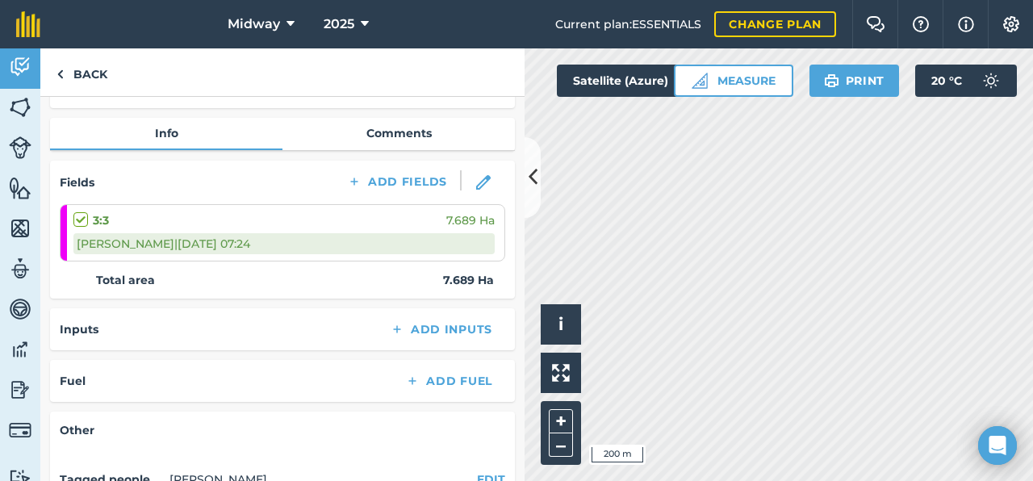
scroll to position [154, 0]
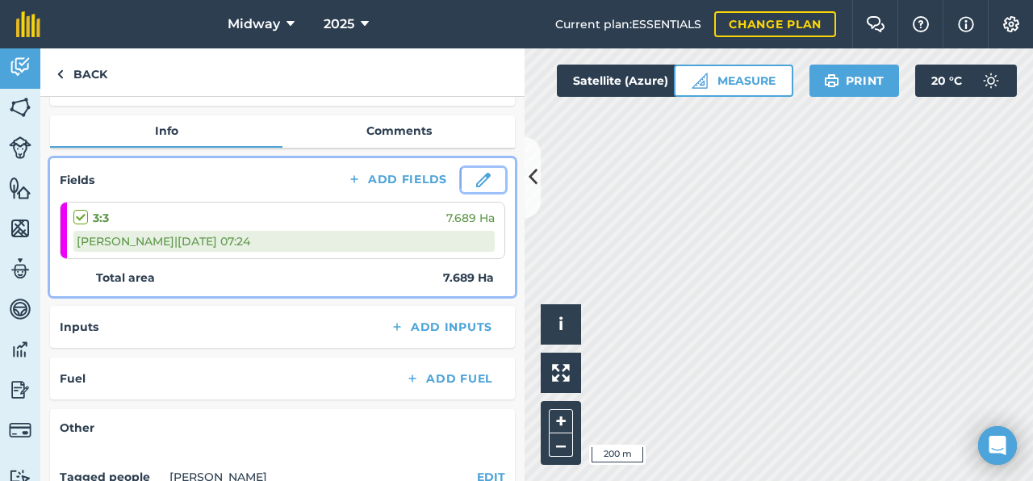
click at [489, 177] on img at bounding box center [483, 180] width 15 height 15
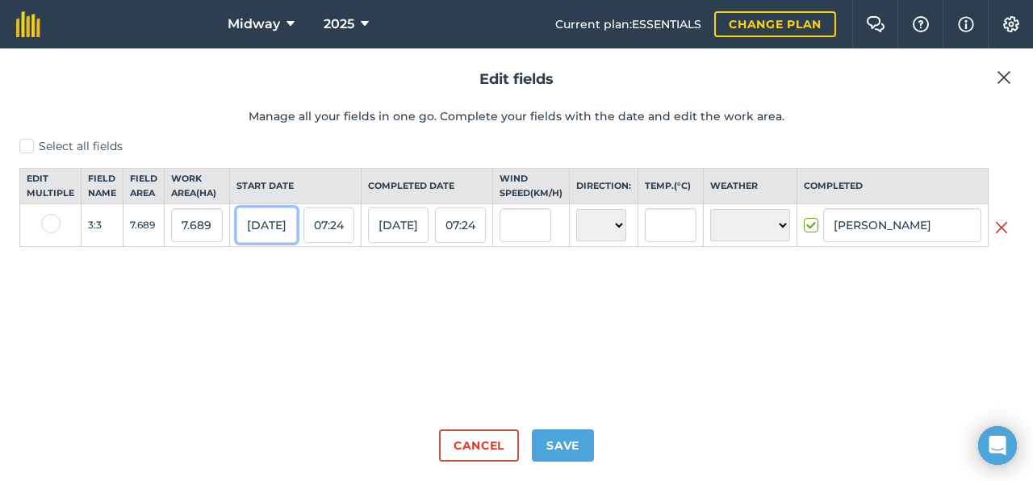
click at [282, 242] on button "[DATE]" at bounding box center [267, 225] width 61 height 36
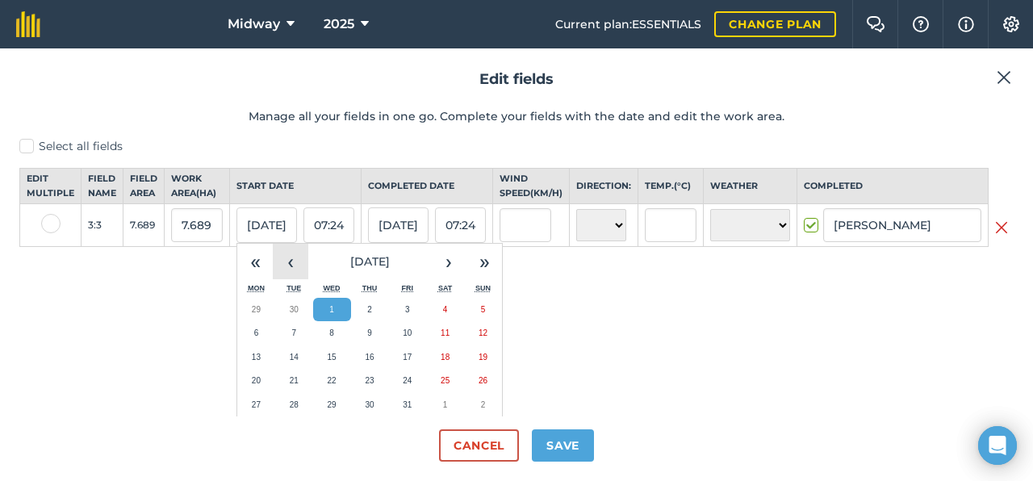
click at [307, 279] on button "‹" at bounding box center [291, 262] width 36 height 36
click at [296, 337] on abbr "9" at bounding box center [293, 333] width 5 height 9
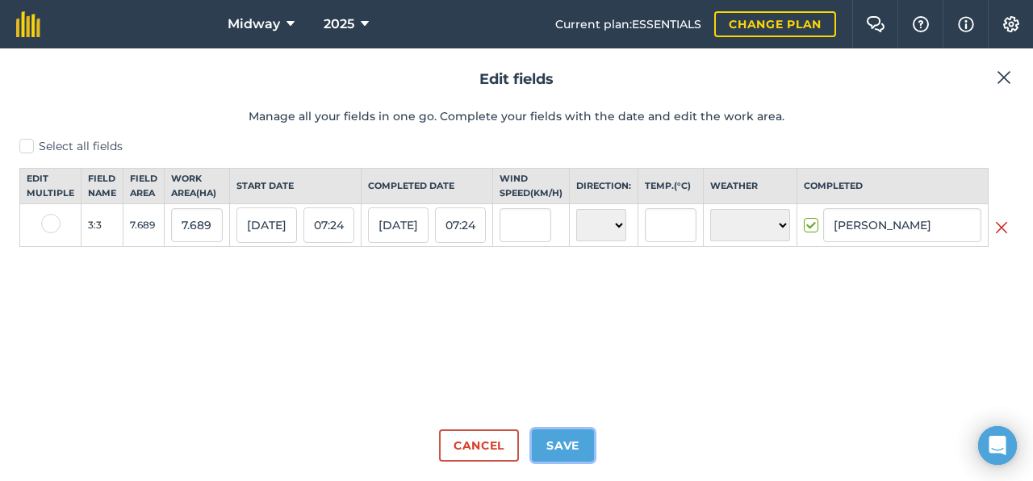
click at [570, 445] on button "Save" at bounding box center [563, 445] width 62 height 32
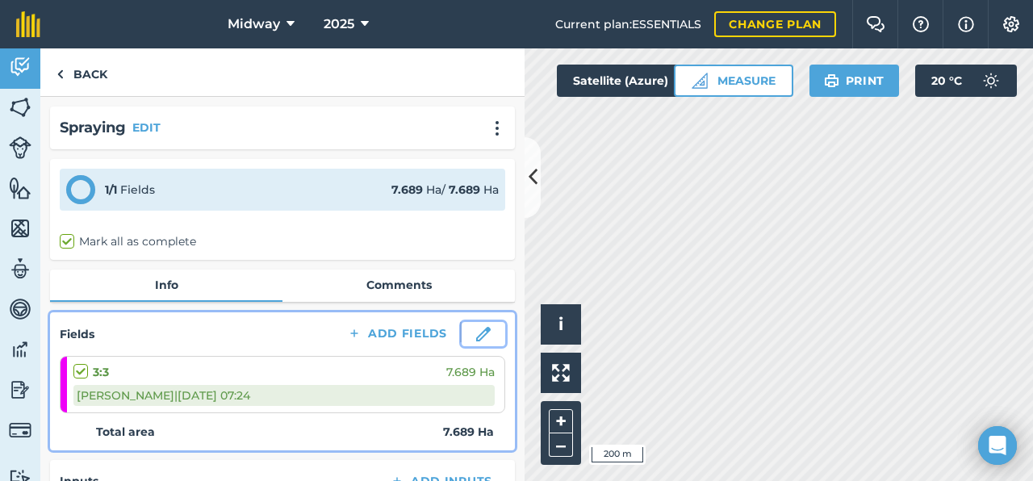
click at [486, 339] on img at bounding box center [483, 334] width 15 height 15
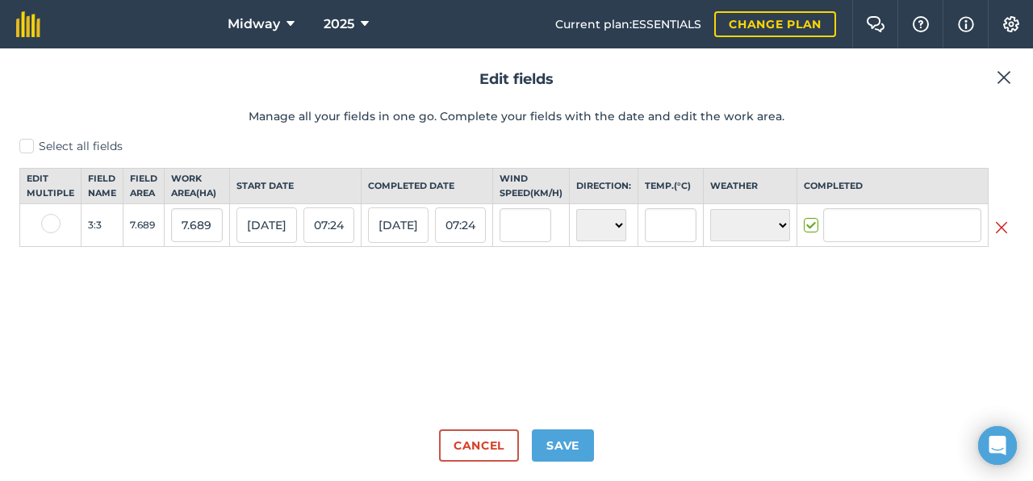
type input "[PERSON_NAME]"
click at [417, 229] on button "[DATE]" at bounding box center [398, 225] width 61 height 36
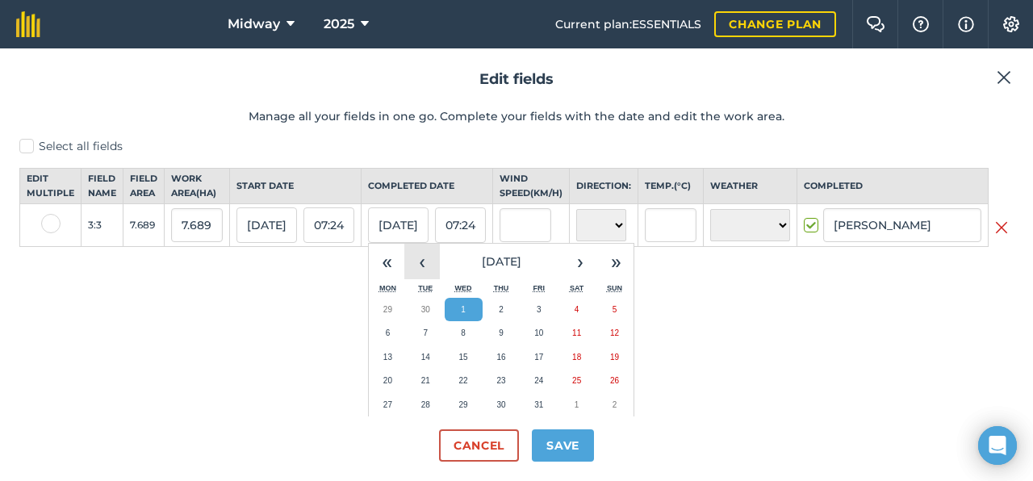
click at [437, 274] on button "‹" at bounding box center [422, 262] width 36 height 36
click at [445, 346] on button "9" at bounding box center [426, 333] width 38 height 24
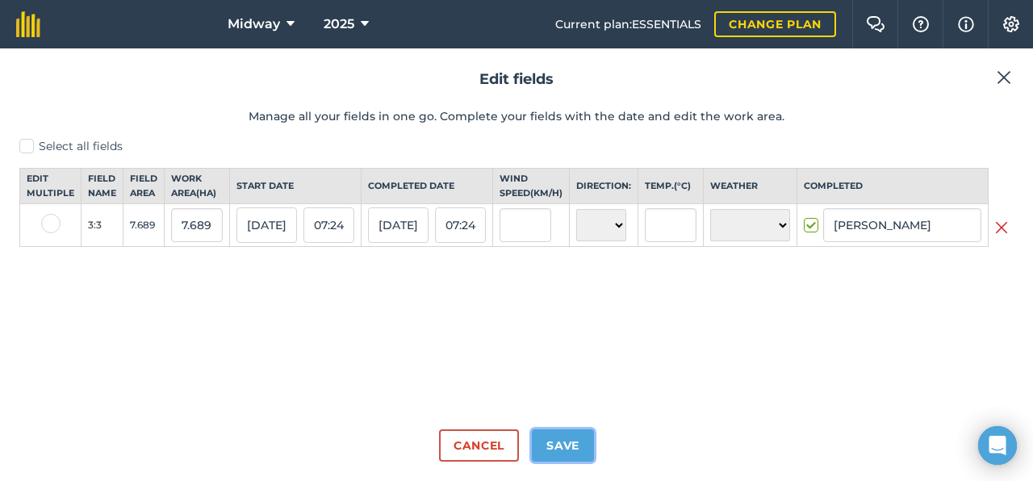
click at [564, 452] on button "Save" at bounding box center [563, 445] width 62 height 32
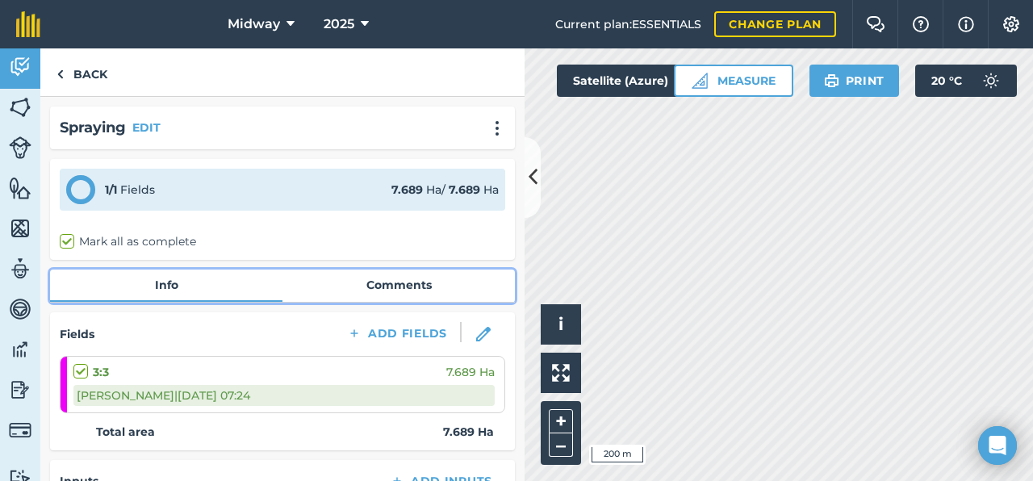
click at [383, 286] on link "Comments" at bounding box center [399, 285] width 233 height 31
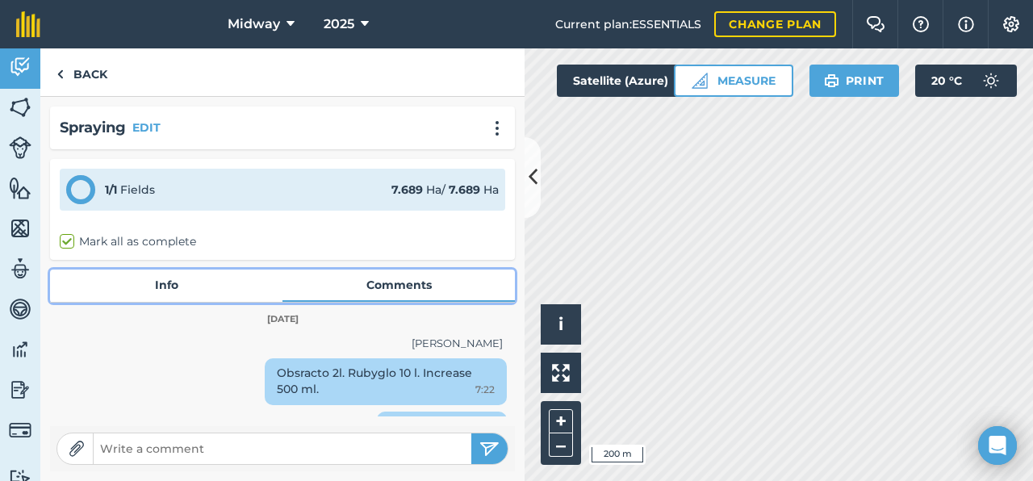
scroll to position [31, 0]
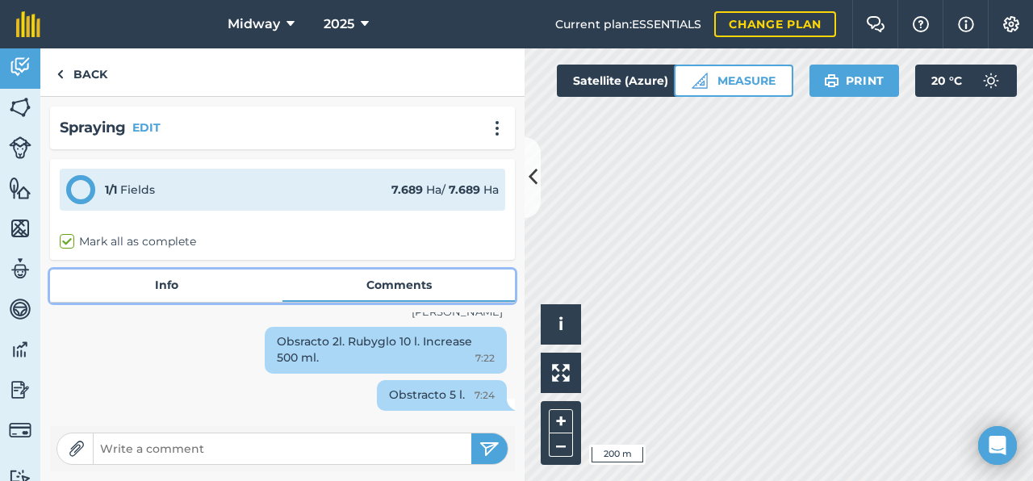
click at [211, 282] on link "Info" at bounding box center [166, 285] width 233 height 31
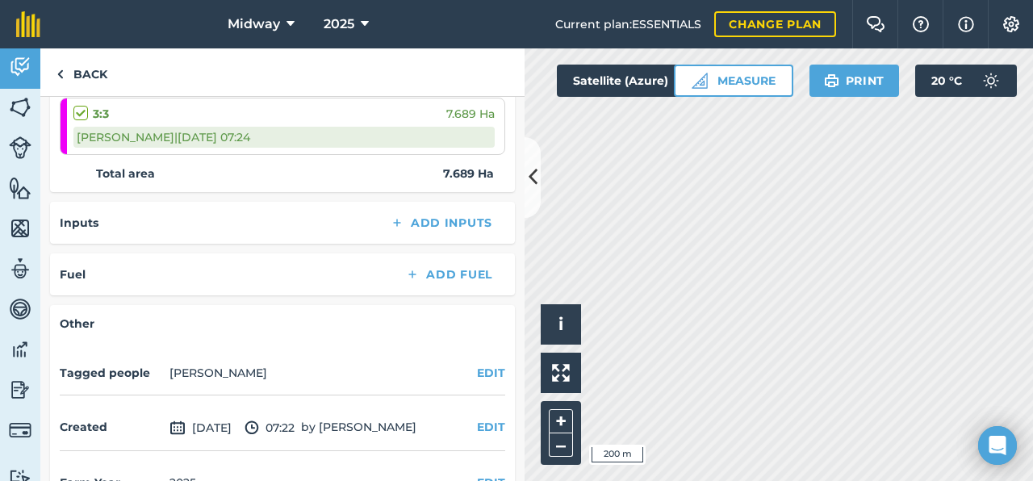
scroll to position [264, 0]
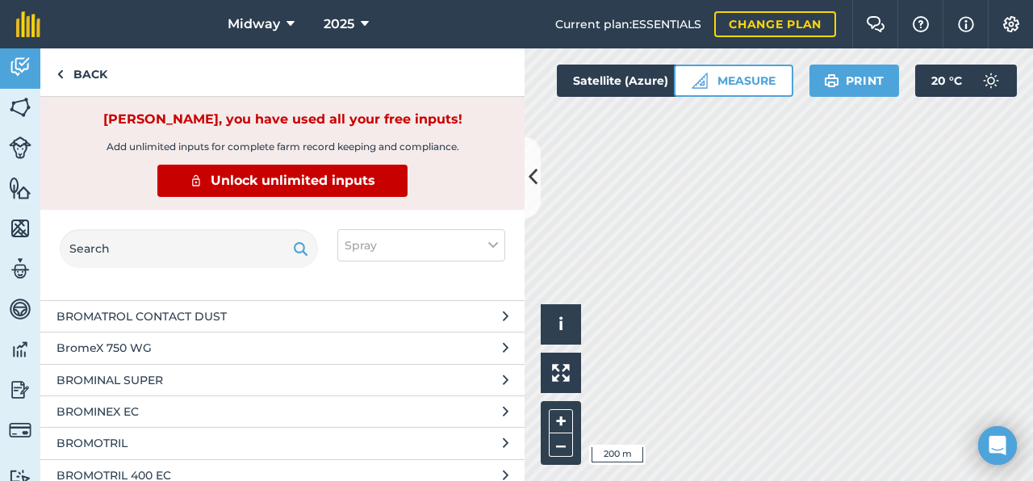
scroll to position [20303, 0]
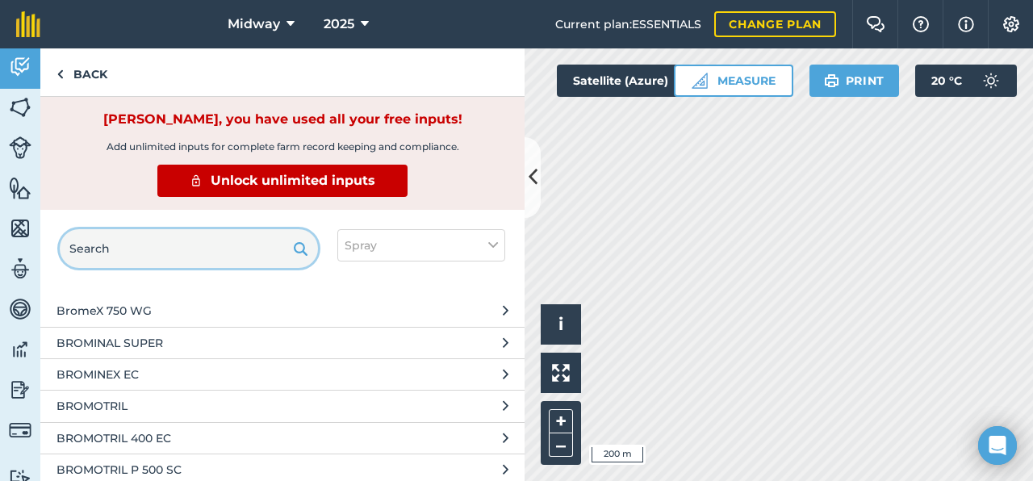
click at [180, 242] on input "text" at bounding box center [189, 248] width 258 height 39
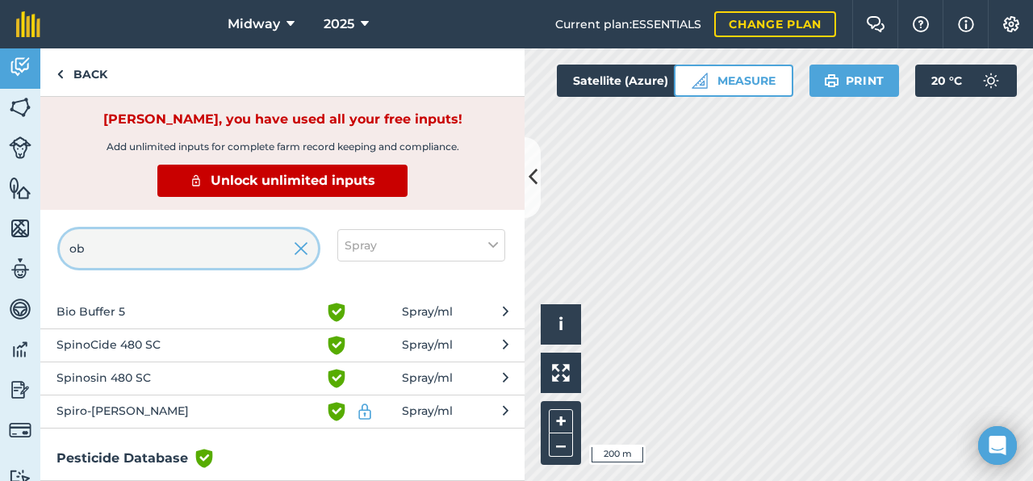
scroll to position [0, 0]
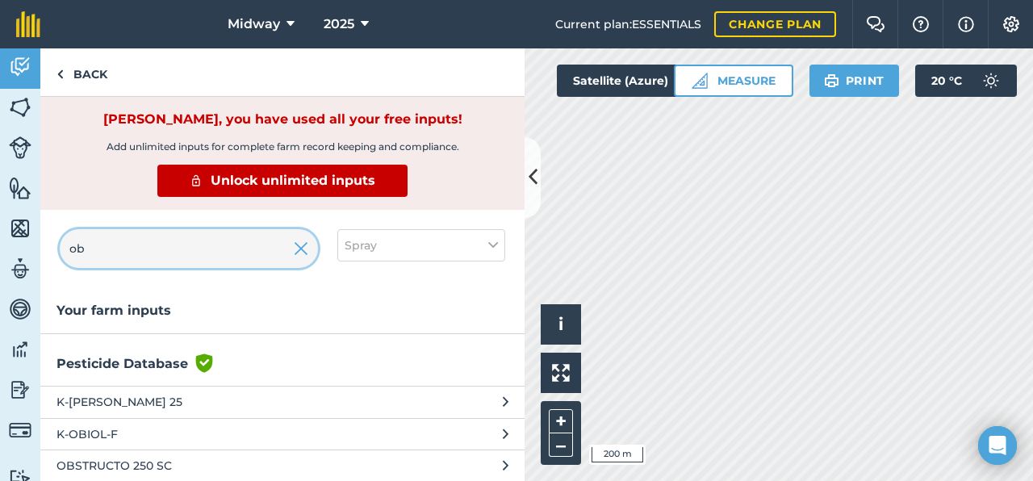
type input "ob"
click at [165, 463] on span "OBSTRUCTO 250 SC" at bounding box center [189, 466] width 264 height 18
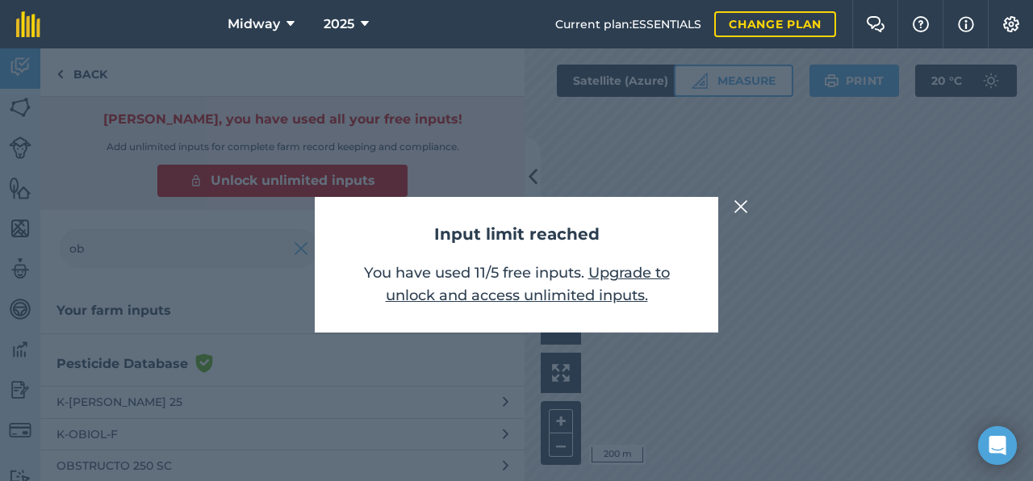
click at [741, 213] on img at bounding box center [741, 206] width 15 height 19
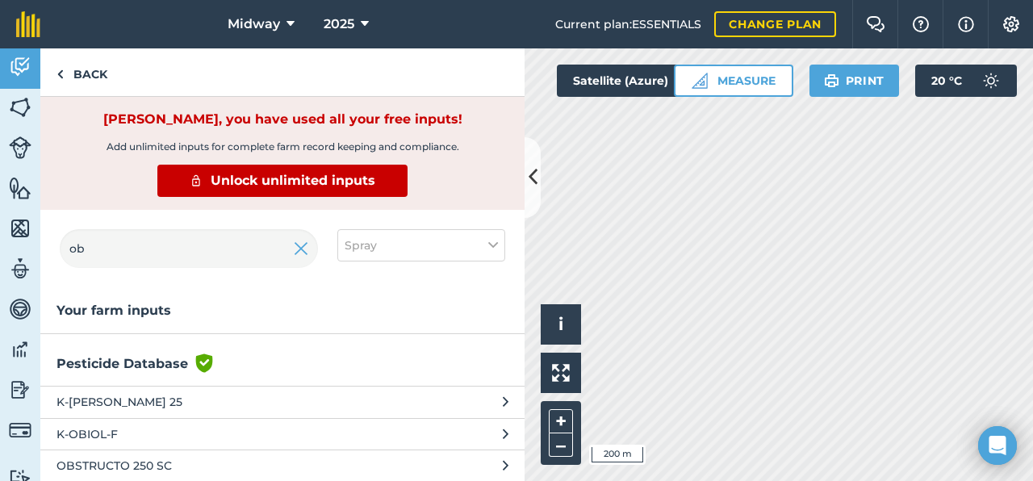
click at [320, 262] on div "ob Spray" at bounding box center [282, 255] width 484 height 90
click at [61, 65] on img at bounding box center [60, 74] width 7 height 19
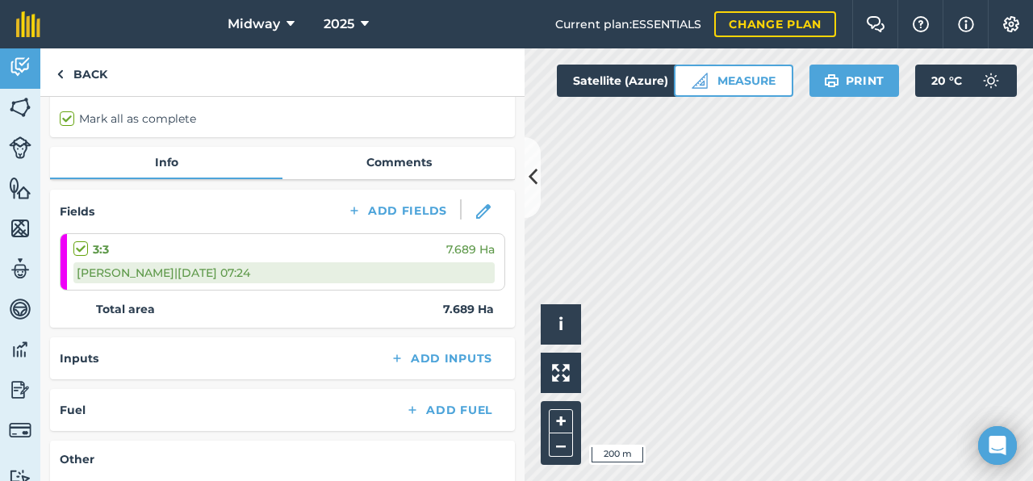
scroll to position [124, 0]
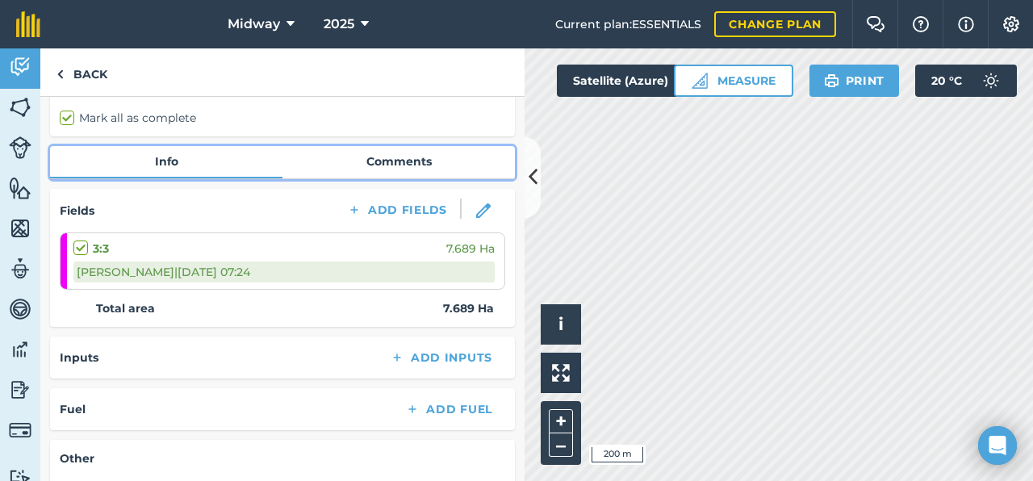
click at [406, 160] on link "Comments" at bounding box center [399, 161] width 233 height 31
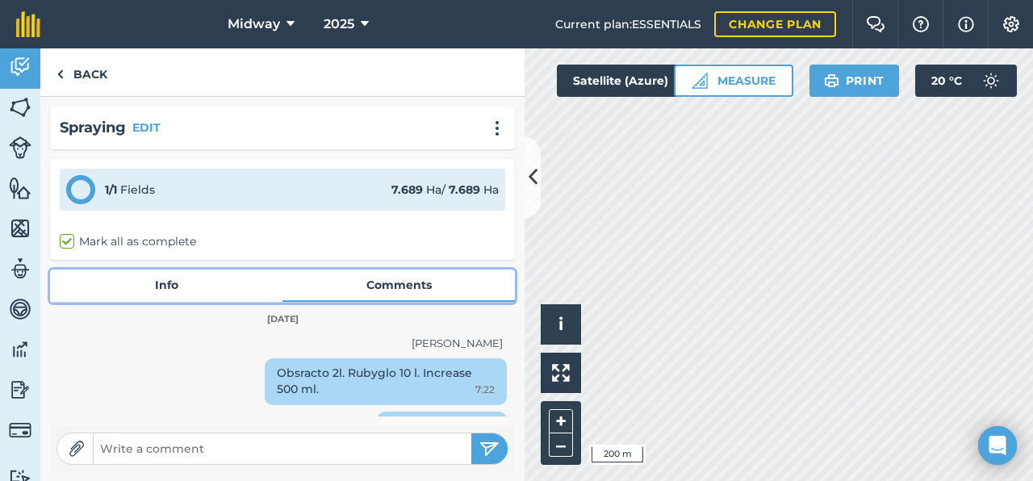
scroll to position [31, 0]
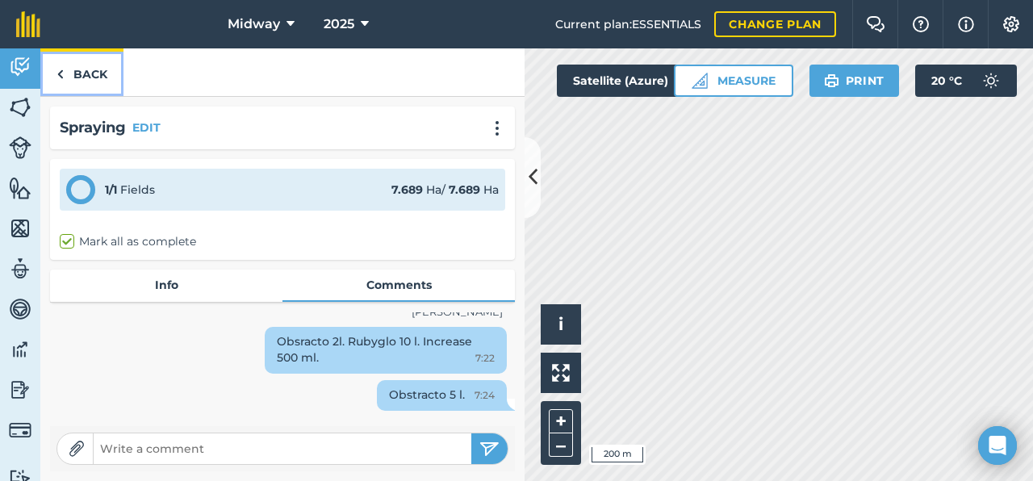
click at [66, 73] on link "Back" at bounding box center [81, 72] width 83 height 48
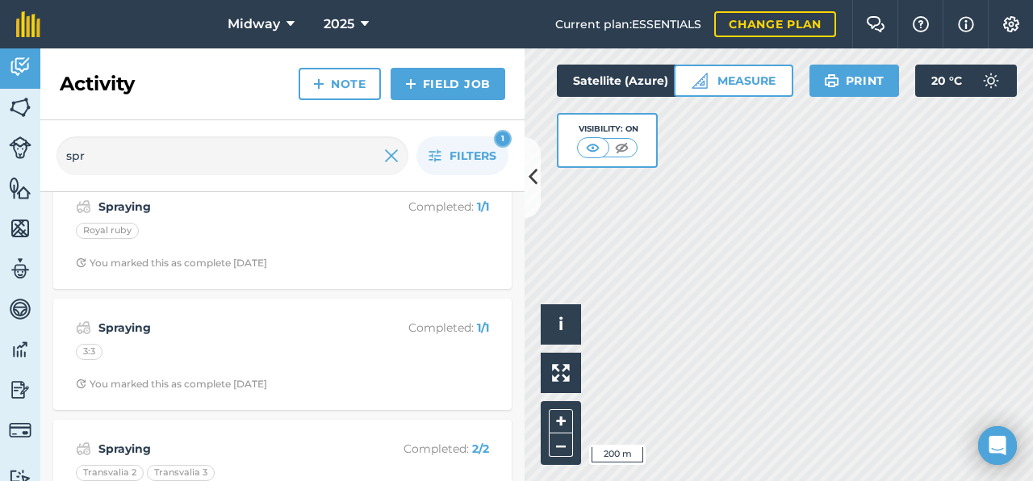
scroll to position [266, 0]
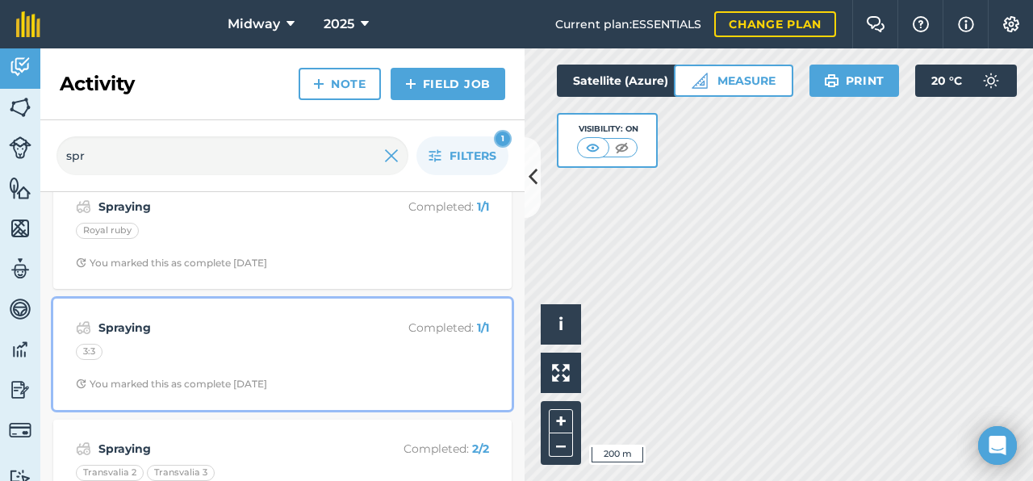
click at [288, 362] on div "3:3" at bounding box center [282, 354] width 413 height 21
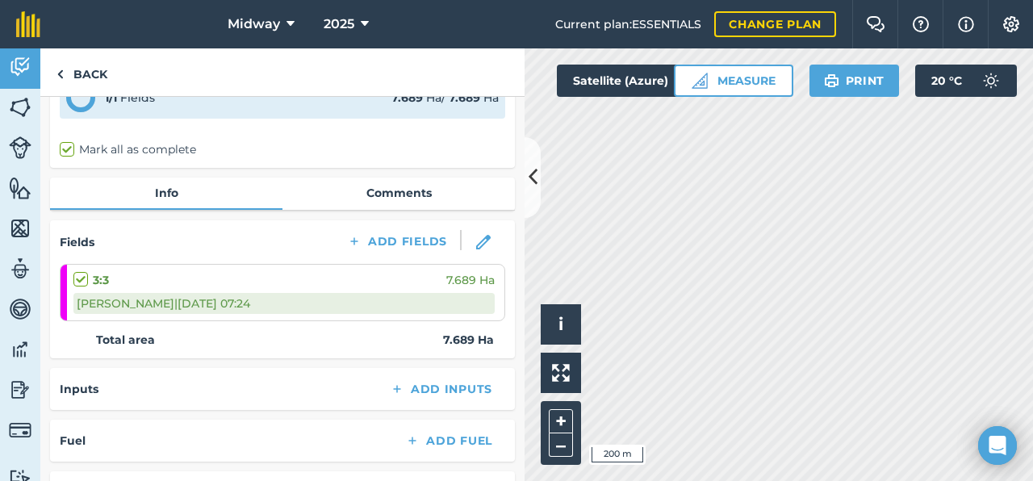
scroll to position [82, 0]
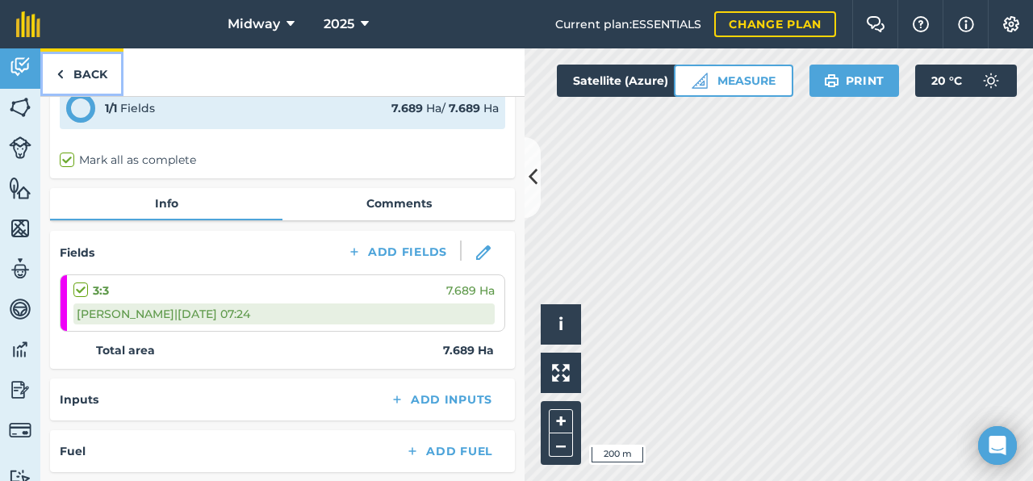
click at [73, 78] on link "Back" at bounding box center [81, 72] width 83 height 48
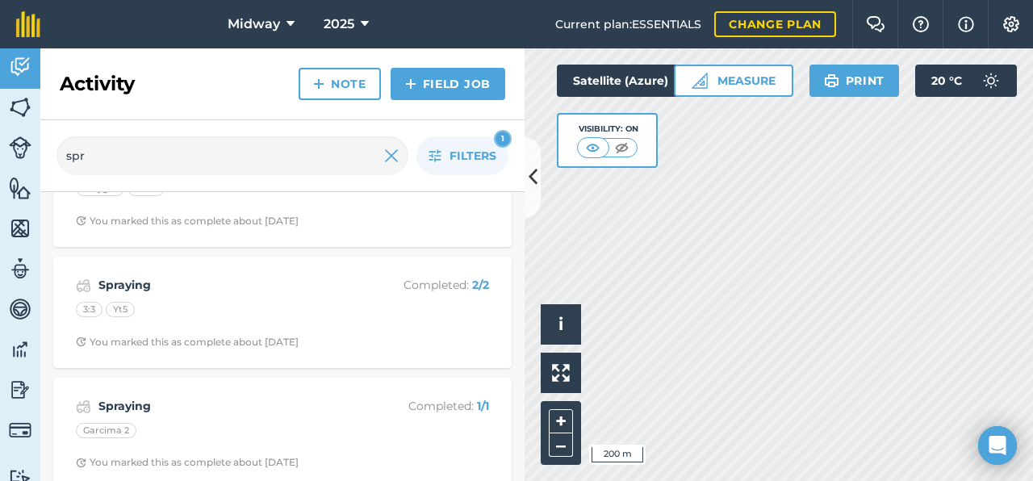
scroll to position [3920, 0]
